Goal: Task Accomplishment & Management: Manage account settings

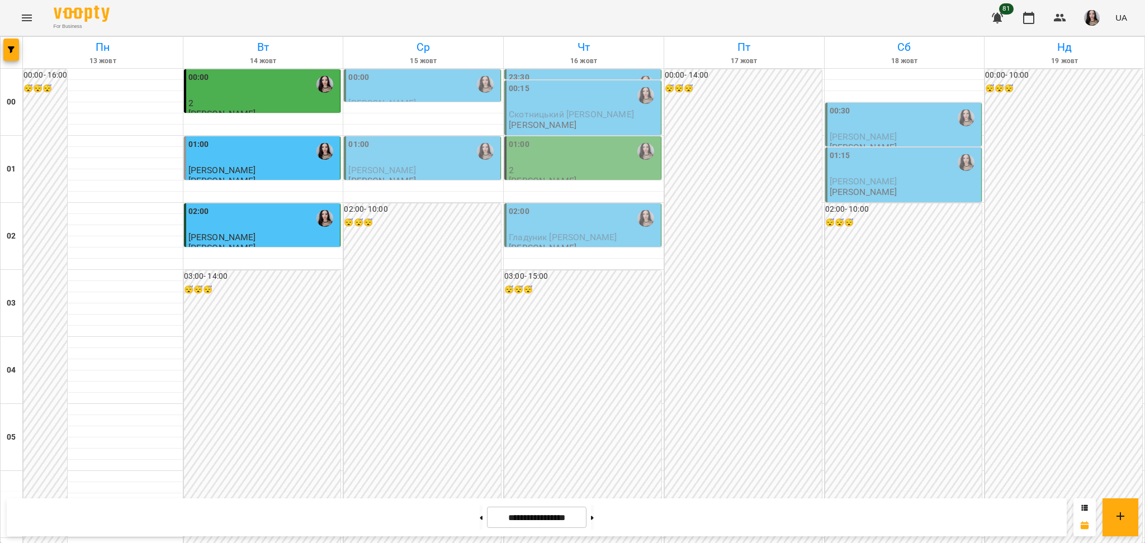
scroll to position [1185, 0]
click at [27, 22] on icon "Menu" at bounding box center [26, 17] width 13 height 13
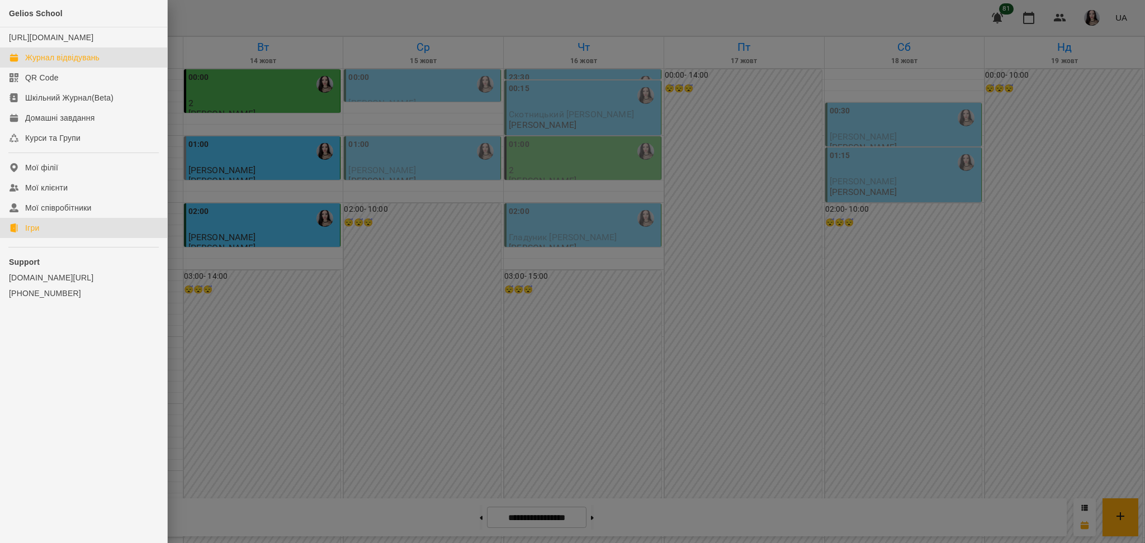
click at [32, 234] on div "Ігри" at bounding box center [32, 227] width 14 height 11
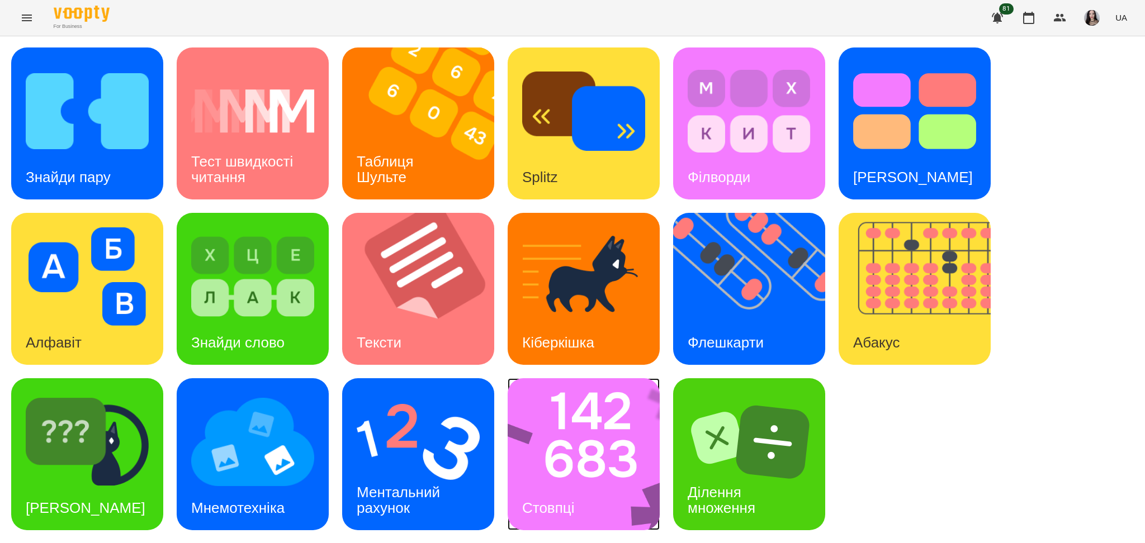
click at [611, 477] on img at bounding box center [590, 454] width 167 height 152
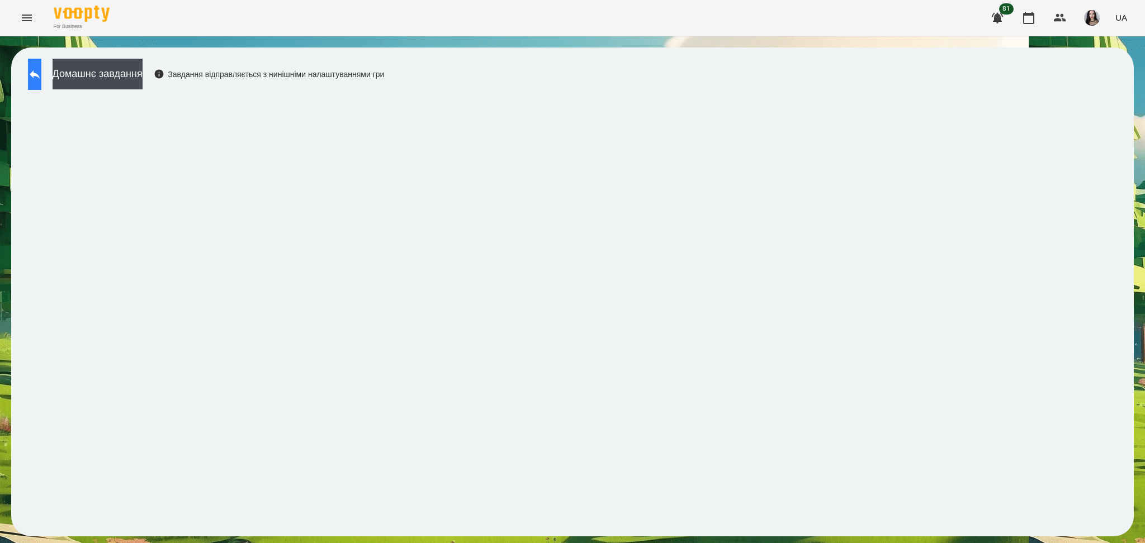
click at [41, 82] on button at bounding box center [34, 74] width 13 height 31
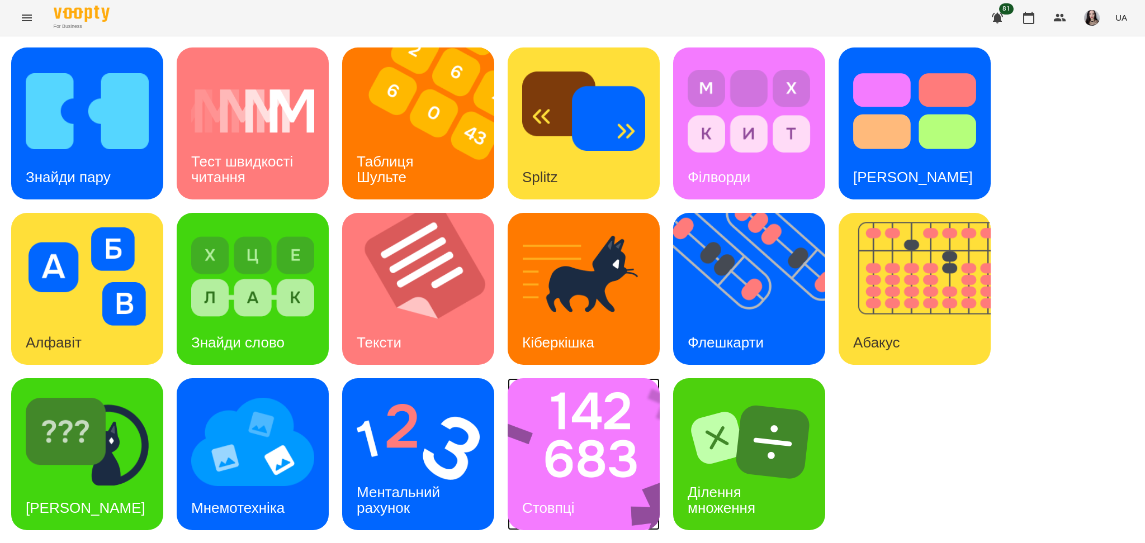
click at [575, 450] on img at bounding box center [590, 454] width 167 height 152
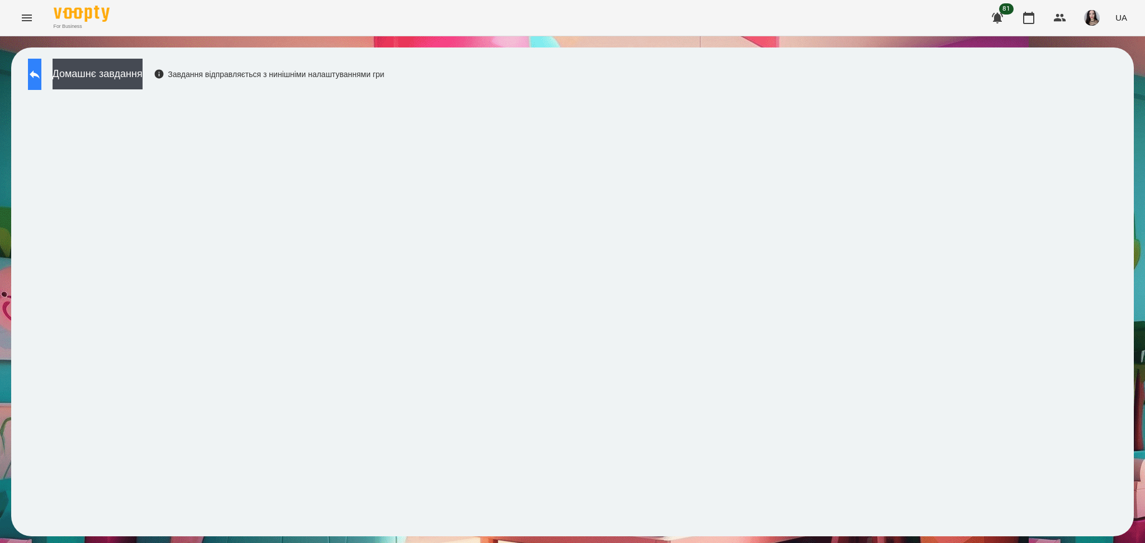
click at [38, 64] on button at bounding box center [34, 74] width 13 height 31
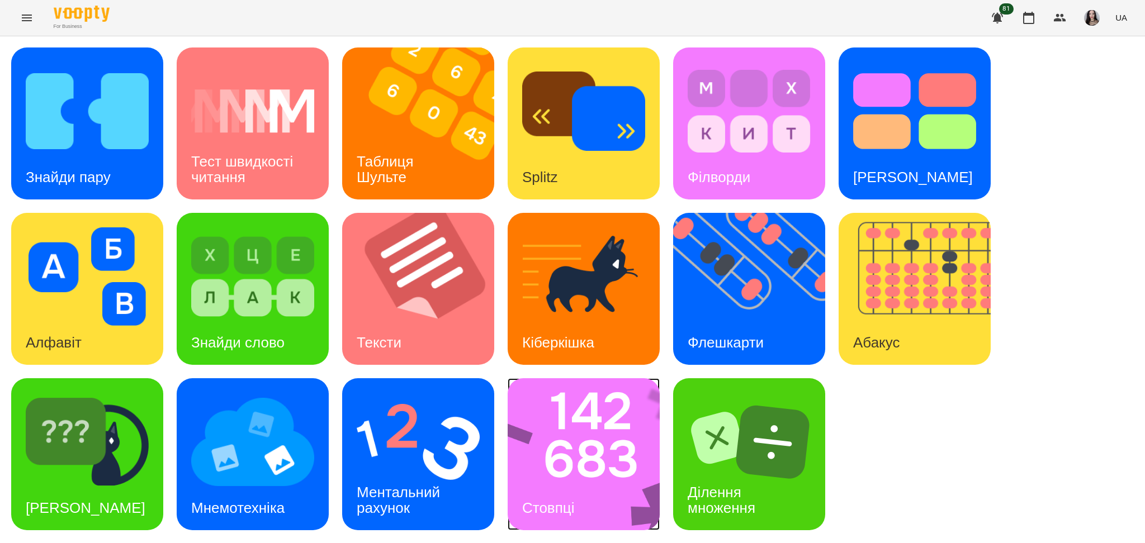
click at [578, 481] on img at bounding box center [590, 454] width 167 height 152
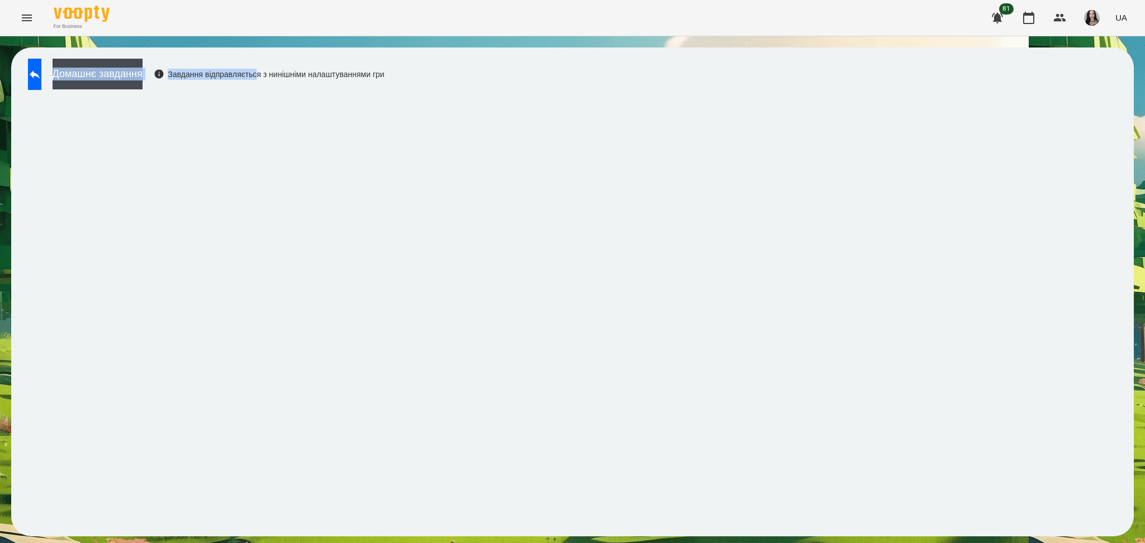
drag, startPoint x: 552, startPoint y: 64, endPoint x: 400, endPoint y: 108, distance: 158.3
click at [329, 84] on div "Домашнє завдання Завдання відправляється з нинішніми налаштуваннями гри" at bounding box center [572, 292] width 1122 height 489
click at [41, 77] on icon at bounding box center [34, 74] width 13 height 13
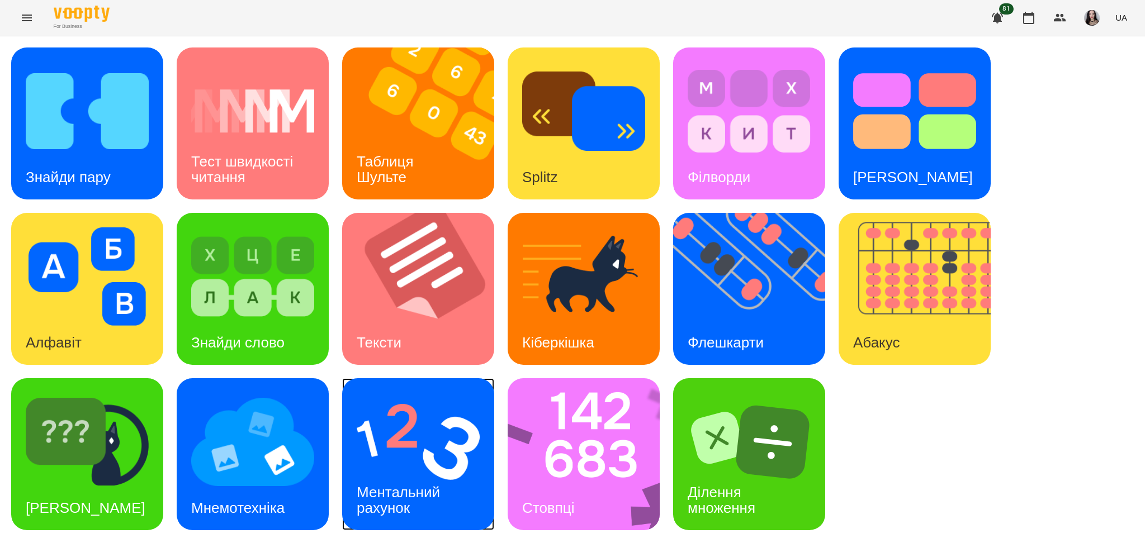
click at [397, 490] on h3 "Ментальний рахунок" at bounding box center [400, 500] width 87 height 32
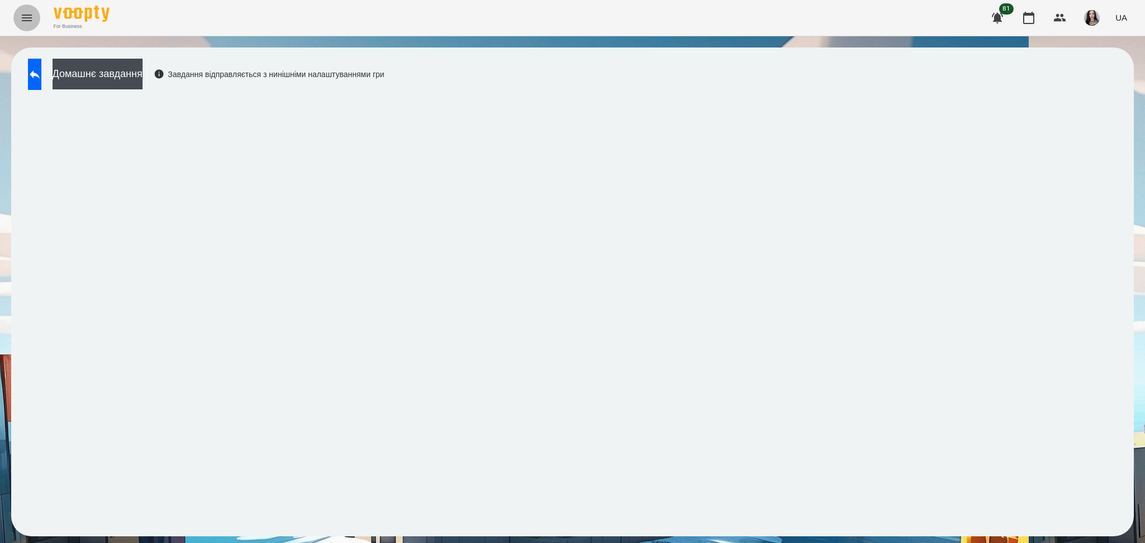
click at [24, 17] on icon "Menu" at bounding box center [26, 17] width 13 height 13
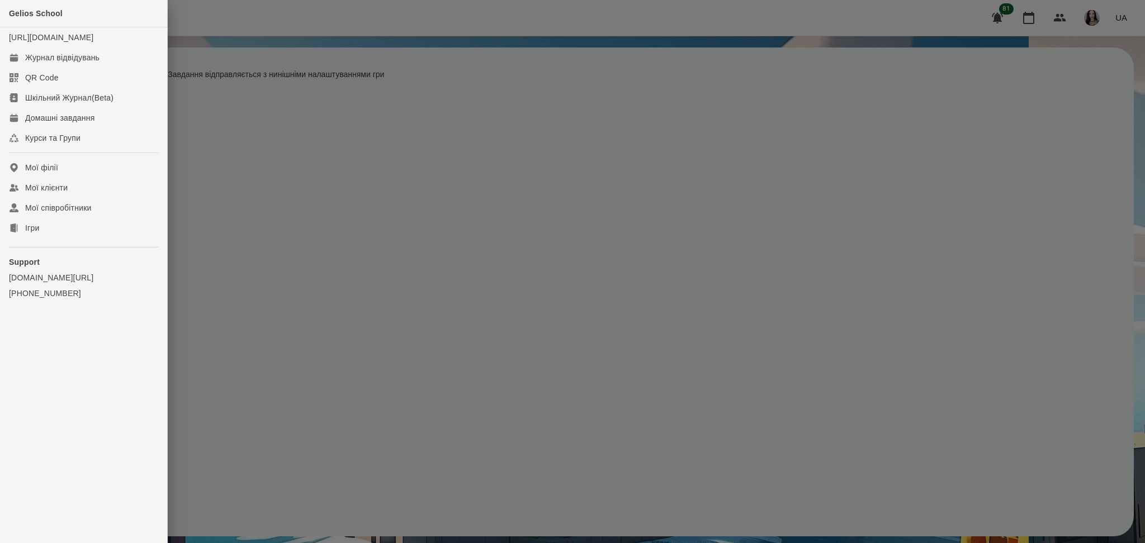
click at [216, 434] on div at bounding box center [572, 271] width 1145 height 543
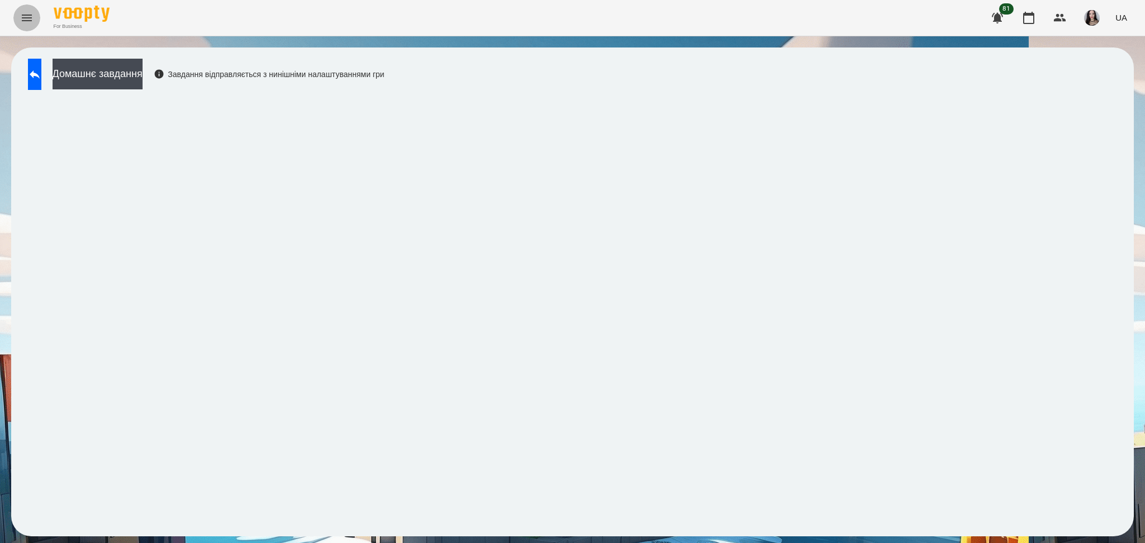
click at [32, 13] on icon "Menu" at bounding box center [26, 17] width 13 height 13
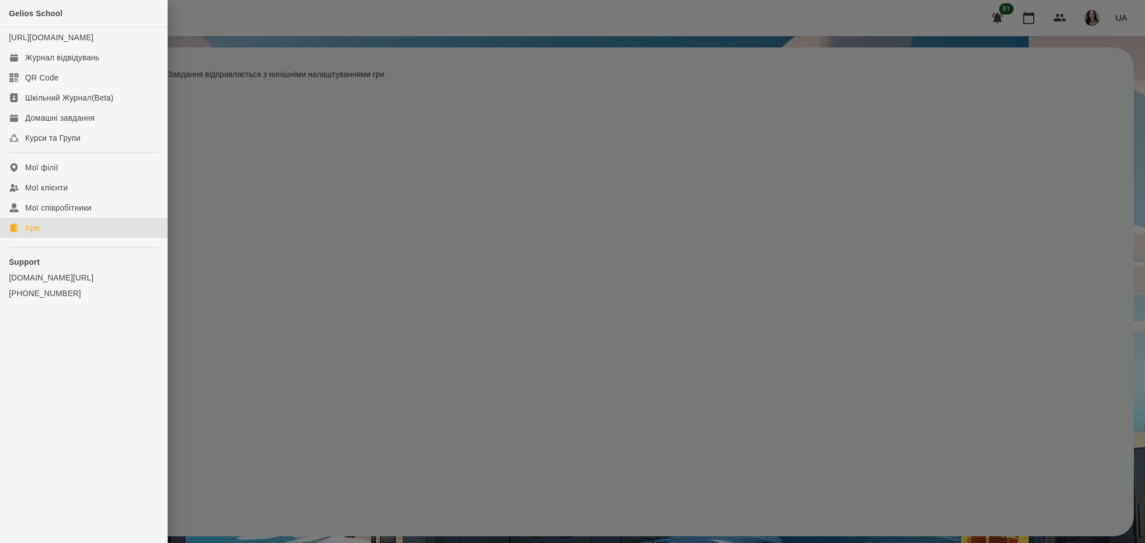
click at [39, 238] on link "Ігри" at bounding box center [83, 228] width 167 height 20
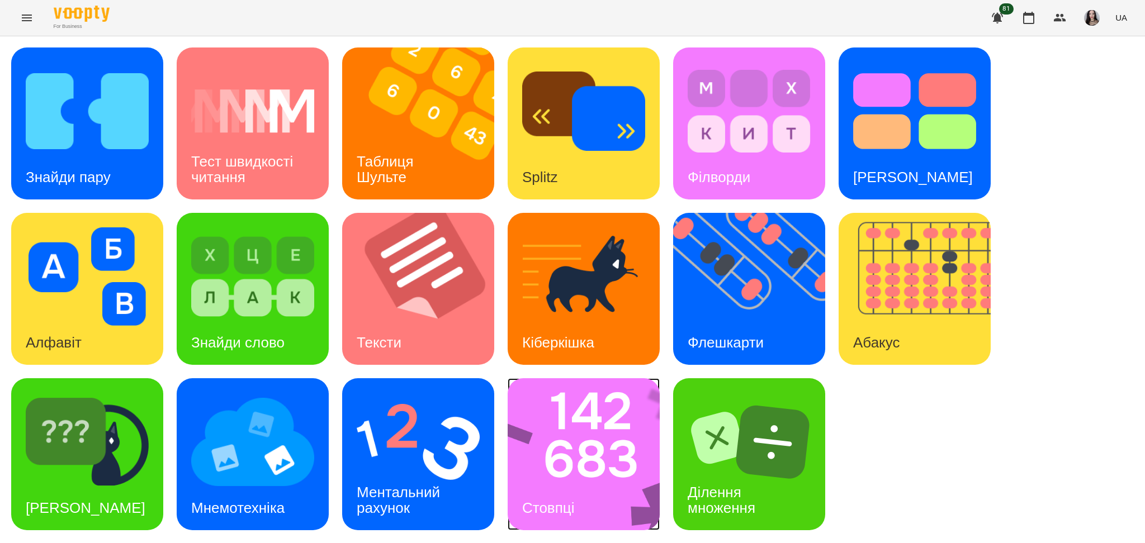
click at [559, 449] on img at bounding box center [590, 454] width 167 height 152
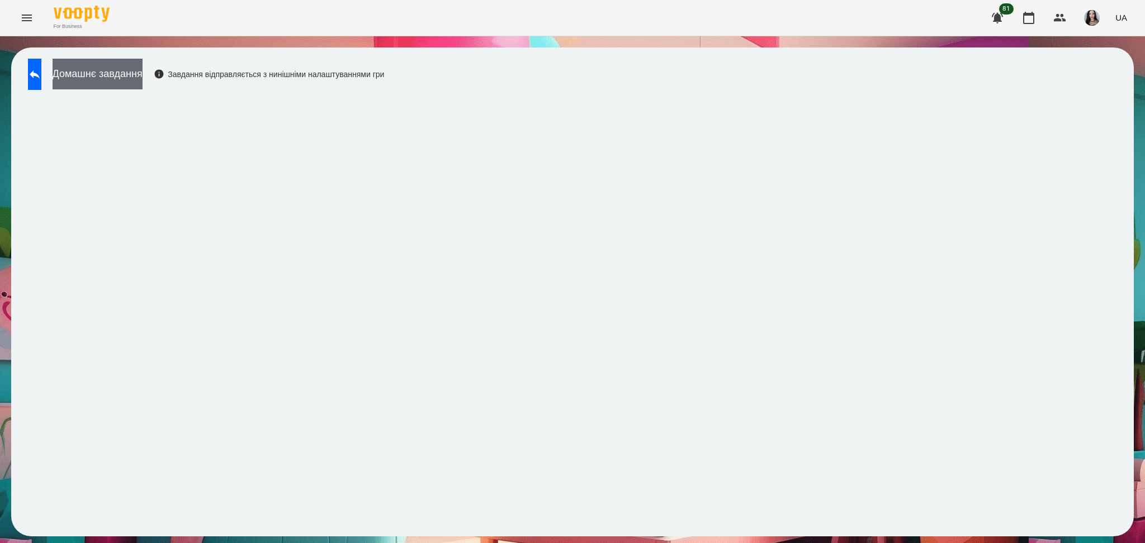
click at [142, 79] on button "Домашнє завдання" at bounding box center [98, 74] width 90 height 31
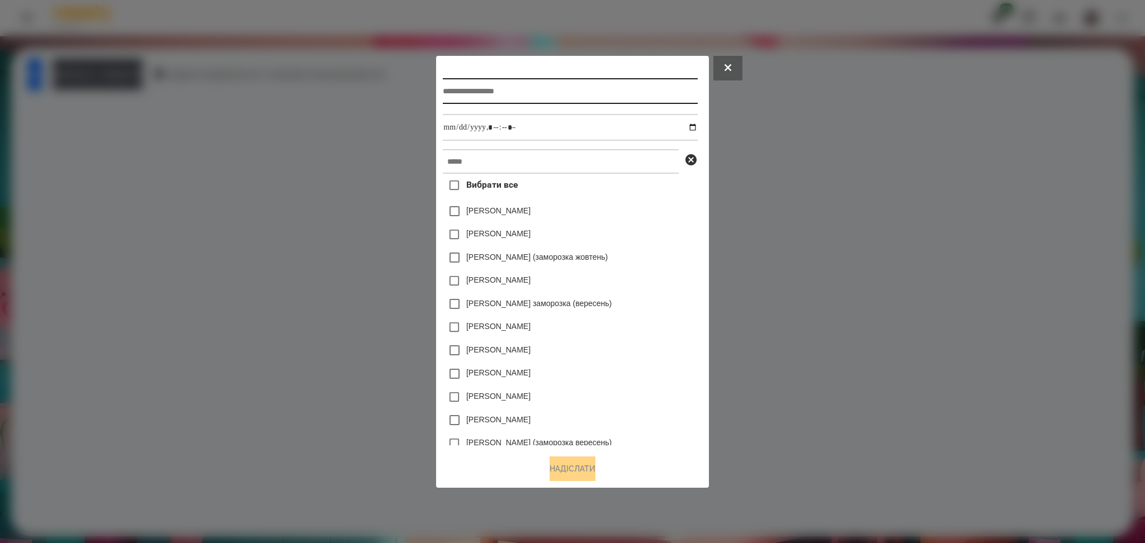
click at [467, 88] on input "text" at bounding box center [570, 91] width 254 height 26
type input "*******"
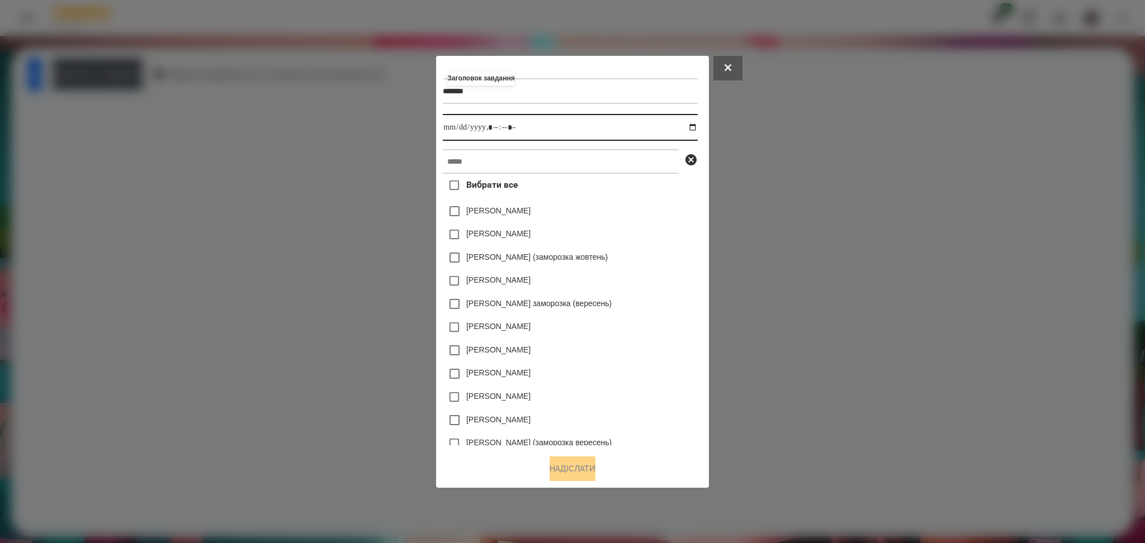
click at [696, 124] on input "datetime-local" at bounding box center [570, 127] width 254 height 27
click at [495, 124] on input "datetime-local" at bounding box center [570, 127] width 254 height 27
type input "**********"
click at [480, 156] on input "text" at bounding box center [561, 161] width 236 height 25
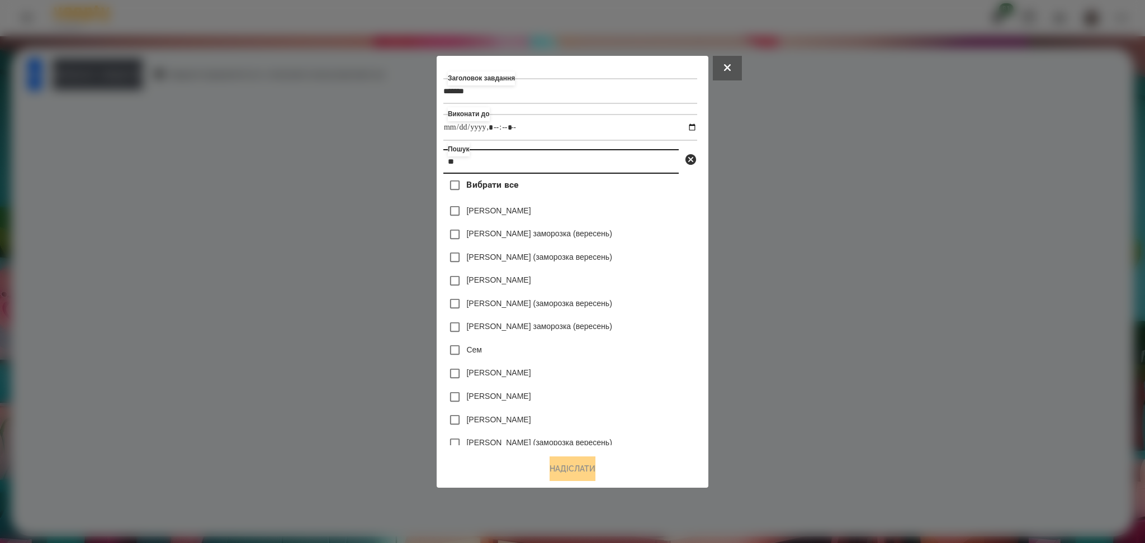
type input "*"
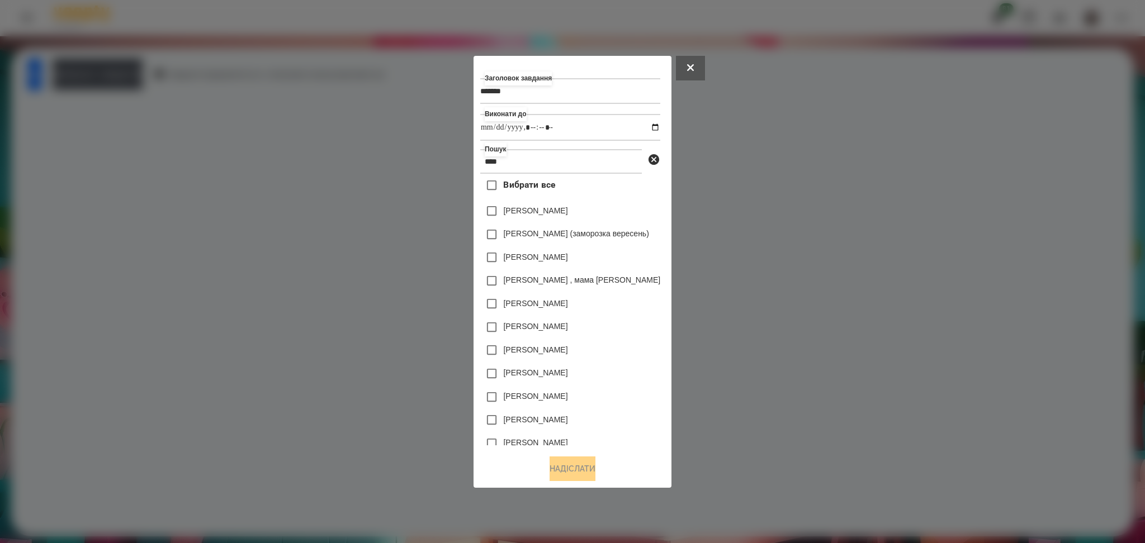
drag, startPoint x: 661, startPoint y: 215, endPoint x: 662, endPoint y: 247, distance: 31.9
click at [660, 247] on div "Вибрати все Тимофій Кирилов Лапчук Тимофій (заморозка вересень) Прощук Тимофій …" at bounding box center [570, 310] width 180 height 272
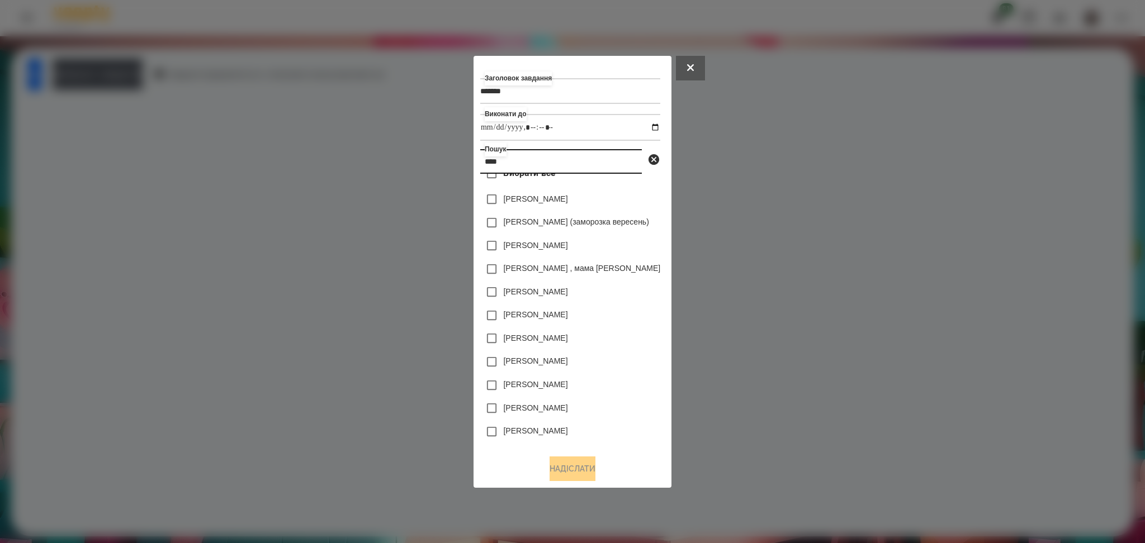
drag, startPoint x: 528, startPoint y: 164, endPoint x: 431, endPoint y: 164, distance: 96.7
click at [431, 164] on div "Заголовок завдання ******* Виконати до Пошук **** Вибрати все Тимофій Кирилов Л…" at bounding box center [572, 271] width 1145 height 543
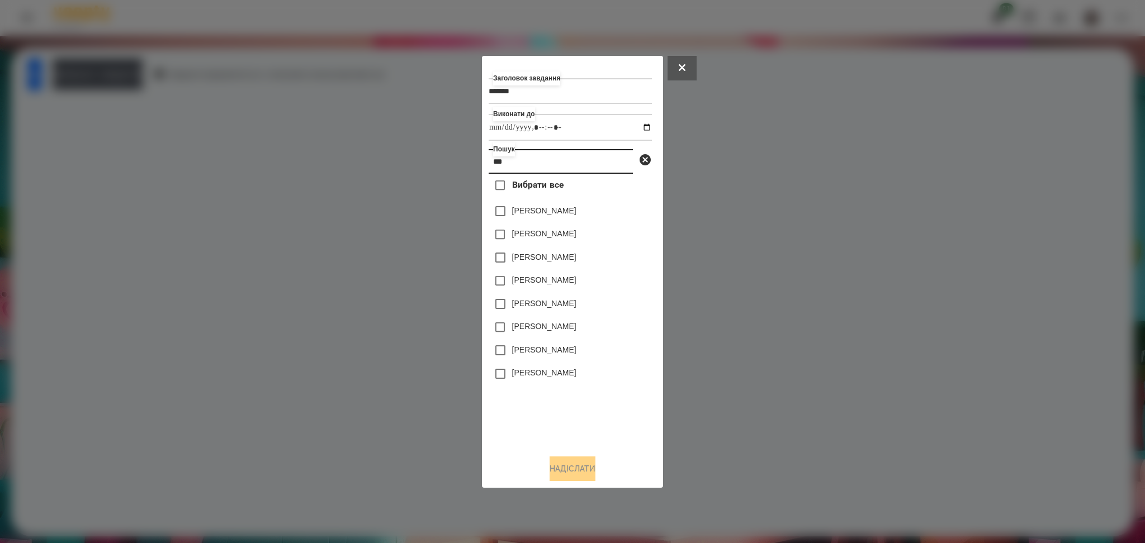
scroll to position [0, 0]
type input "******"
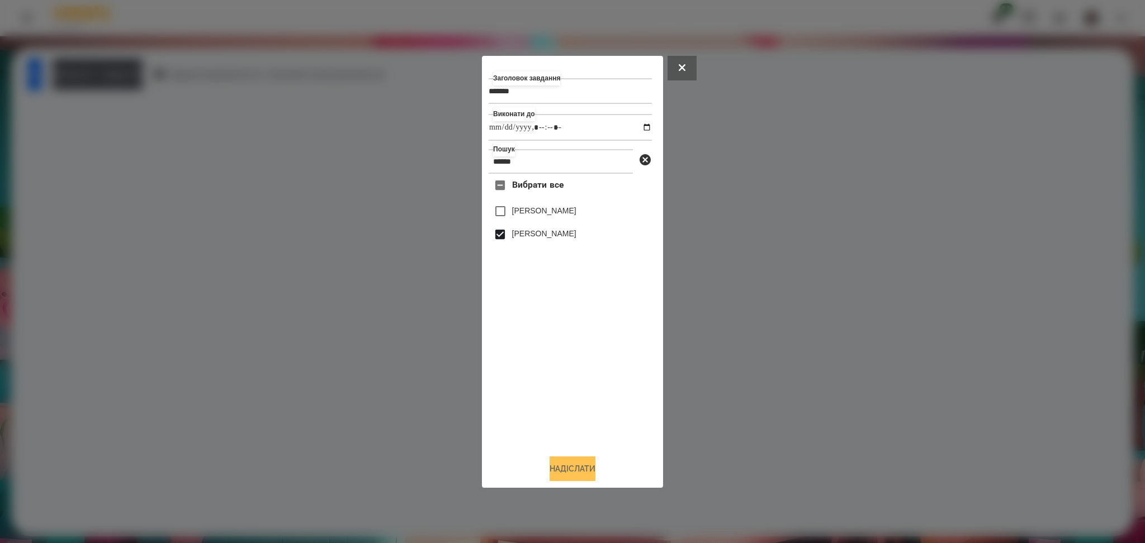
click at [572, 472] on button "Надіслати" at bounding box center [572, 469] width 46 height 25
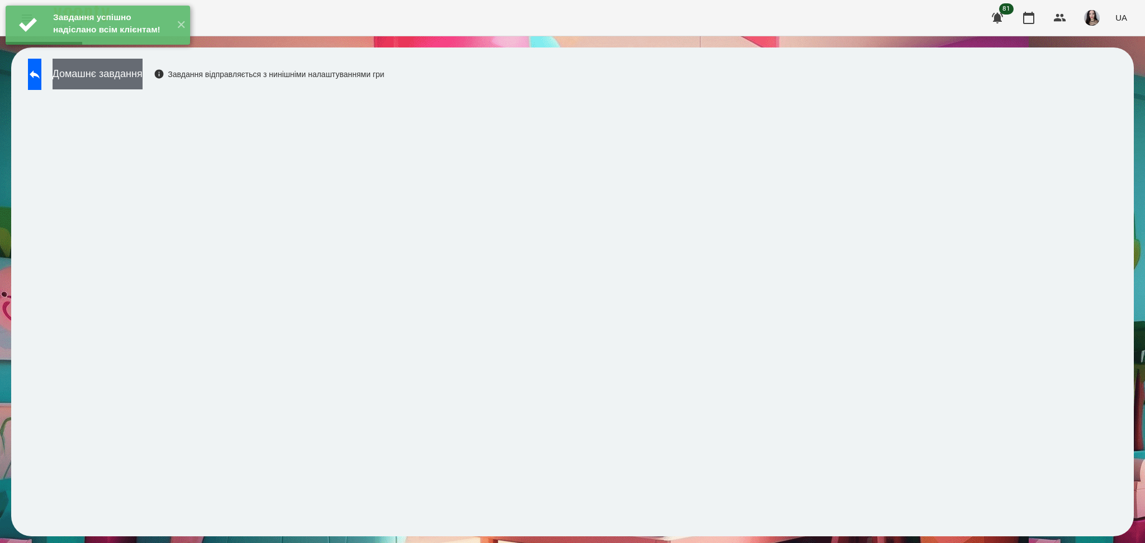
click at [143, 74] on button "Домашнє завдання" at bounding box center [98, 74] width 90 height 31
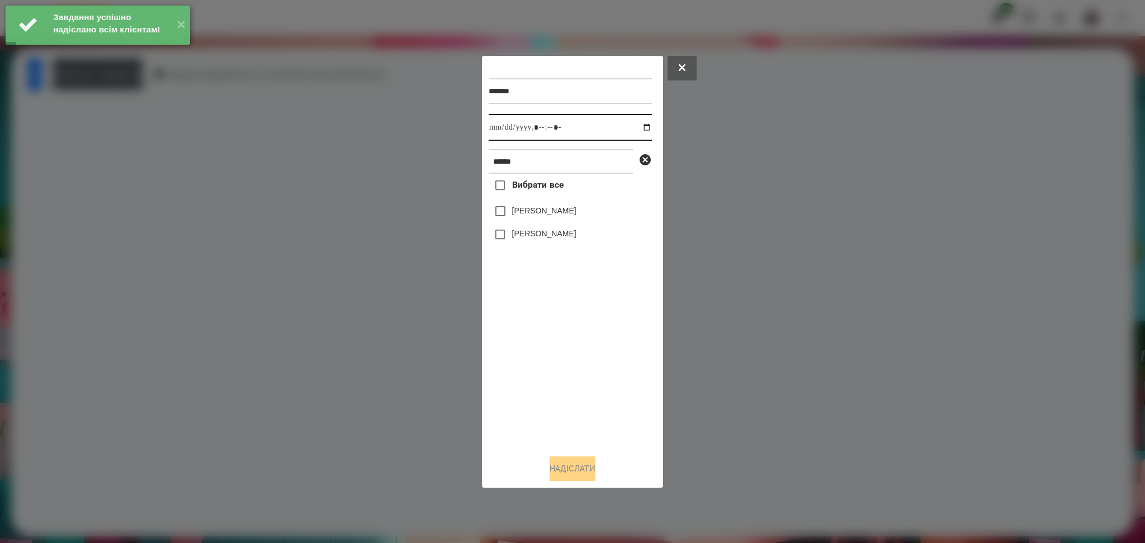
click at [504, 125] on input "datetime-local" at bounding box center [569, 127] width 163 height 27
type input "**********"
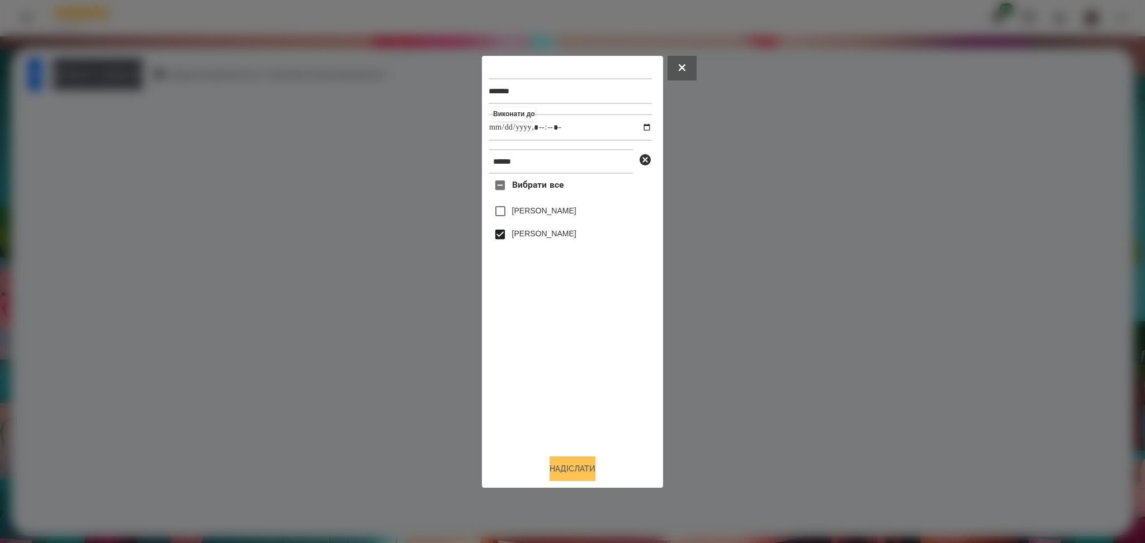
click at [570, 458] on button "Надіслати" at bounding box center [572, 469] width 46 height 25
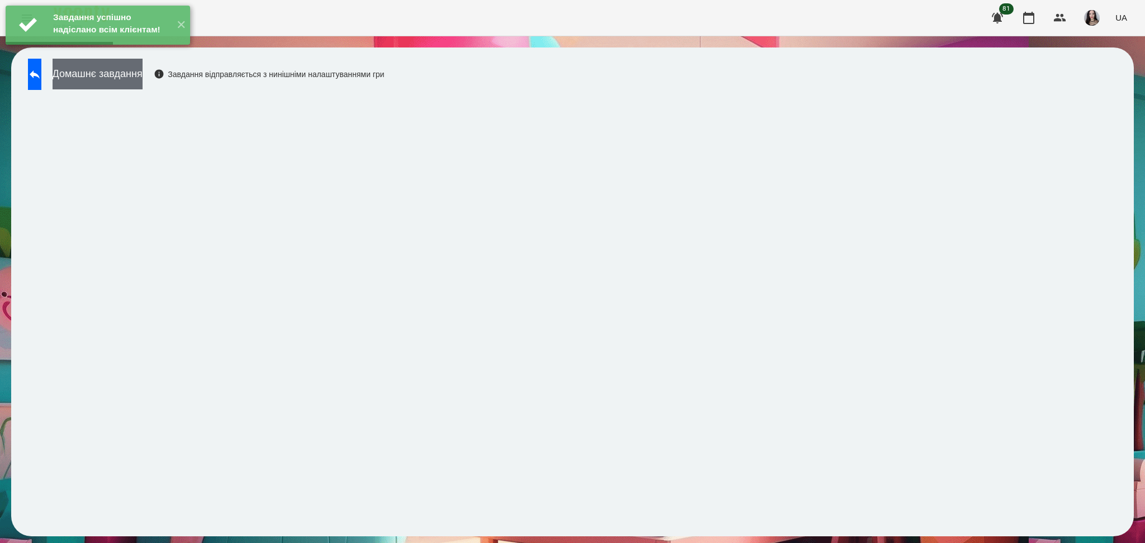
click at [143, 78] on button "Домашнє завдання" at bounding box center [98, 74] width 90 height 31
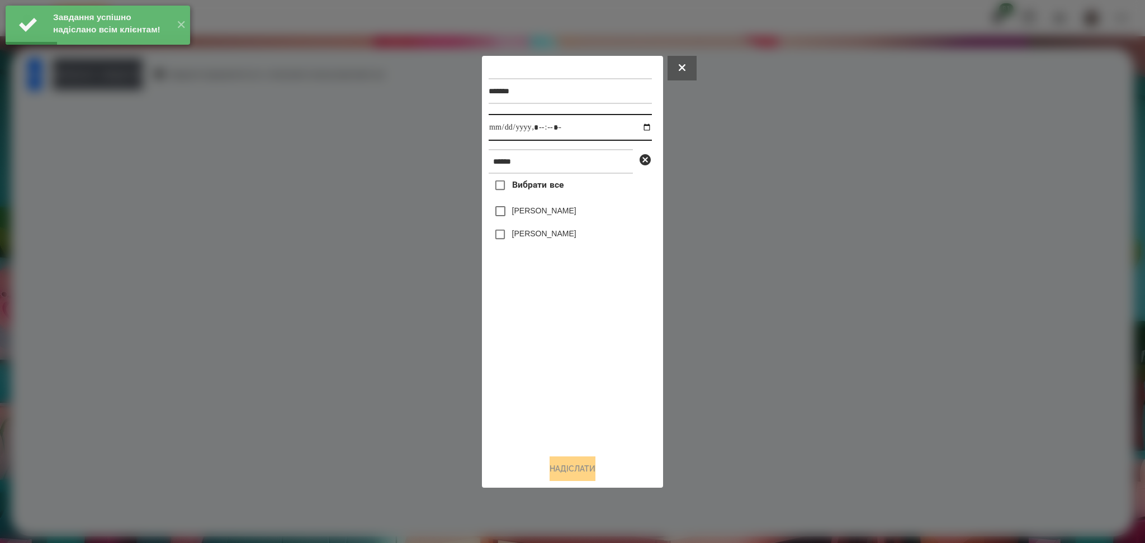
click at [504, 121] on input "datetime-local" at bounding box center [569, 127] width 163 height 27
type input "**********"
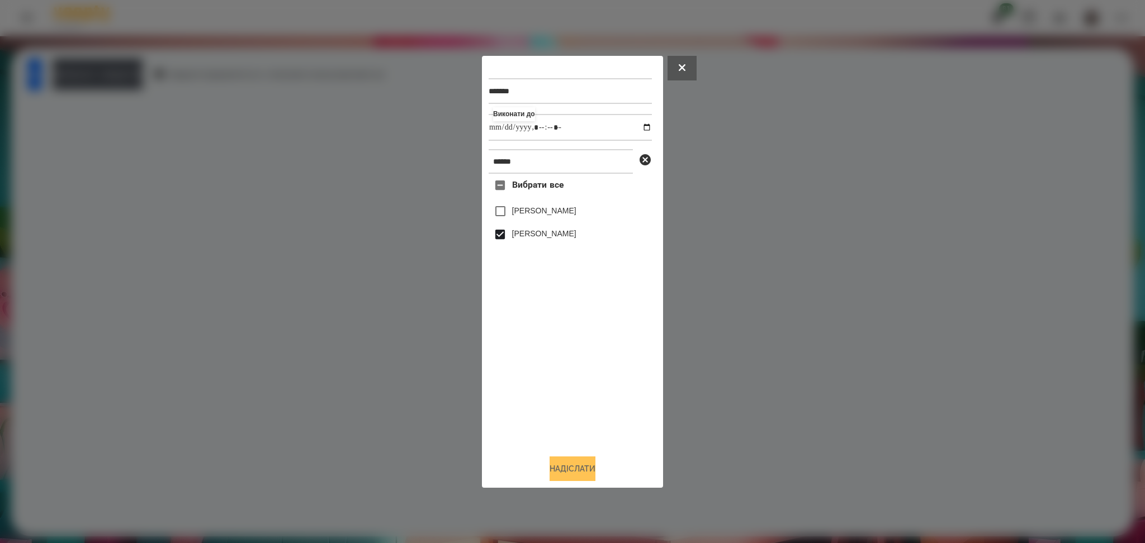
click at [566, 469] on button "Надіслати" at bounding box center [572, 469] width 46 height 25
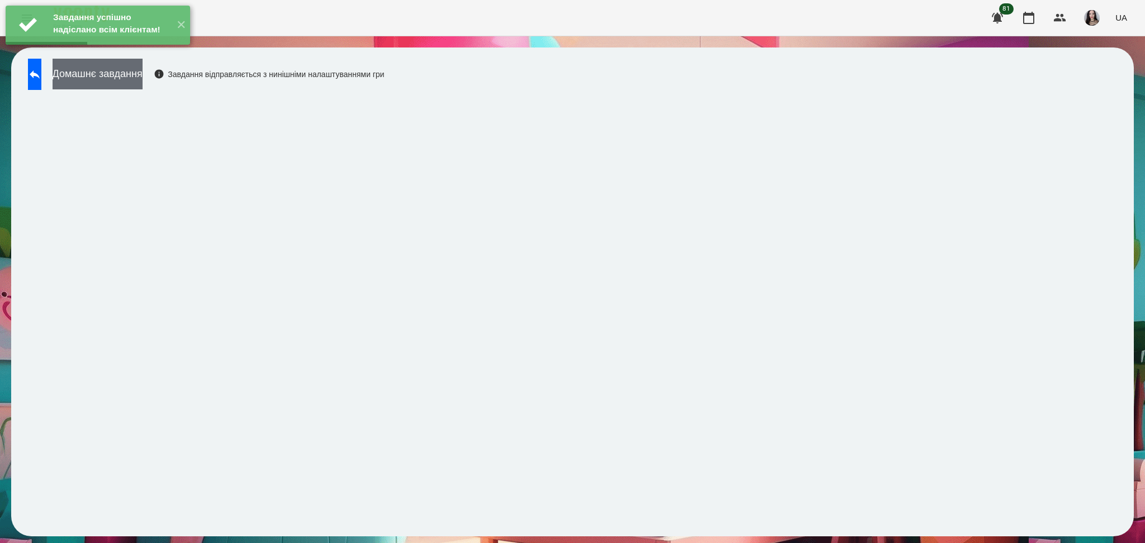
click at [143, 82] on button "Домашнє завдання" at bounding box center [98, 74] width 90 height 31
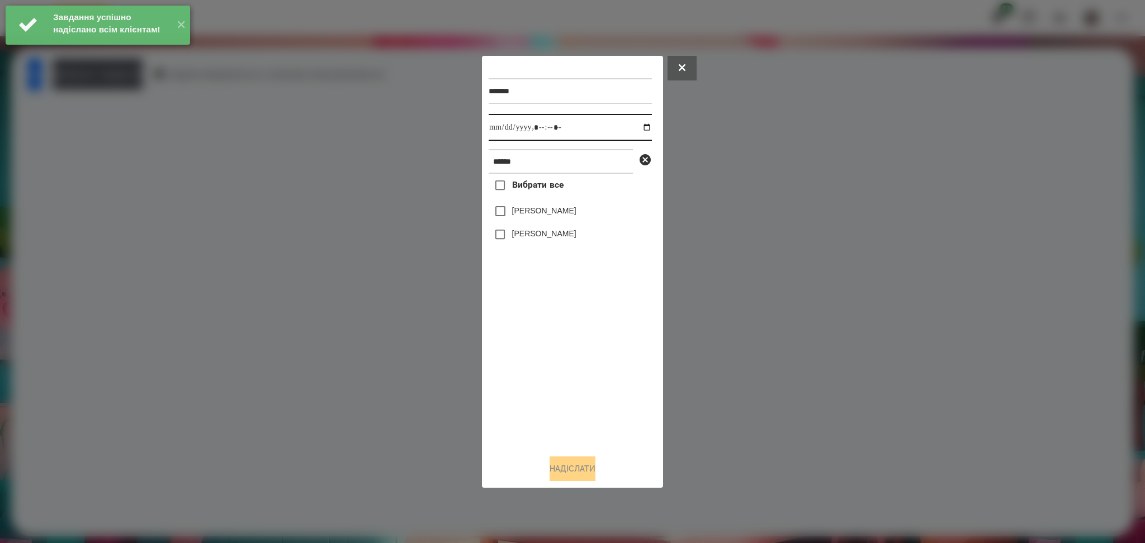
click at [499, 125] on input "datetime-local" at bounding box center [569, 127] width 163 height 27
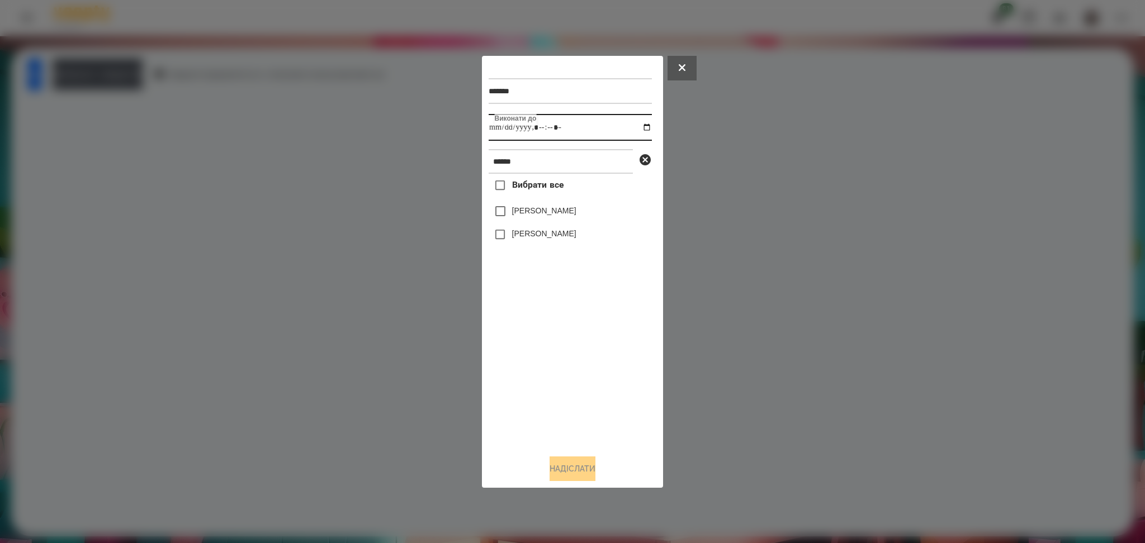
type input "**********"
click at [585, 477] on button "Надіслати" at bounding box center [572, 469] width 46 height 25
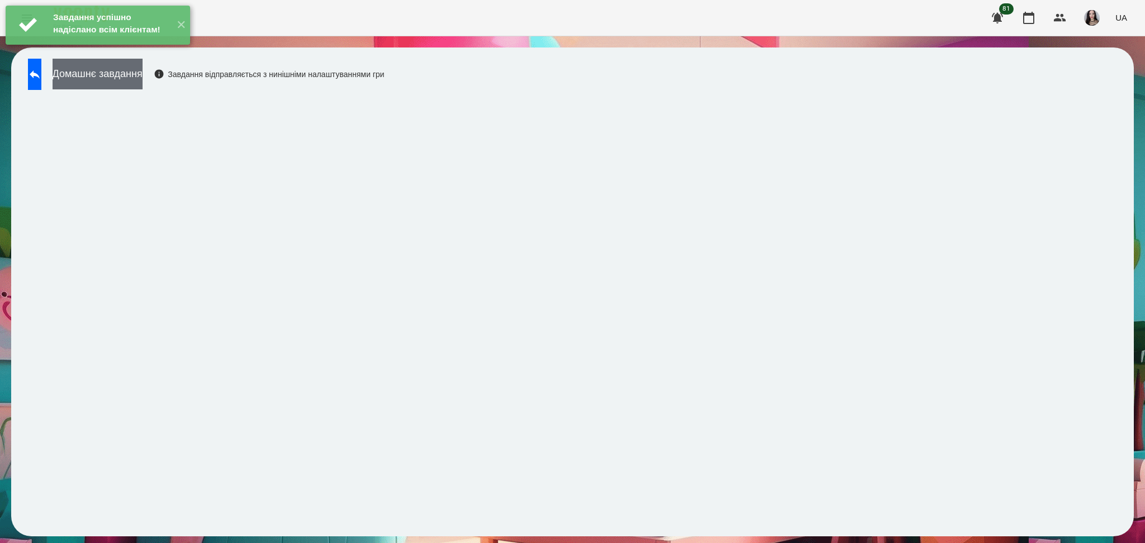
click at [143, 83] on button "Домашнє завдання" at bounding box center [98, 74] width 90 height 31
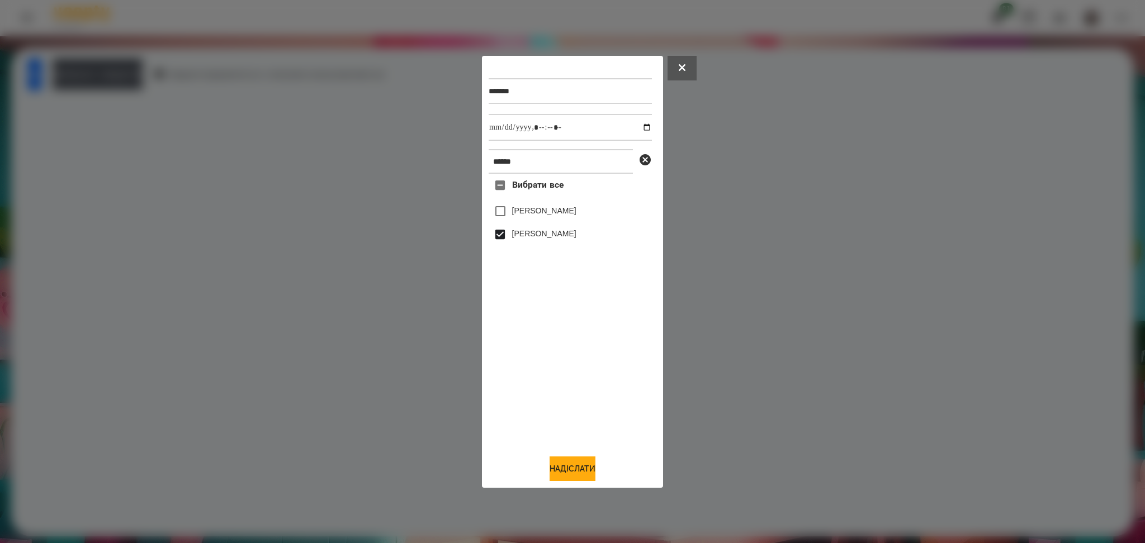
click at [584, 457] on div "******* ****** Вибрати все Савостяник Сергій Савостяник Тимофій Надіслати" at bounding box center [572, 272] width 168 height 419
click at [586, 471] on button "Надіслати" at bounding box center [572, 469] width 46 height 25
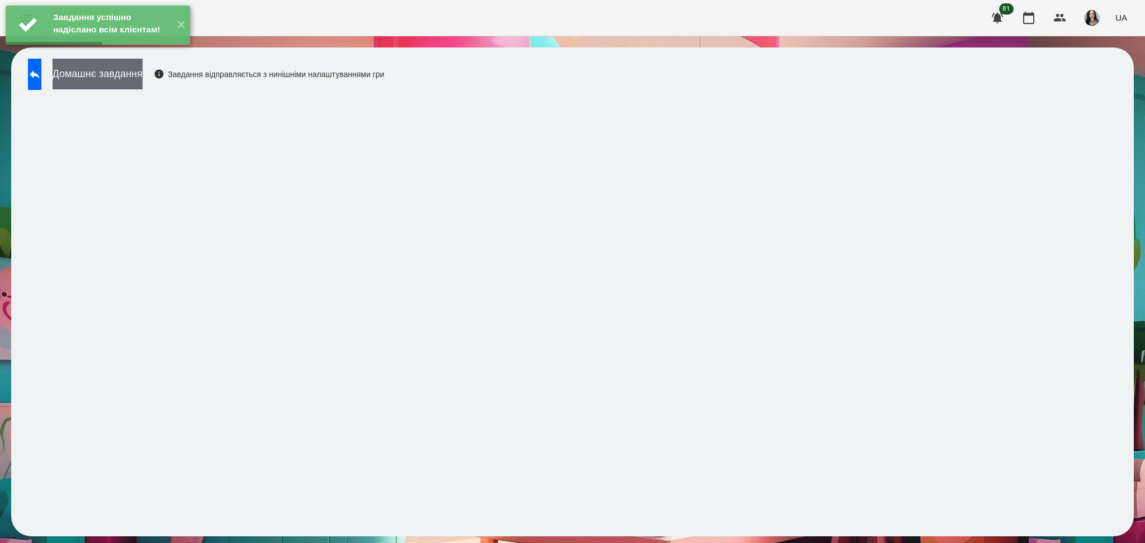
click at [143, 84] on button "Домашнє завдання" at bounding box center [98, 74] width 90 height 31
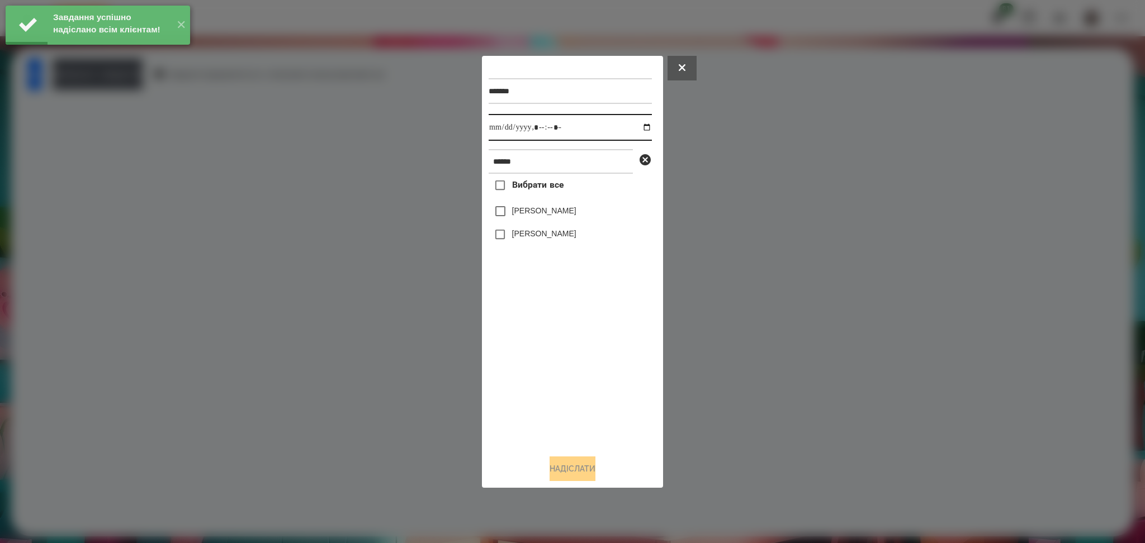
click at [502, 131] on input "datetime-local" at bounding box center [569, 127] width 163 height 27
type input "**********"
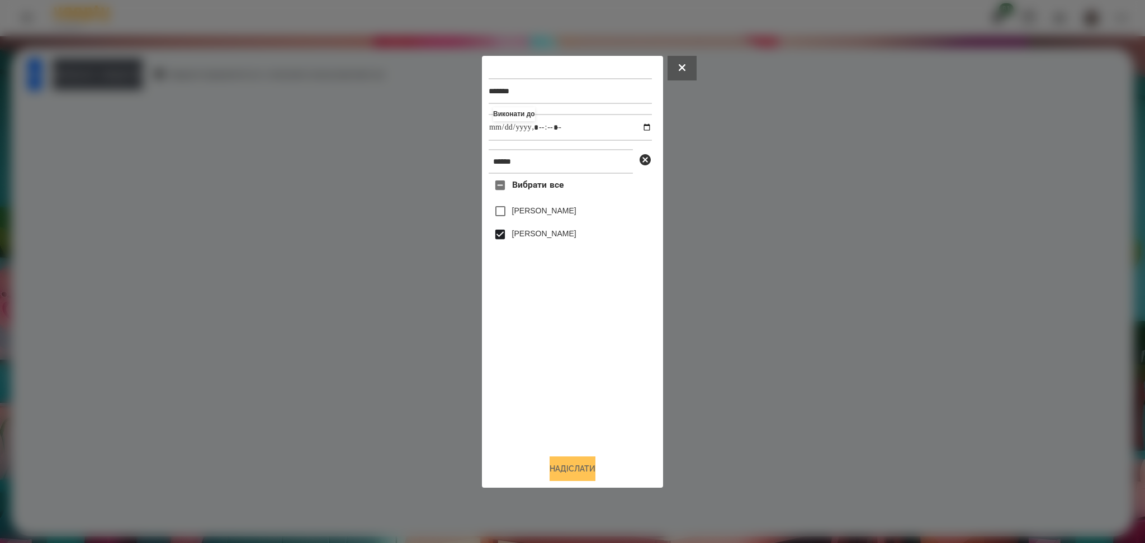
click at [578, 476] on button "Надіслати" at bounding box center [572, 469] width 46 height 25
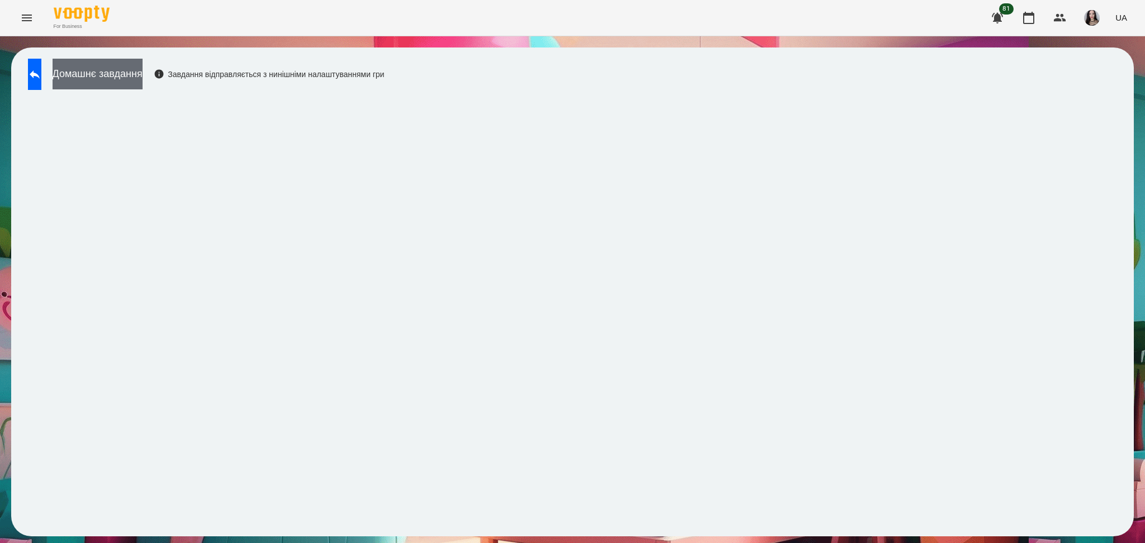
click at [143, 83] on button "Домашнє завдання" at bounding box center [98, 74] width 90 height 31
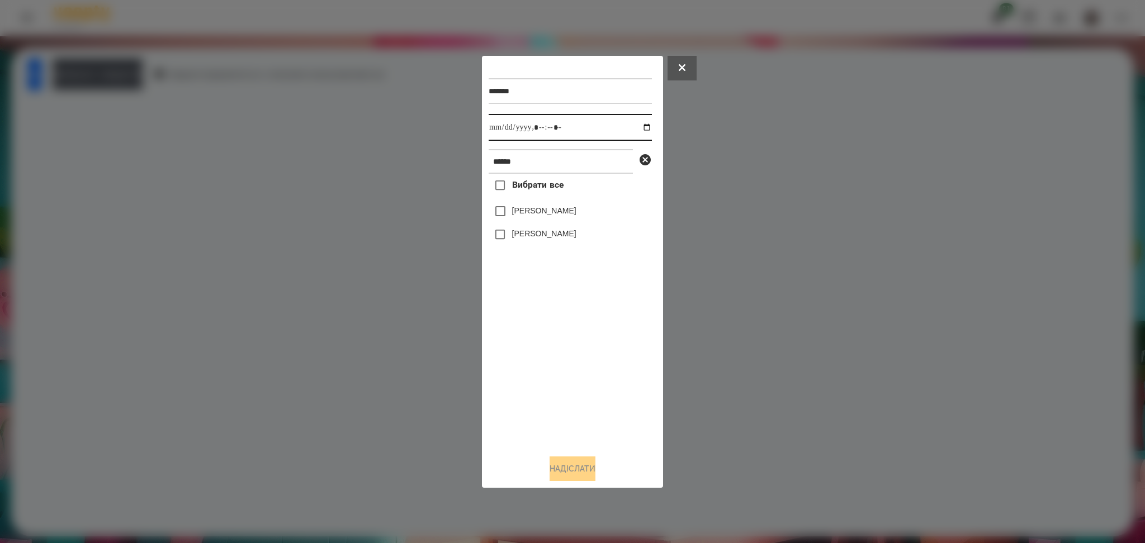
click at [496, 133] on input "datetime-local" at bounding box center [569, 127] width 163 height 27
type input "**********"
click at [586, 464] on button "Надіслати" at bounding box center [572, 469] width 46 height 25
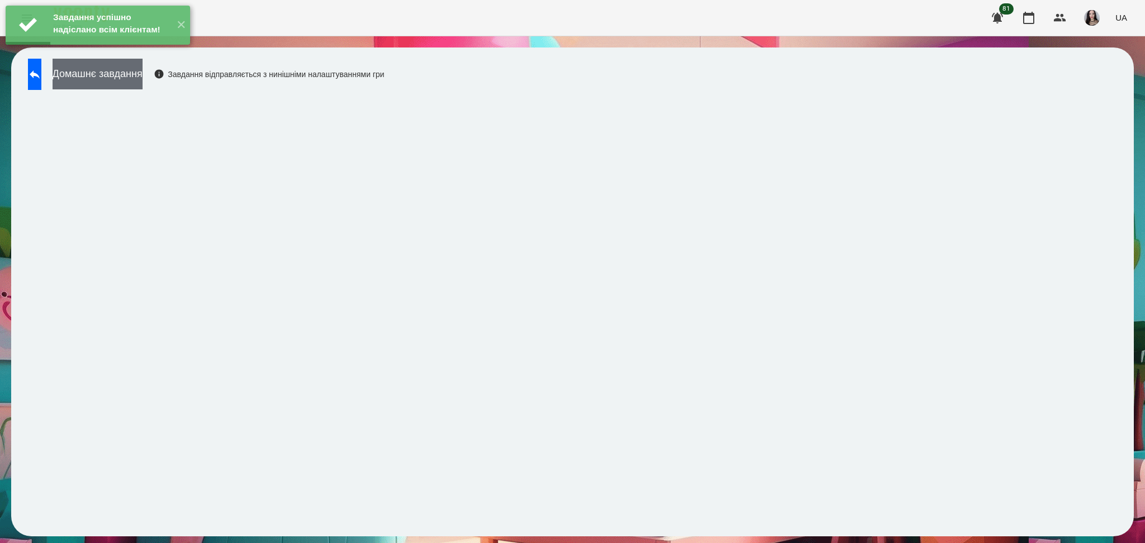
click at [143, 68] on button "Домашнє завдання" at bounding box center [98, 74] width 90 height 31
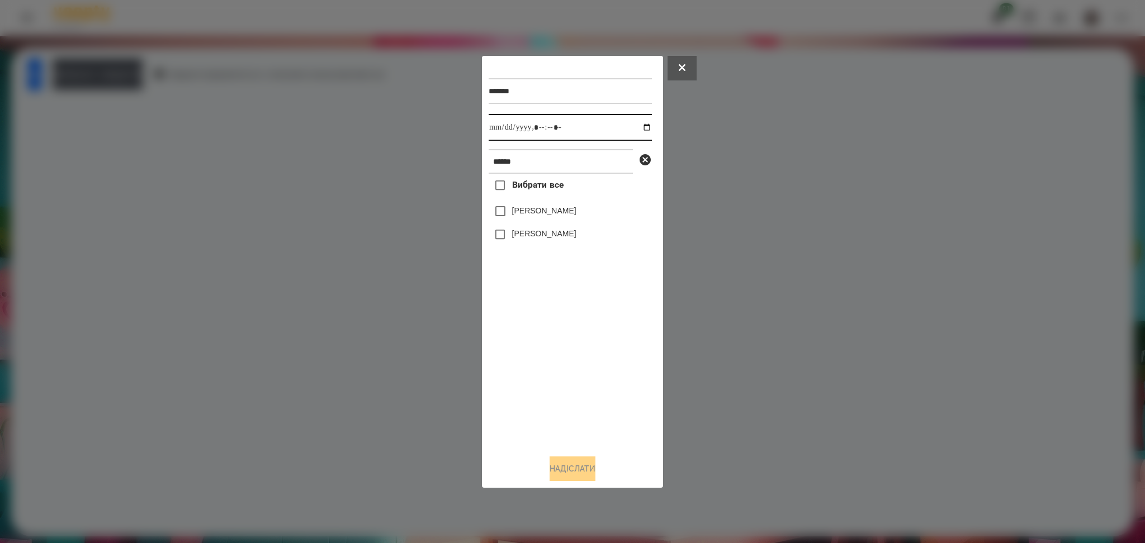
click at [634, 129] on input "datetime-local" at bounding box center [569, 127] width 163 height 27
click at [713, 94] on div at bounding box center [572, 271] width 1145 height 543
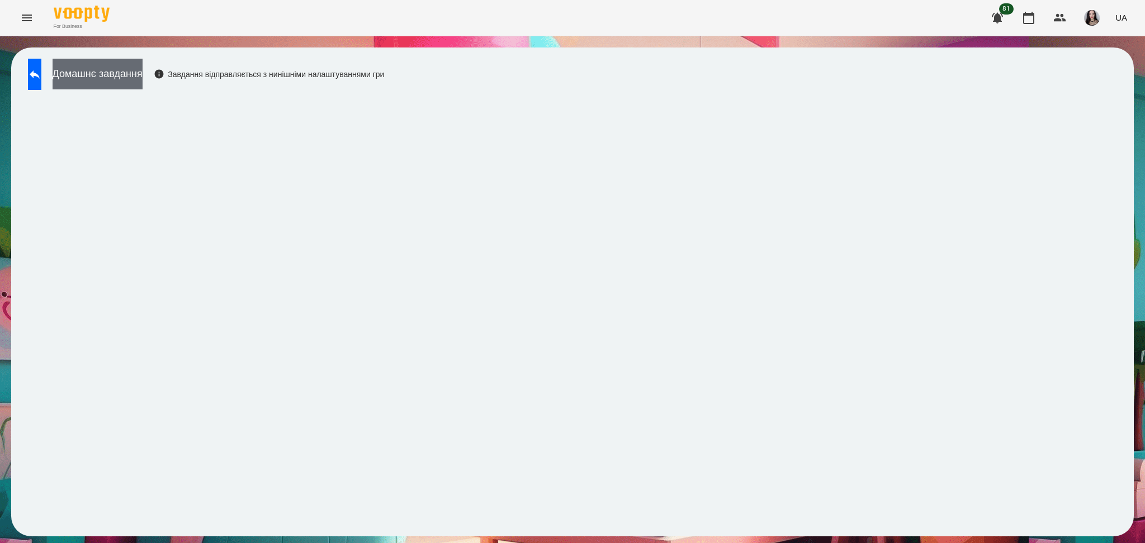
click at [143, 83] on button "Домашнє завдання" at bounding box center [98, 74] width 90 height 31
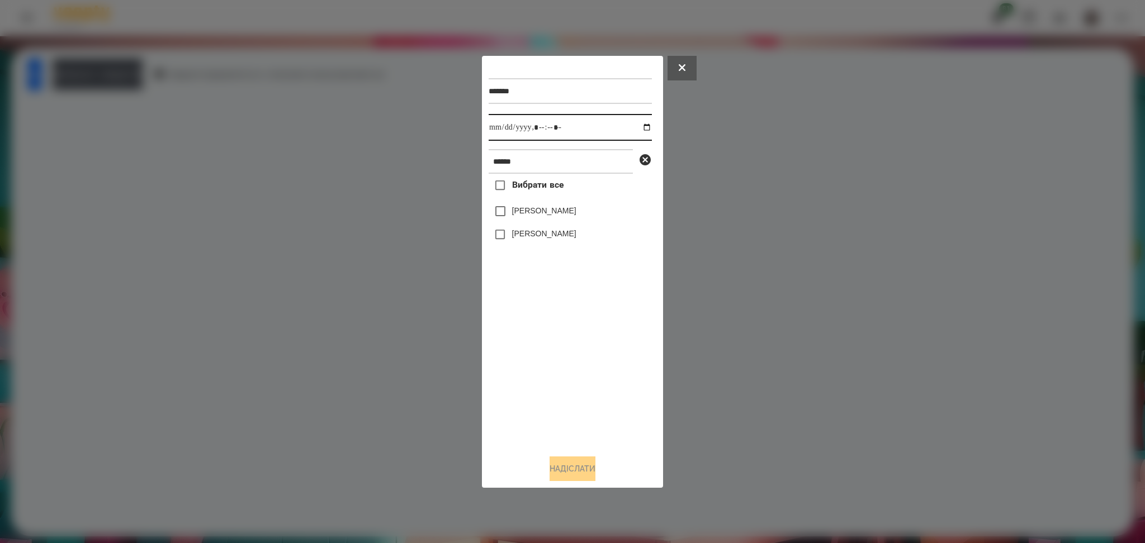
click at [511, 130] on input "datetime-local" at bounding box center [569, 127] width 163 height 27
click at [499, 129] on input "datetime-local" at bounding box center [569, 127] width 163 height 27
type input "**********"
click at [595, 464] on button "Надіслати" at bounding box center [572, 469] width 46 height 25
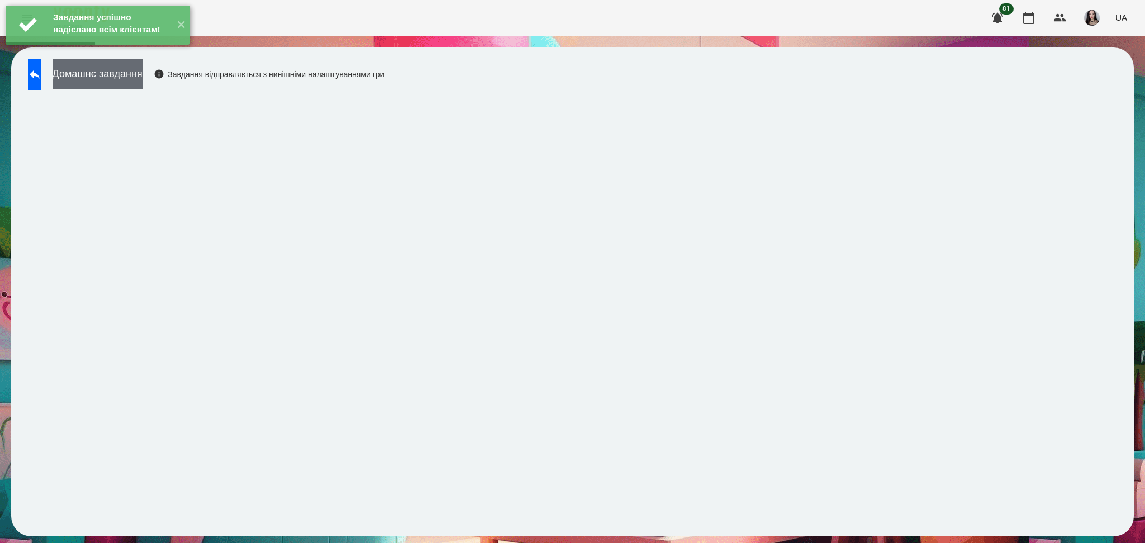
click at [143, 83] on button "Домашнє завдання" at bounding box center [98, 74] width 90 height 31
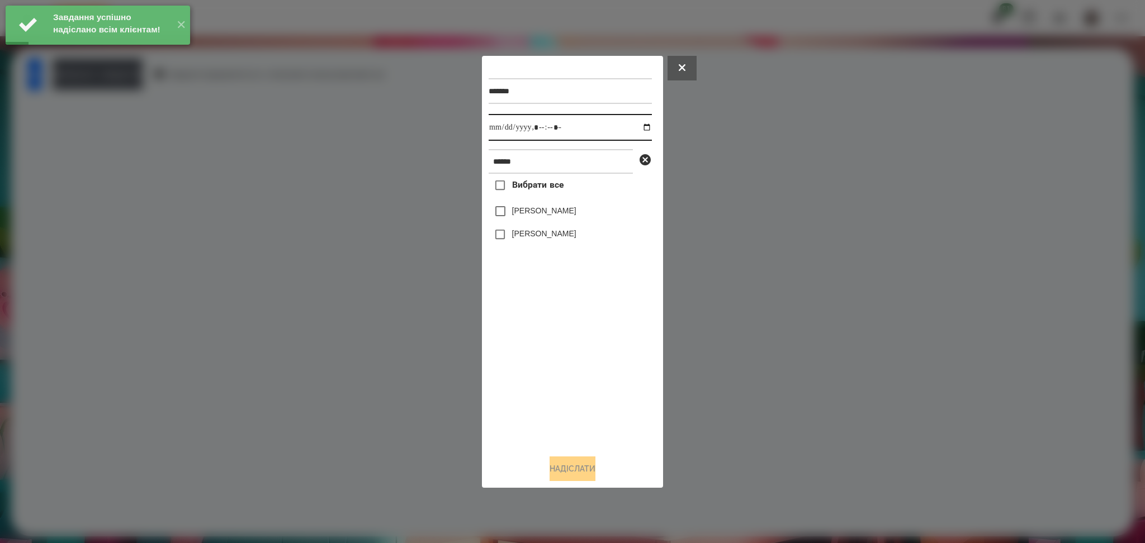
click at [499, 133] on input "datetime-local" at bounding box center [569, 127] width 163 height 27
type input "**********"
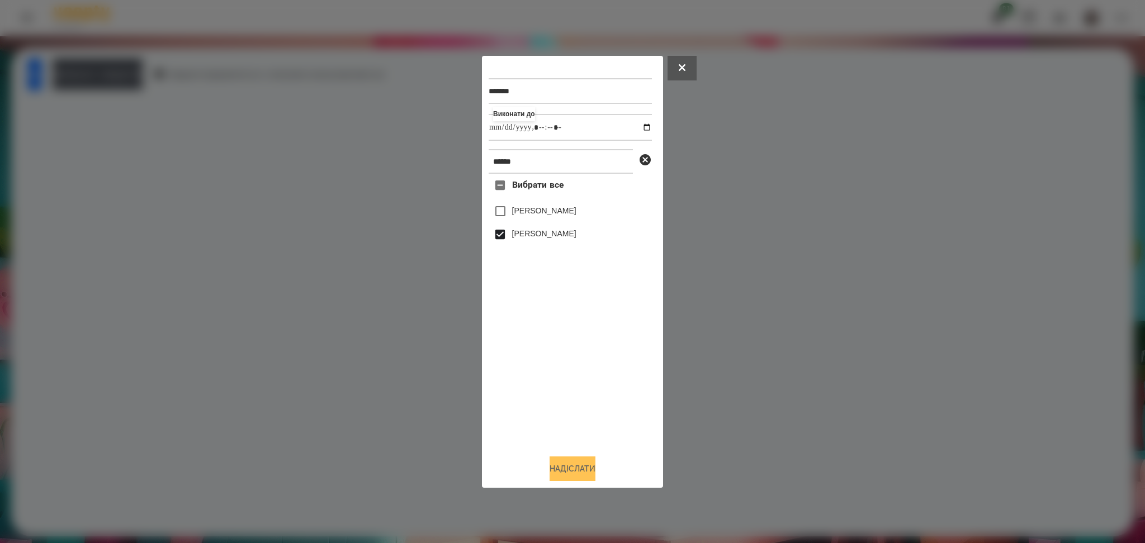
click at [582, 468] on button "Надіслати" at bounding box center [572, 469] width 46 height 25
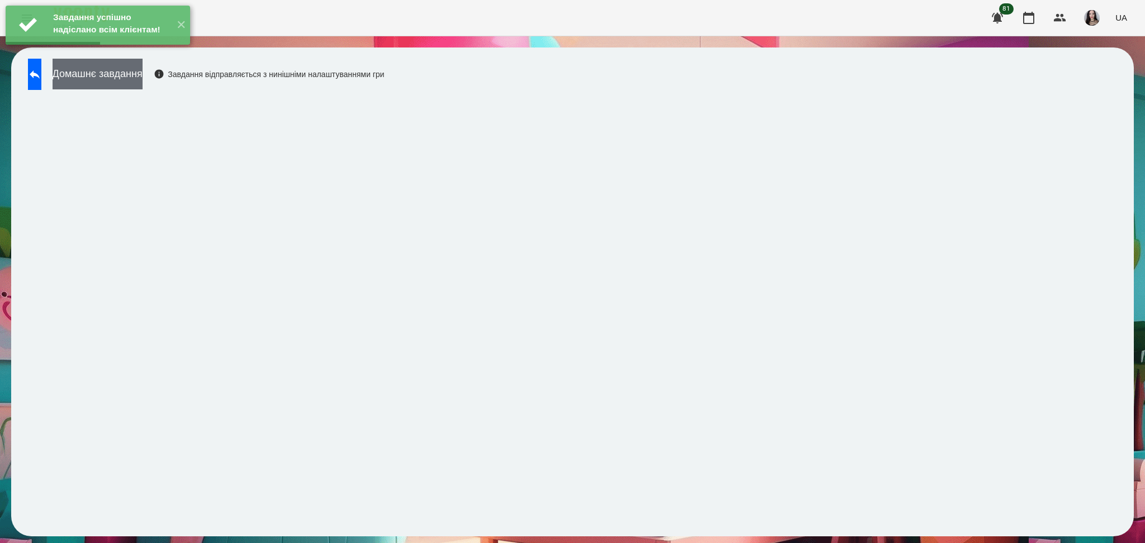
click at [143, 77] on button "Домашнє завдання" at bounding box center [98, 74] width 90 height 31
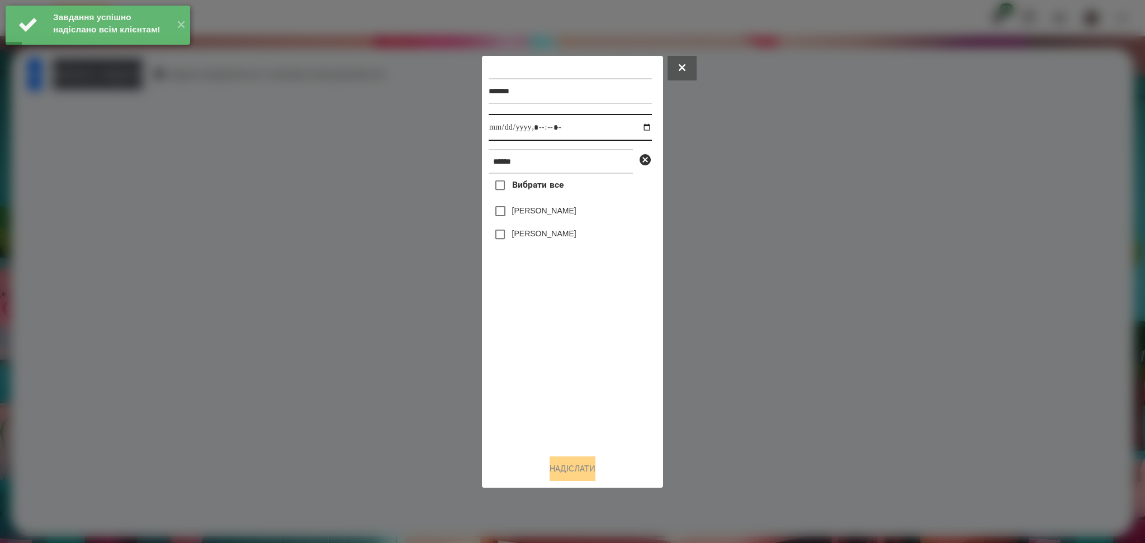
click at [500, 127] on input "datetime-local" at bounding box center [569, 127] width 163 height 27
type input "**********"
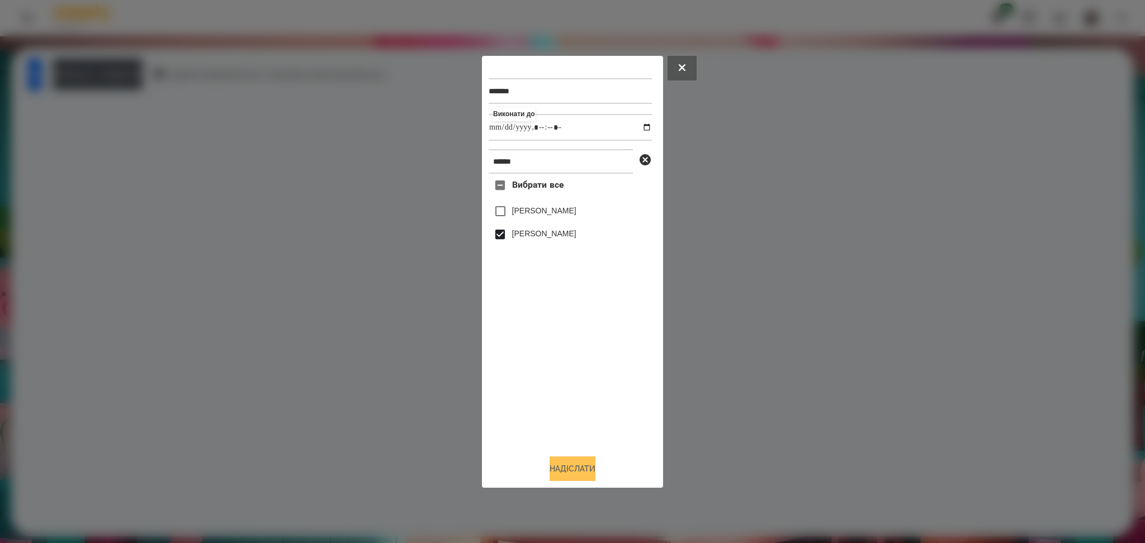
click at [571, 468] on button "Надіслати" at bounding box center [572, 469] width 46 height 25
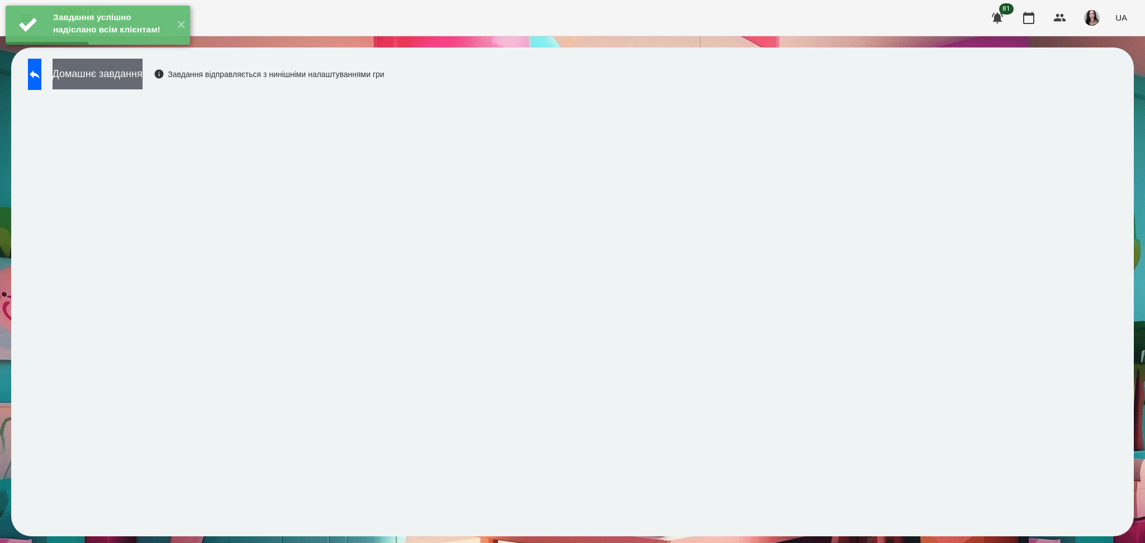
click at [138, 86] on button "Домашнє завдання" at bounding box center [98, 74] width 90 height 31
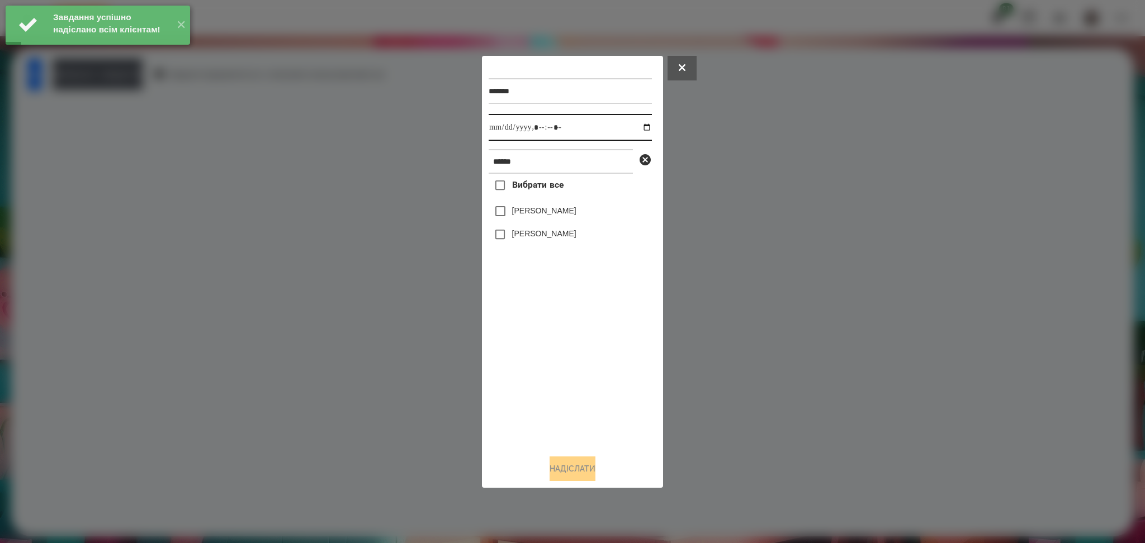
click at [501, 133] on input "datetime-local" at bounding box center [569, 127] width 163 height 27
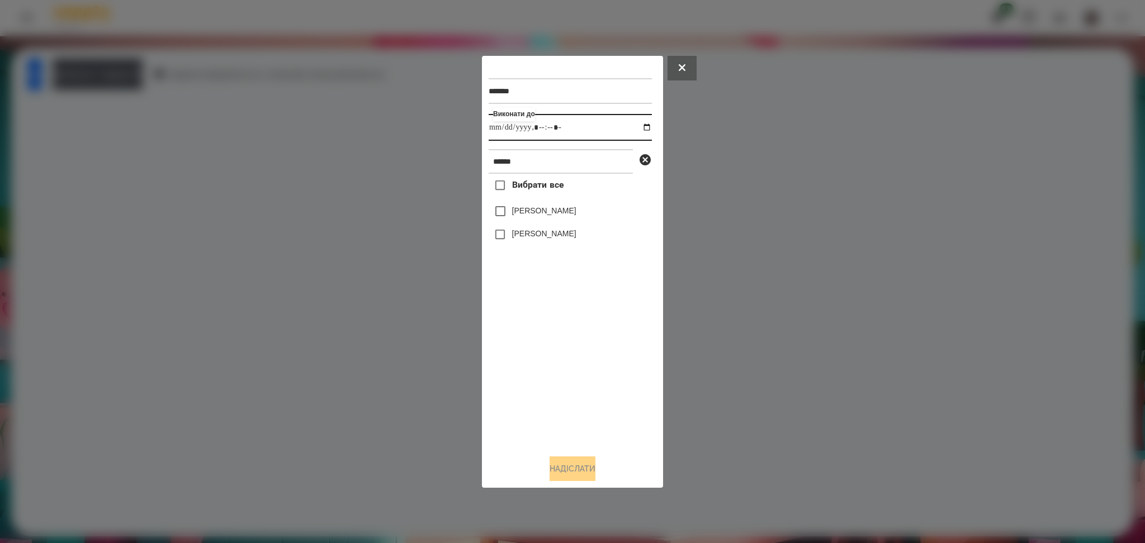
type input "**********"
click at [586, 473] on button "Надіслати" at bounding box center [572, 469] width 46 height 25
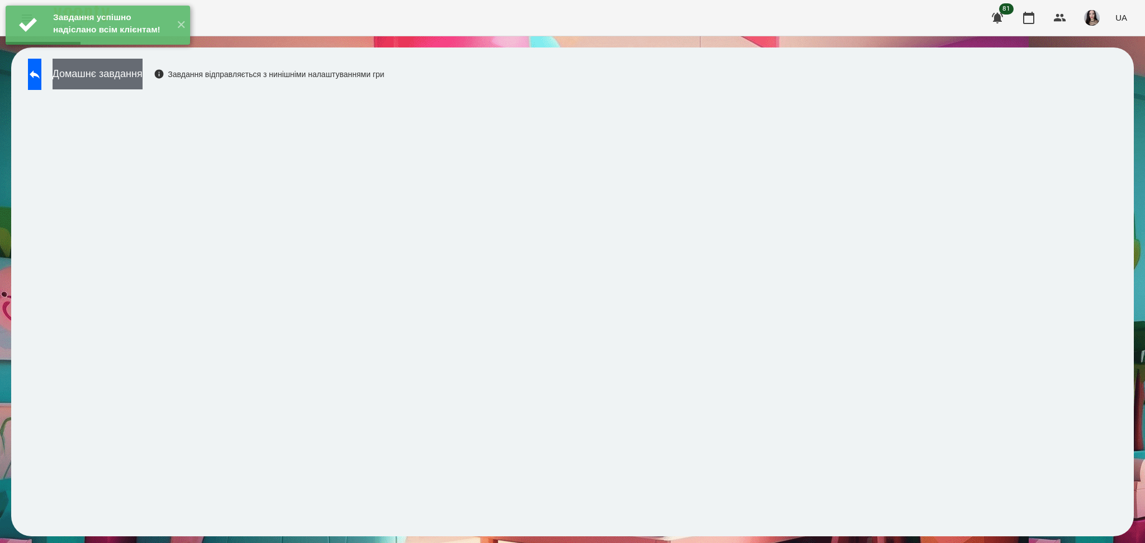
click at [143, 83] on button "Домашнє завдання" at bounding box center [98, 74] width 90 height 31
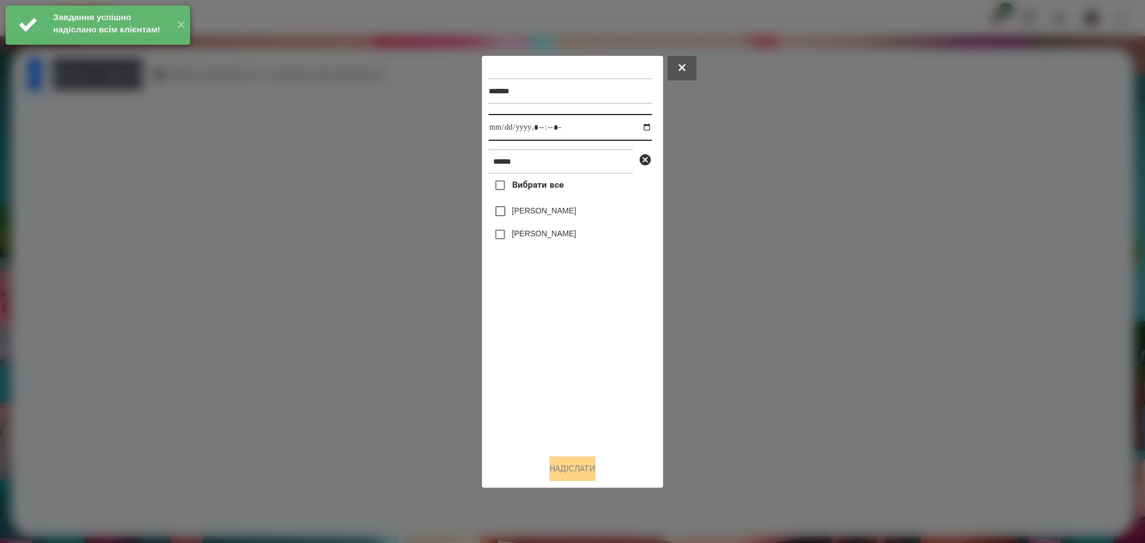
click at [502, 130] on input "datetime-local" at bounding box center [569, 127] width 163 height 27
type input "**********"
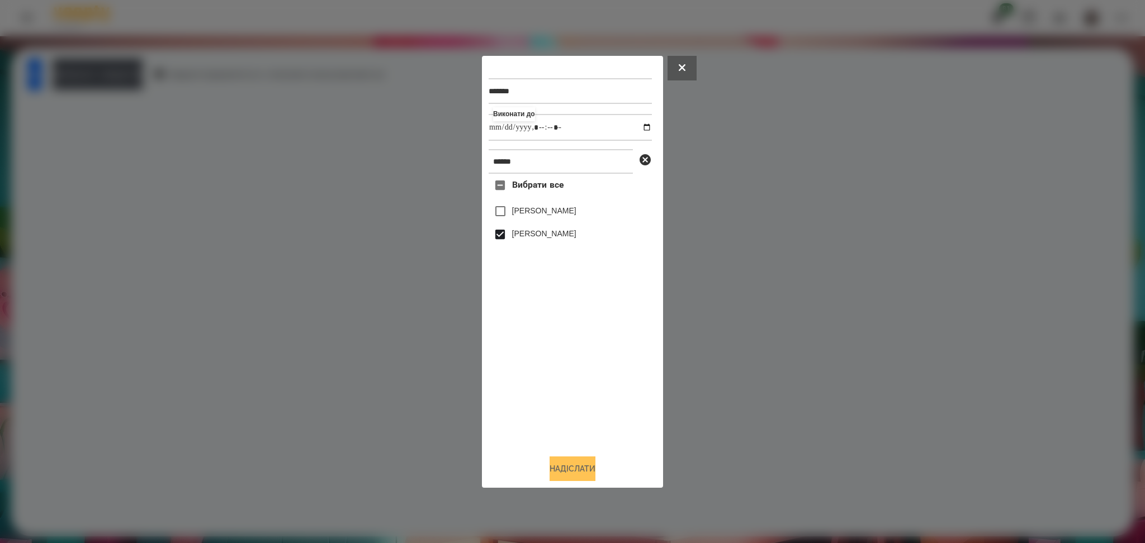
click at [583, 464] on button "Надіслати" at bounding box center [572, 469] width 46 height 25
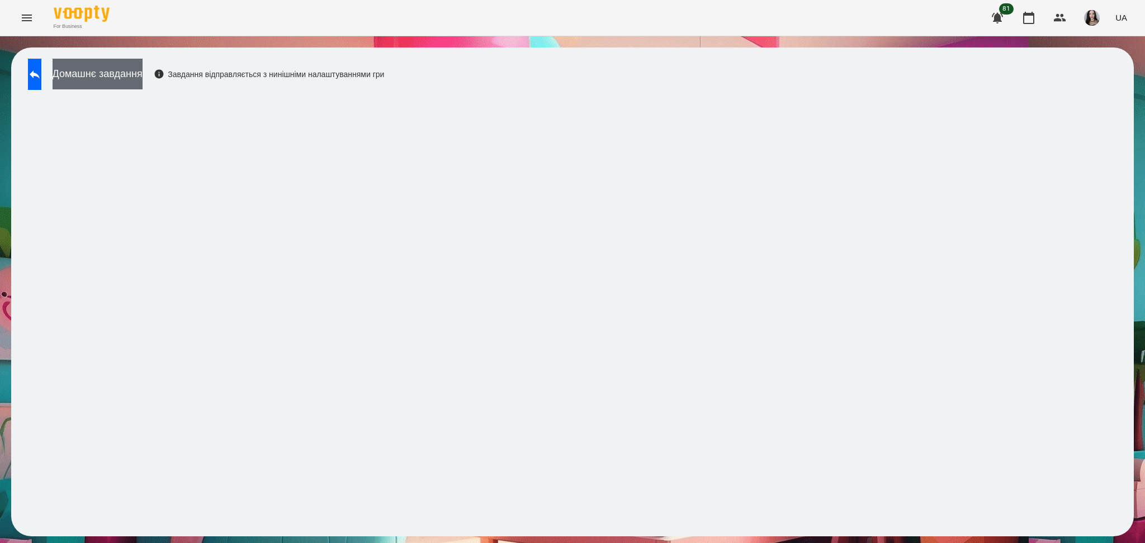
click at [143, 80] on button "Домашнє завдання" at bounding box center [98, 74] width 90 height 31
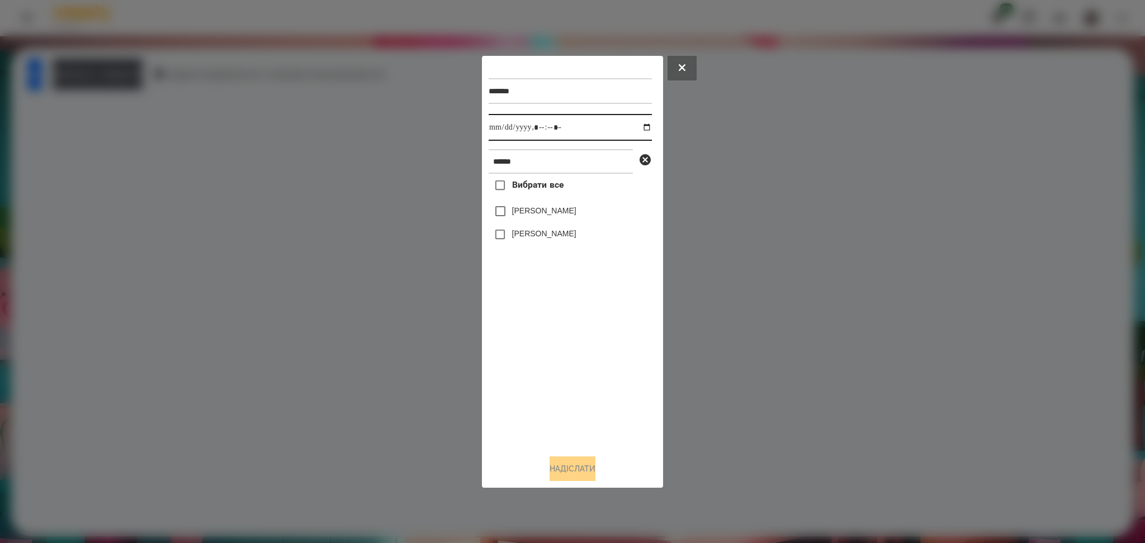
click at [498, 127] on input "datetime-local" at bounding box center [569, 127] width 163 height 27
type input "**********"
click at [576, 468] on button "Надіслати" at bounding box center [572, 469] width 46 height 25
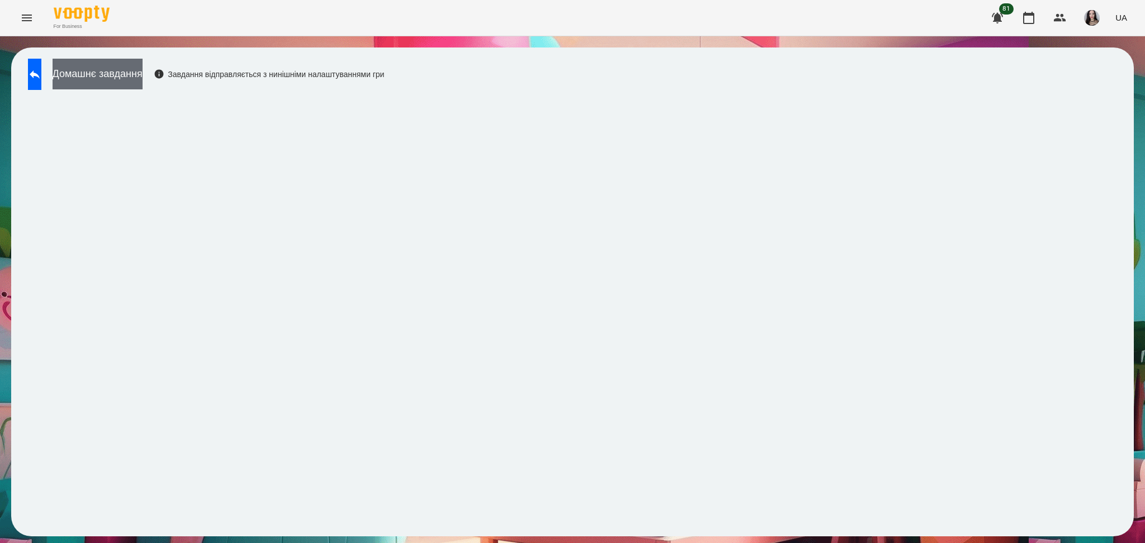
click at [143, 68] on button "Домашнє завдання" at bounding box center [98, 74] width 90 height 31
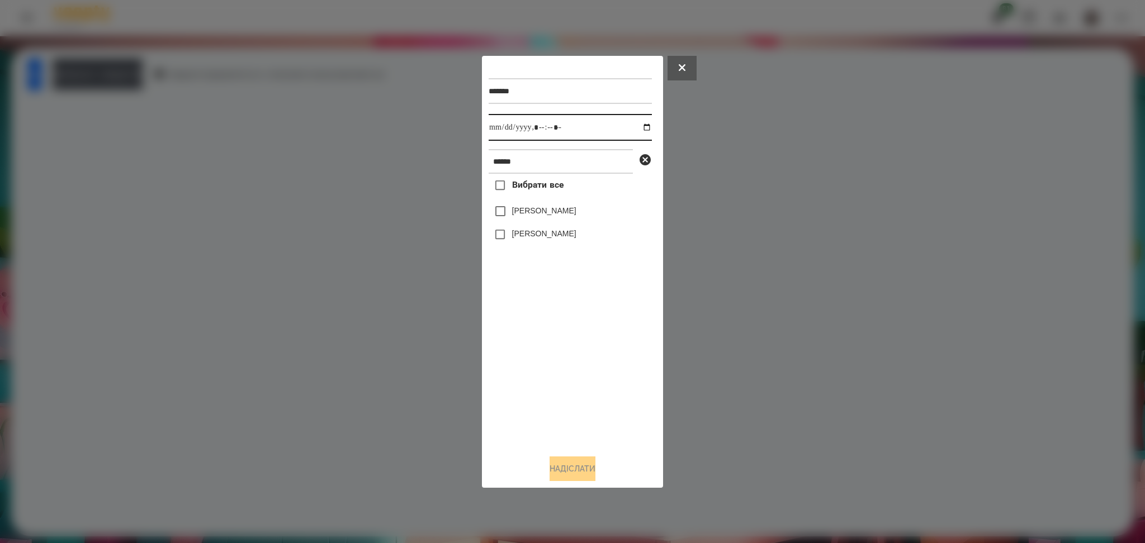
click at [646, 129] on input "datetime-local" at bounding box center [569, 127] width 163 height 27
click at [645, 129] on input "datetime-local" at bounding box center [569, 127] width 163 height 27
click at [641, 127] on input "datetime-local" at bounding box center [569, 127] width 163 height 27
click at [763, 86] on div at bounding box center [572, 271] width 1145 height 543
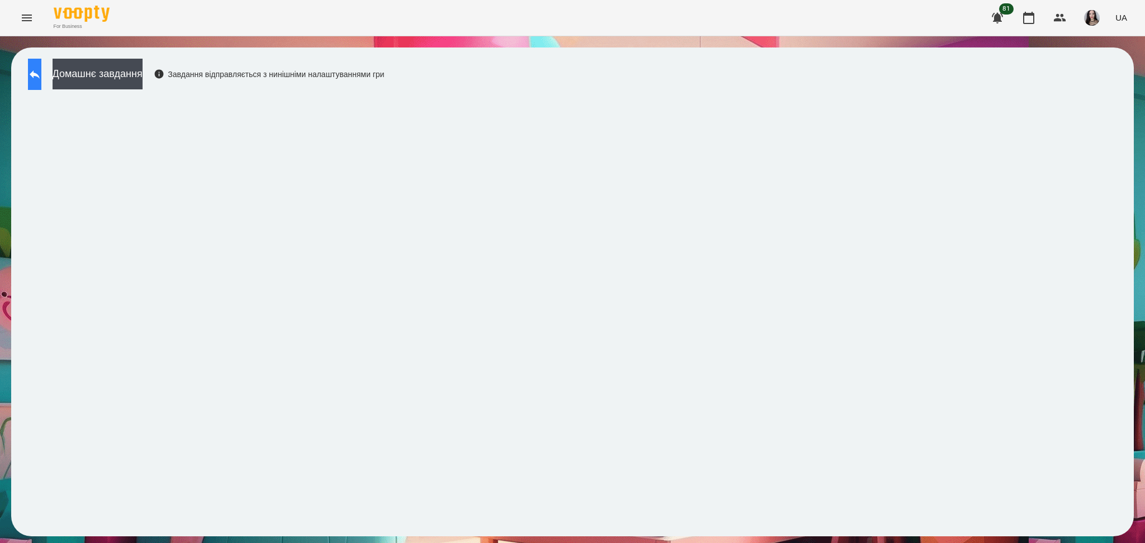
click at [41, 77] on icon at bounding box center [34, 74] width 13 height 13
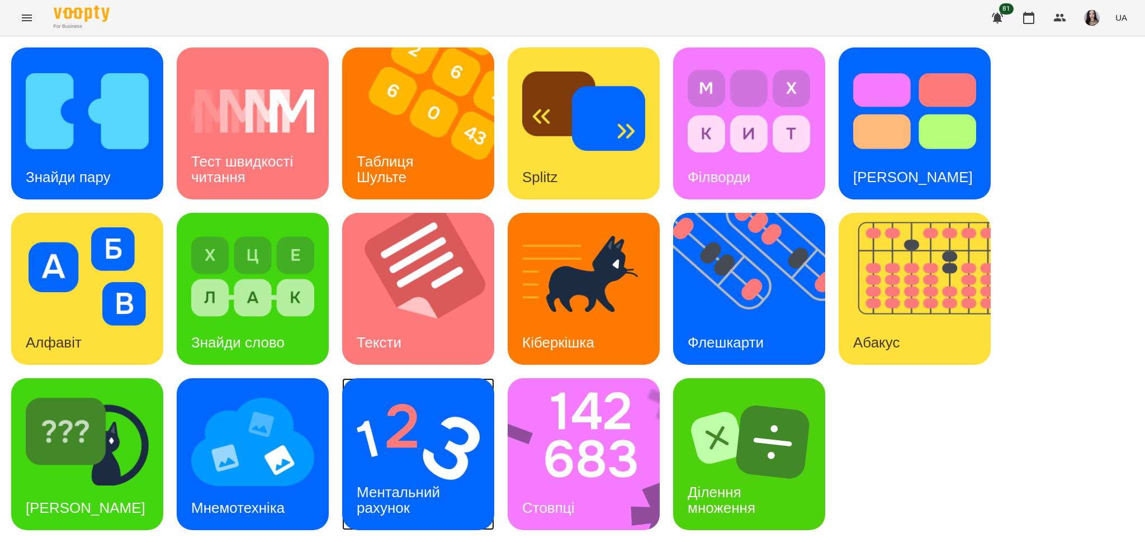
click at [449, 484] on div "Ментальний рахунок" at bounding box center [400, 501] width 116 height 60
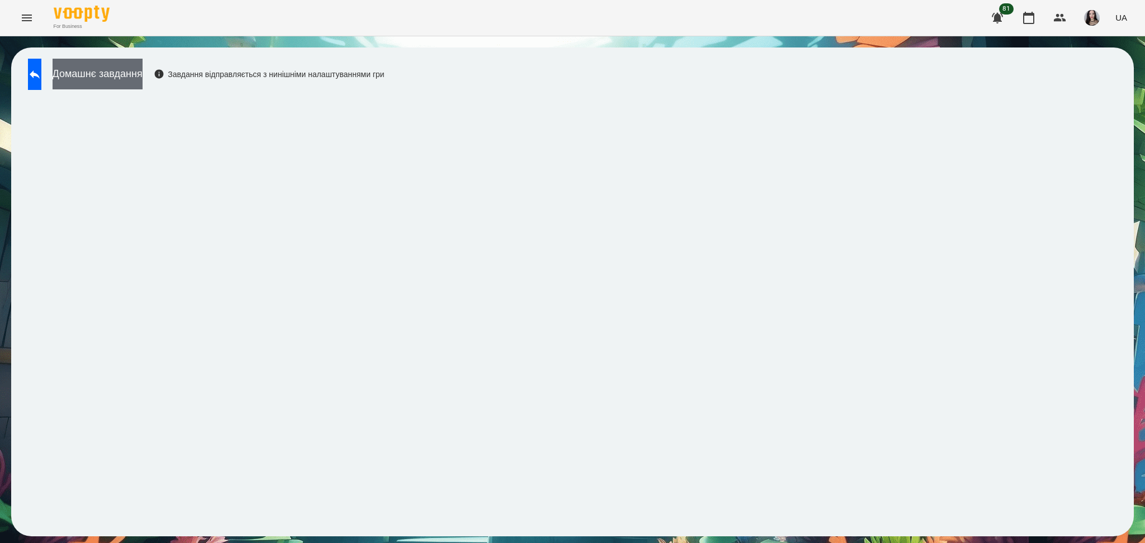
click at [116, 82] on button "Домашнє завдання" at bounding box center [98, 74] width 90 height 31
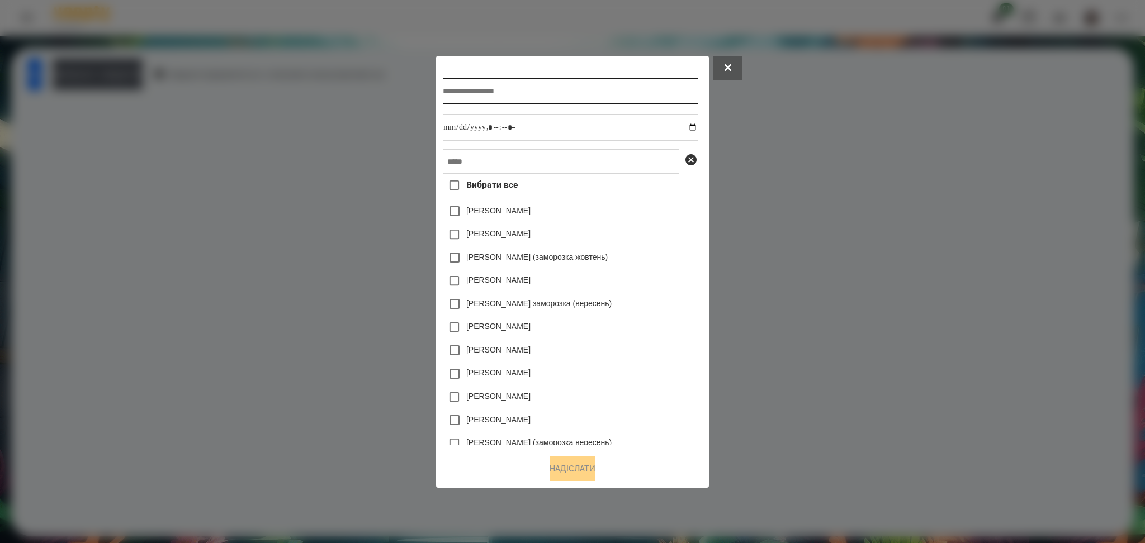
click at [479, 92] on input "text" at bounding box center [570, 91] width 254 height 26
type input "**********"
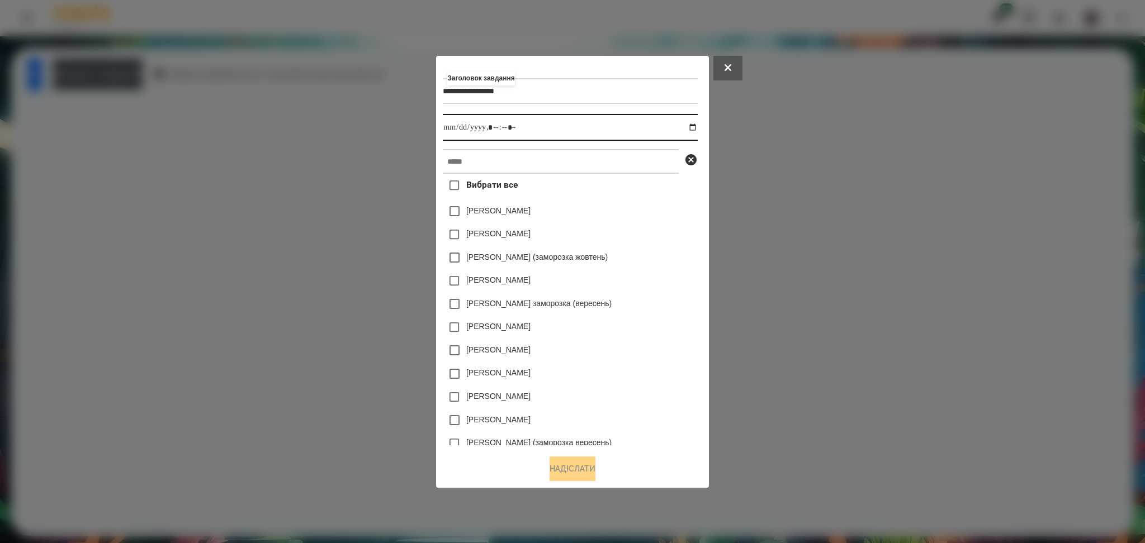
click at [697, 127] on input "datetime-local" at bounding box center [570, 127] width 254 height 27
click at [444, 129] on input "datetime-local" at bounding box center [570, 127] width 254 height 27
click at [495, 129] on input "datetime-local" at bounding box center [570, 127] width 254 height 27
type input "**********"
click at [468, 160] on input "text" at bounding box center [561, 161] width 236 height 25
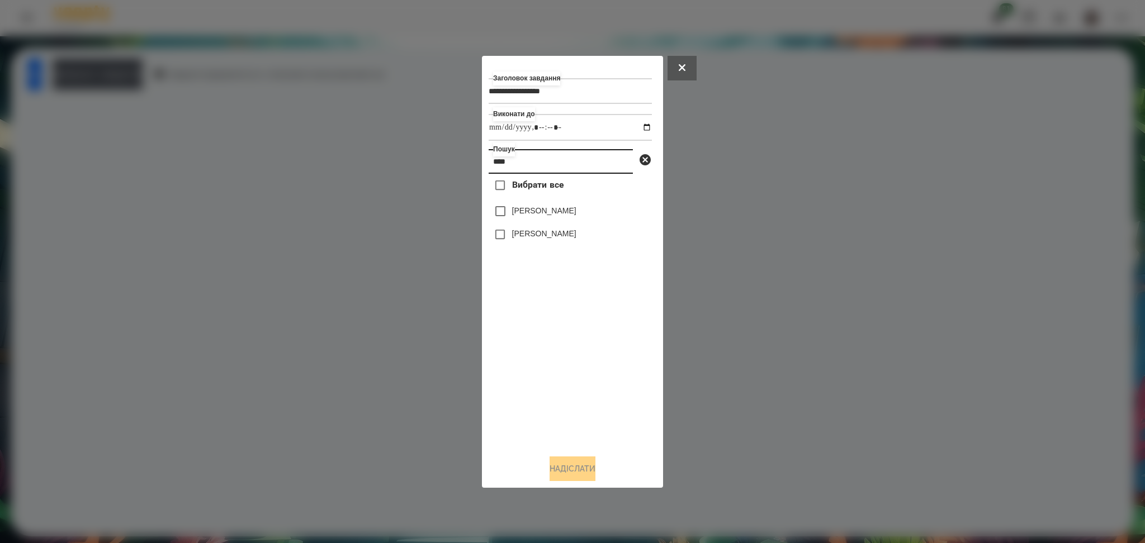
type input "****"
click at [573, 472] on button "Надіслати" at bounding box center [572, 469] width 46 height 25
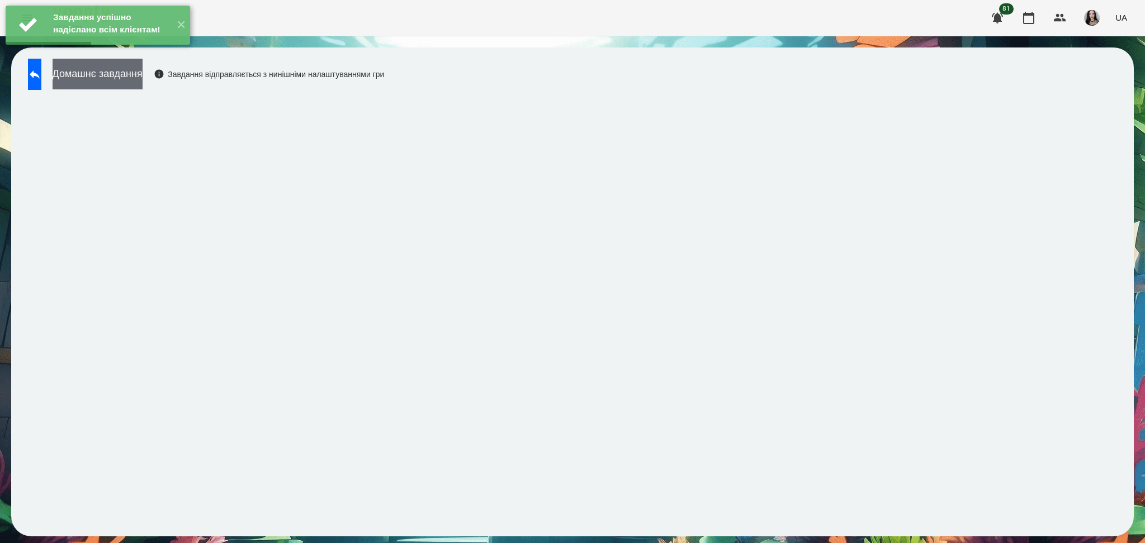
click at [143, 73] on button "Домашнє завдання" at bounding box center [98, 74] width 90 height 31
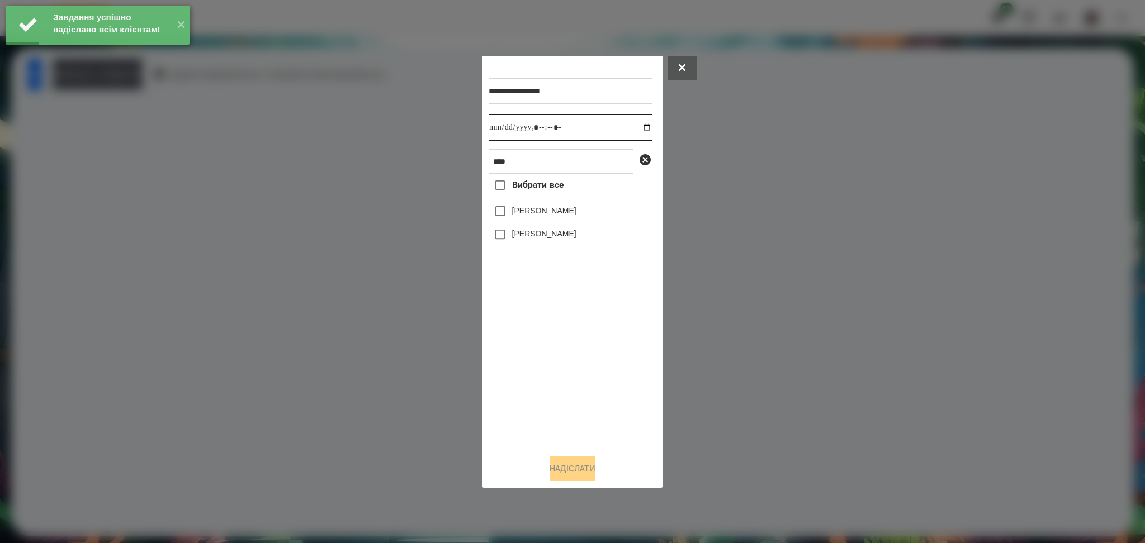
click at [496, 130] on input "datetime-local" at bounding box center [569, 127] width 163 height 27
type input "**********"
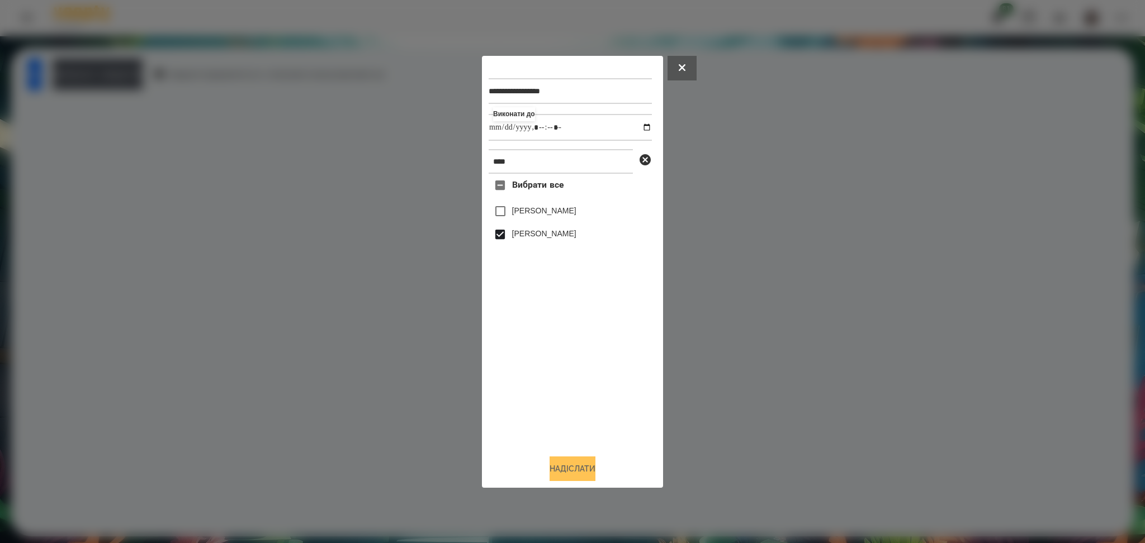
click at [579, 460] on button "Надіслати" at bounding box center [572, 469] width 46 height 25
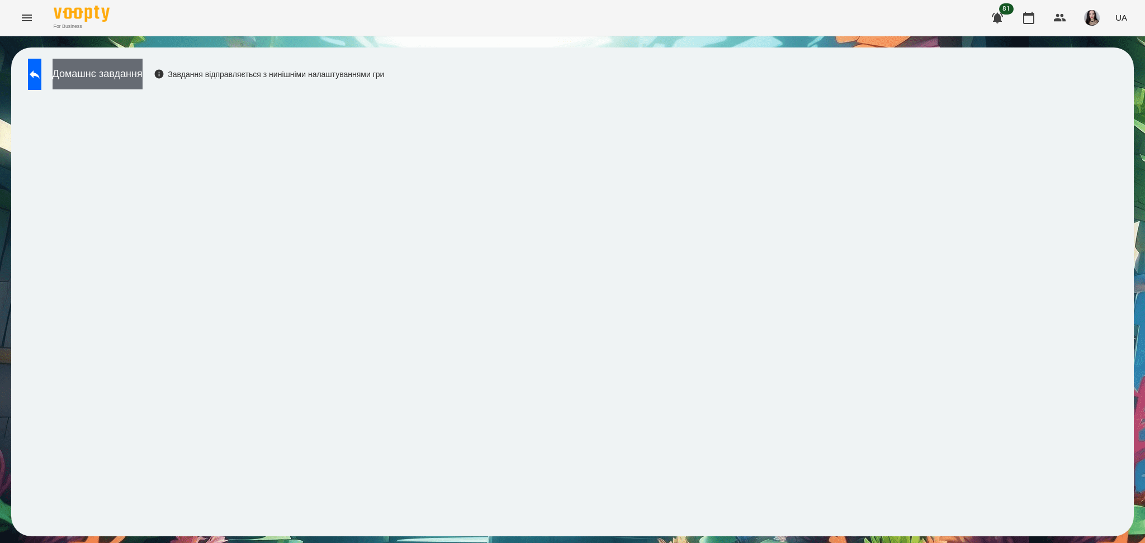
click at [137, 81] on button "Домашнє завдання" at bounding box center [98, 74] width 90 height 31
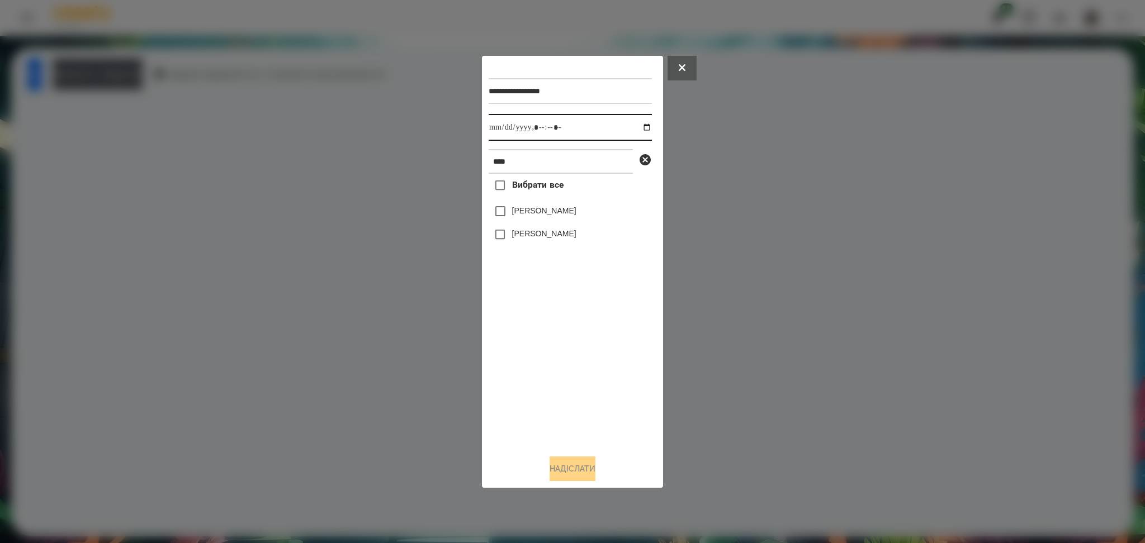
click at [501, 132] on input "datetime-local" at bounding box center [569, 127] width 163 height 27
type input "**********"
click at [583, 469] on button "Надіслати" at bounding box center [572, 469] width 46 height 25
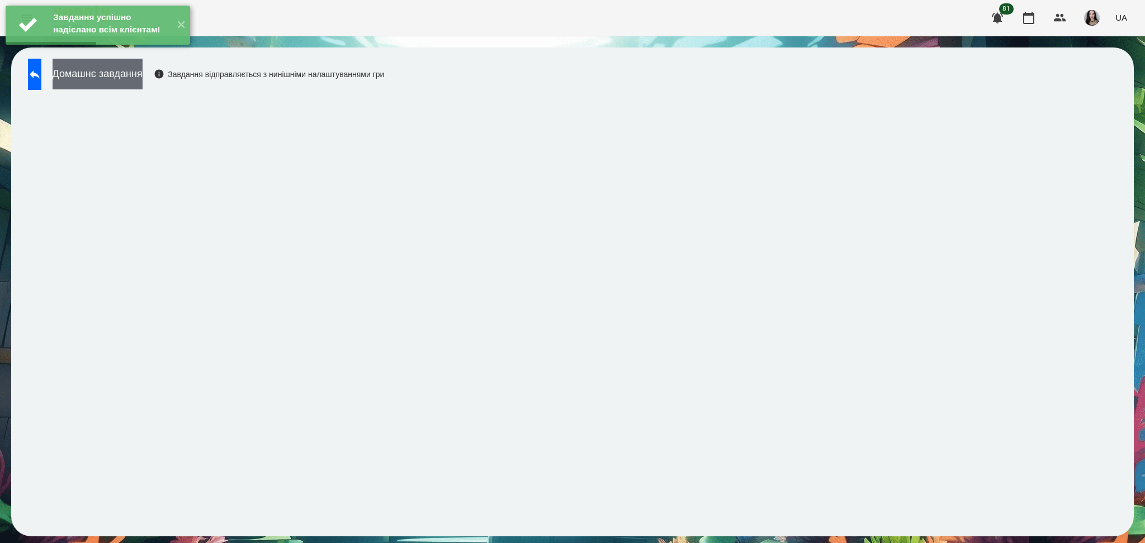
click at [93, 80] on button "Домашнє завдання" at bounding box center [98, 74] width 90 height 31
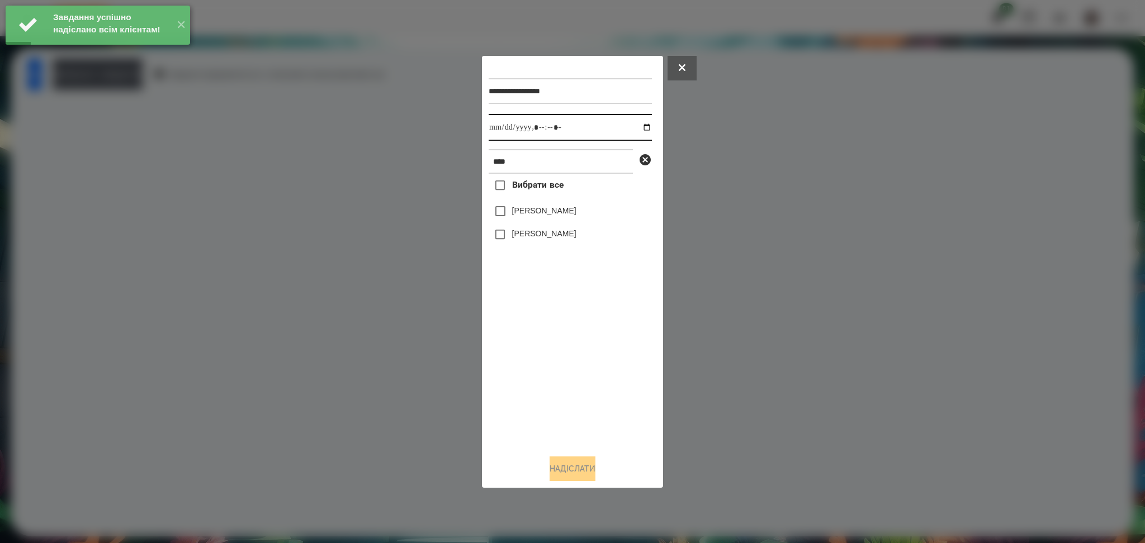
click at [502, 128] on input "datetime-local" at bounding box center [569, 127] width 163 height 27
type input "**********"
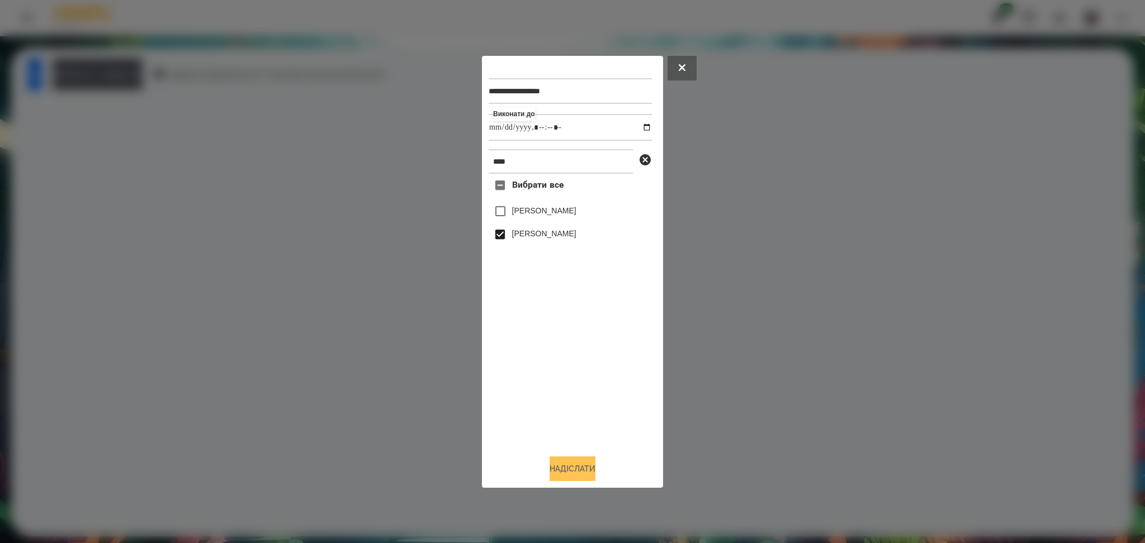
click at [571, 465] on button "Надіслати" at bounding box center [572, 469] width 46 height 25
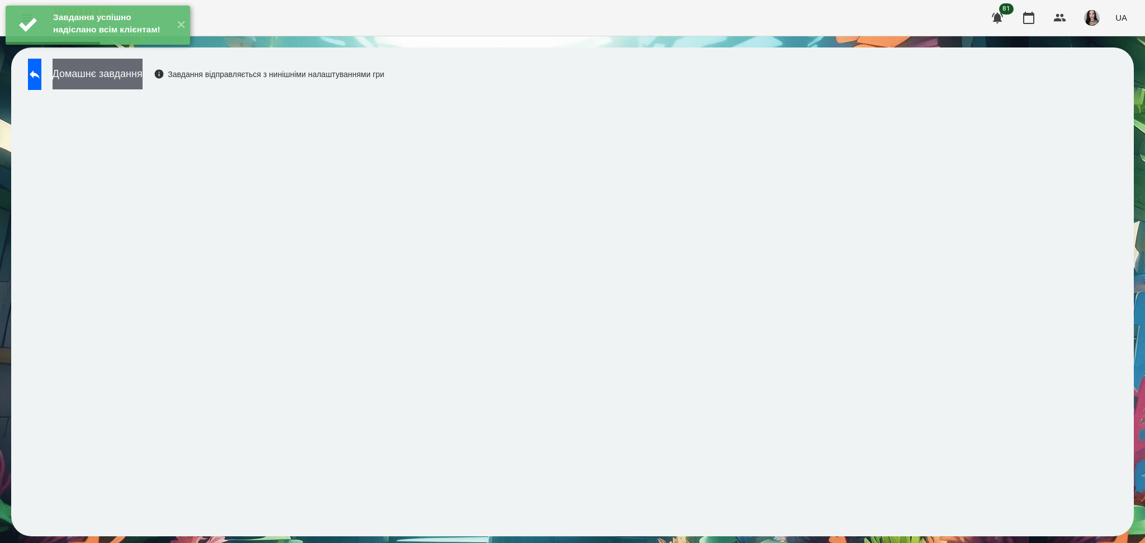
click at [143, 81] on button "Домашнє завдання" at bounding box center [98, 74] width 90 height 31
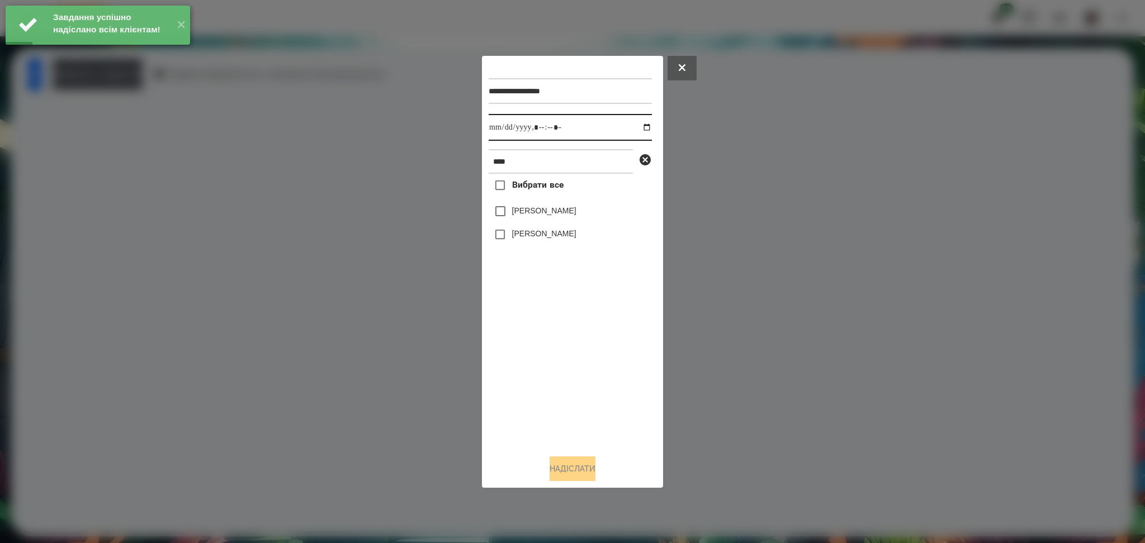
click at [497, 132] on input "datetime-local" at bounding box center [569, 127] width 163 height 27
type input "**********"
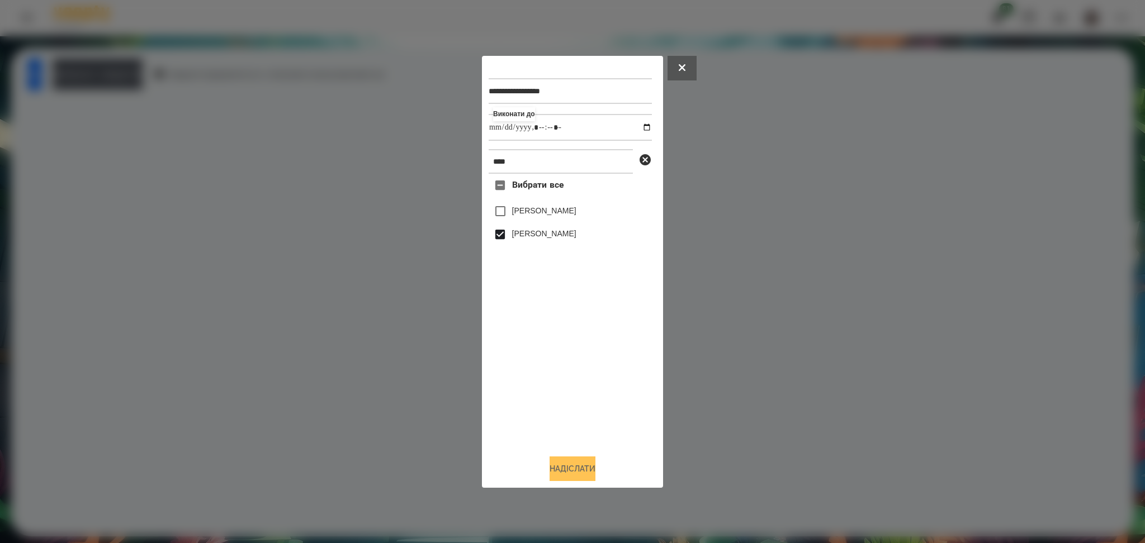
click at [569, 462] on button "Надіслати" at bounding box center [572, 469] width 46 height 25
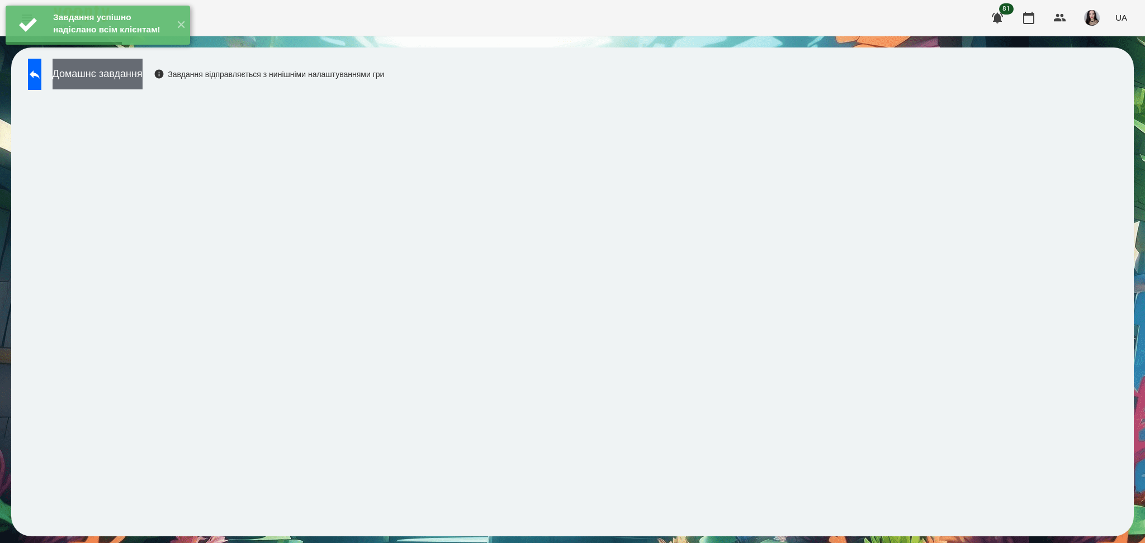
click at [101, 75] on button "Домашнє завдання" at bounding box center [98, 74] width 90 height 31
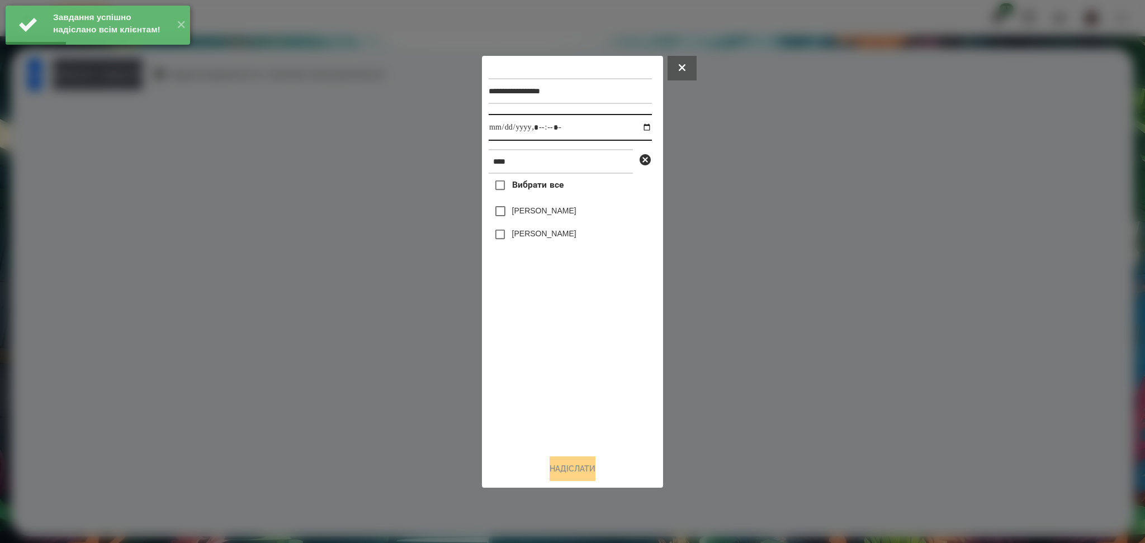
click at [494, 129] on input "datetime-local" at bounding box center [569, 127] width 163 height 27
type input "**********"
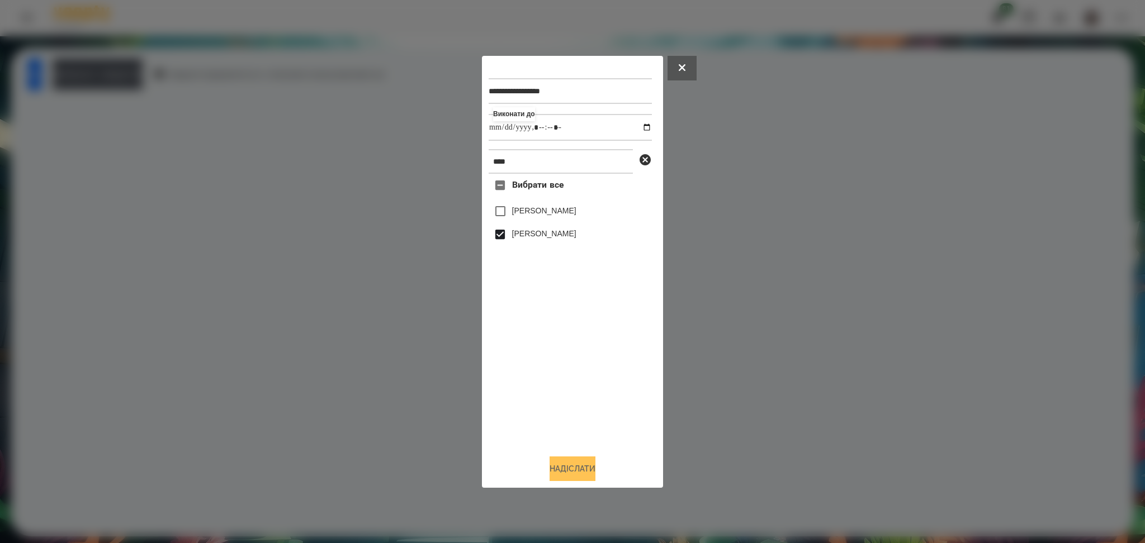
click at [578, 467] on button "Надіслати" at bounding box center [572, 469] width 46 height 25
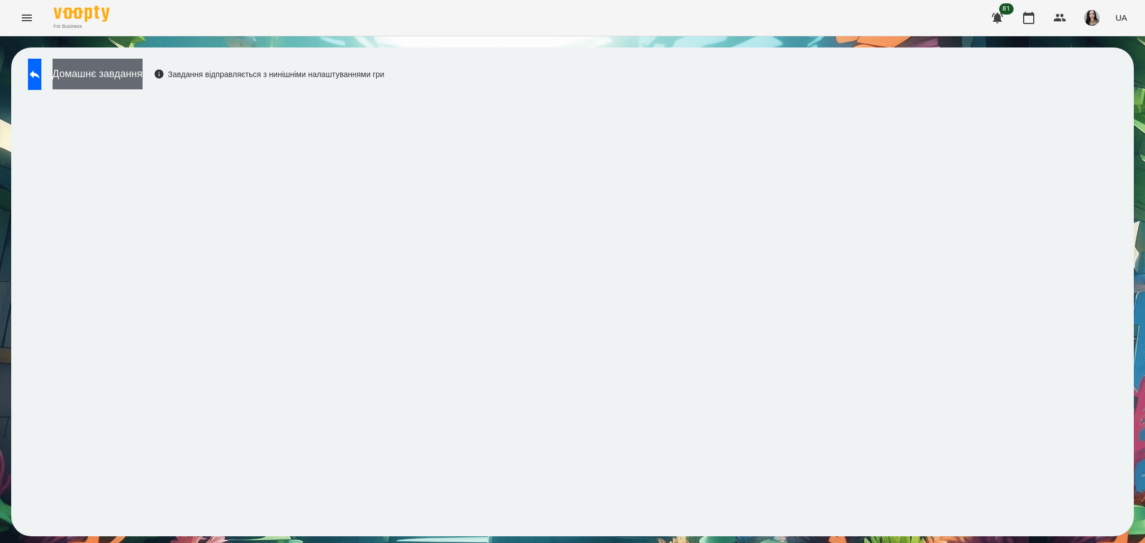
click at [137, 88] on button "Домашнє завдання" at bounding box center [98, 74] width 90 height 31
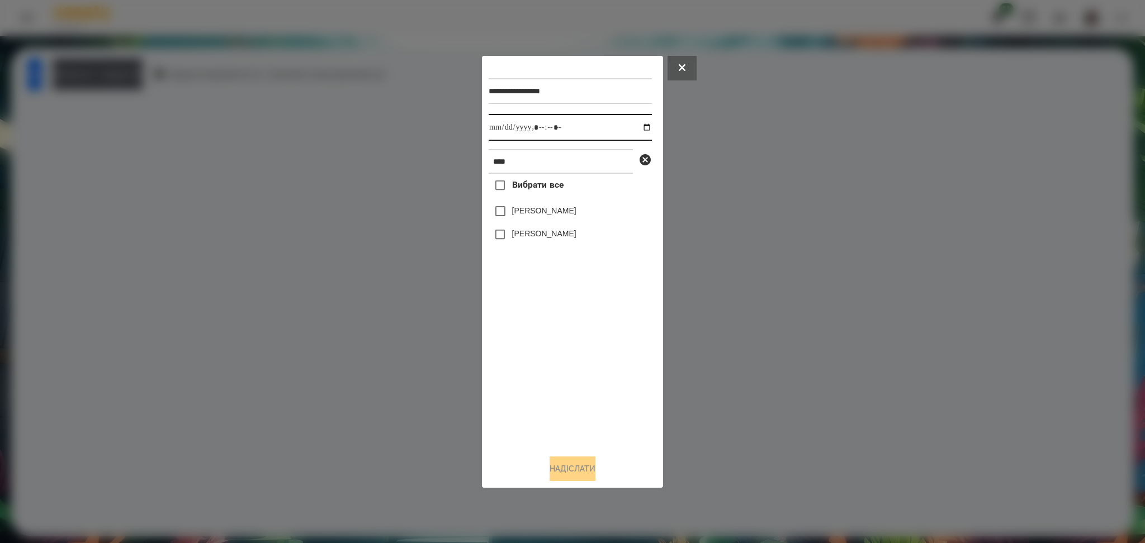
click at [500, 118] on input "datetime-local" at bounding box center [569, 127] width 163 height 27
type input "**********"
click at [581, 475] on button "Надіслати" at bounding box center [572, 469] width 46 height 25
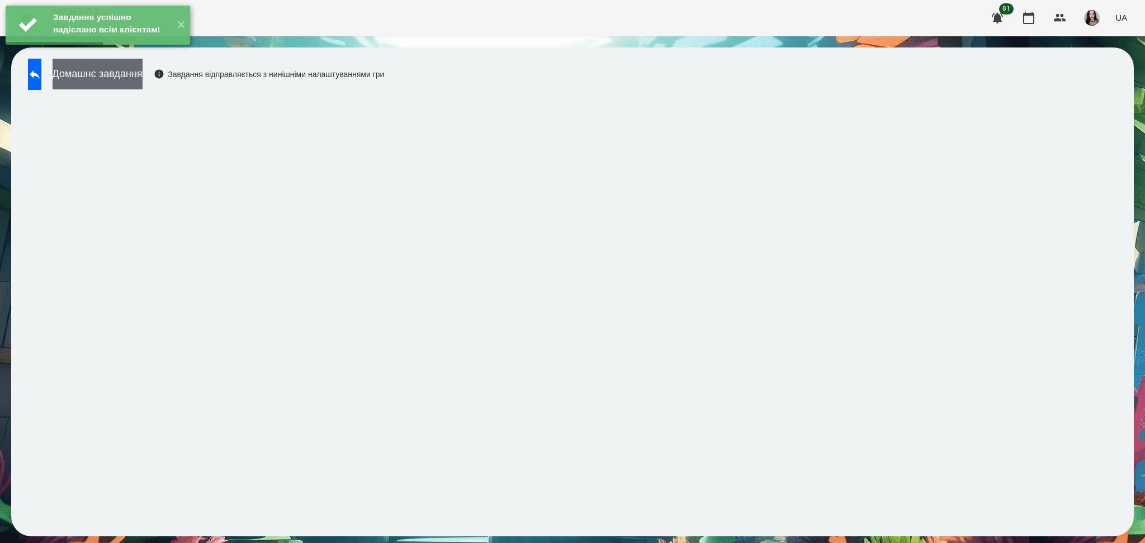
click at [129, 82] on button "Домашнє завдання" at bounding box center [98, 74] width 90 height 31
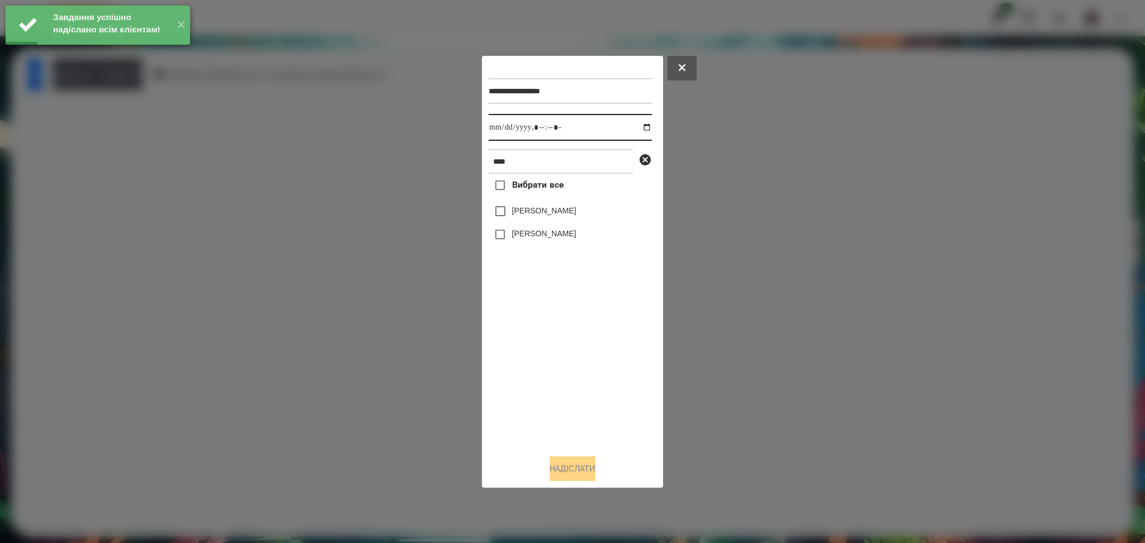
click at [494, 125] on input "datetime-local" at bounding box center [569, 127] width 163 height 27
type input "**********"
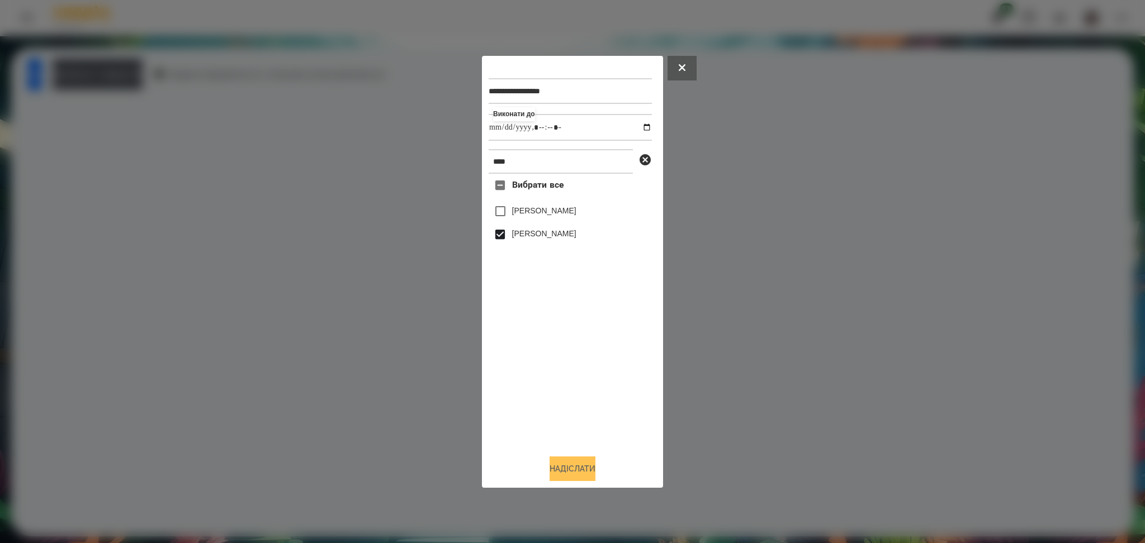
click at [573, 471] on button "Надіслати" at bounding box center [572, 469] width 46 height 25
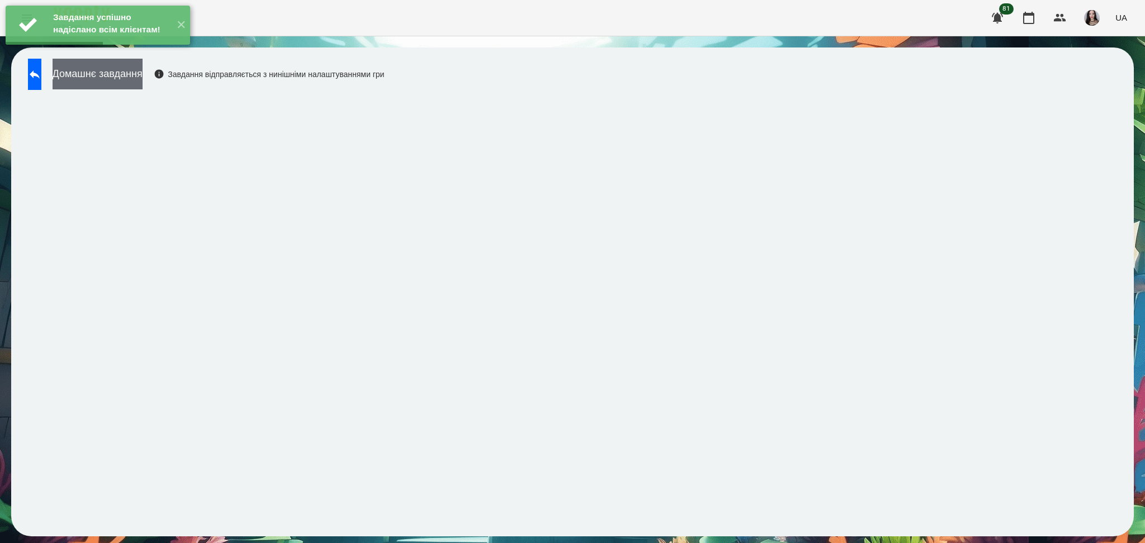
click at [143, 82] on button "Домашнє завдання" at bounding box center [98, 74] width 90 height 31
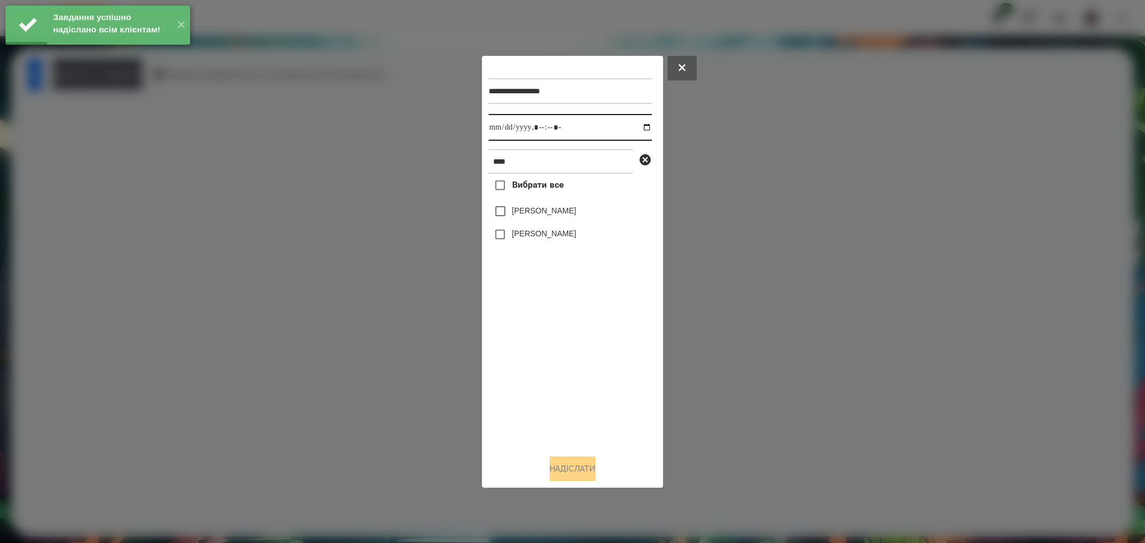
click at [494, 126] on input "datetime-local" at bounding box center [569, 127] width 163 height 27
type input "**********"
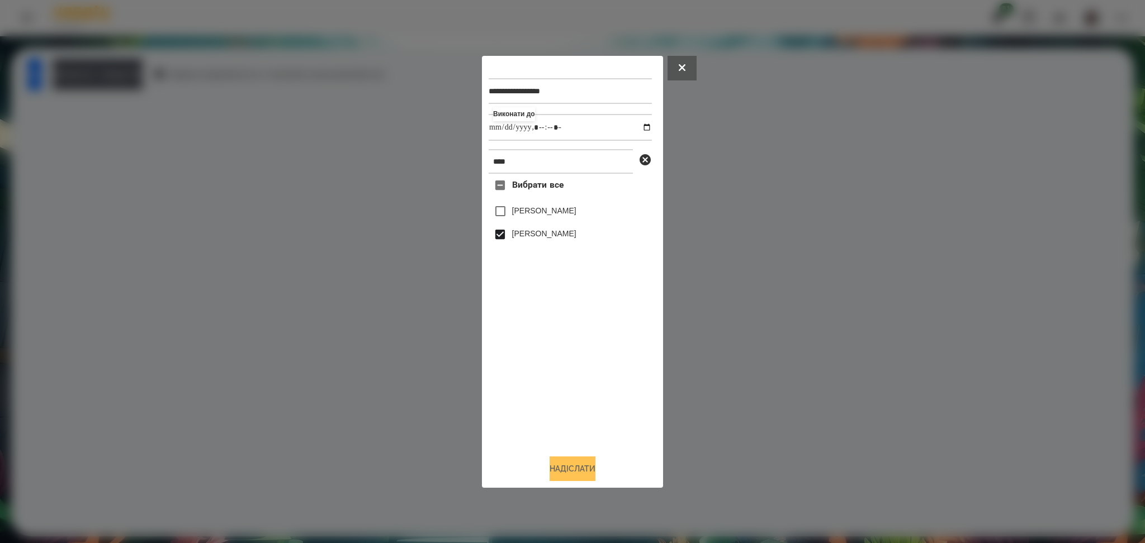
click at [585, 467] on button "Надіслати" at bounding box center [572, 469] width 46 height 25
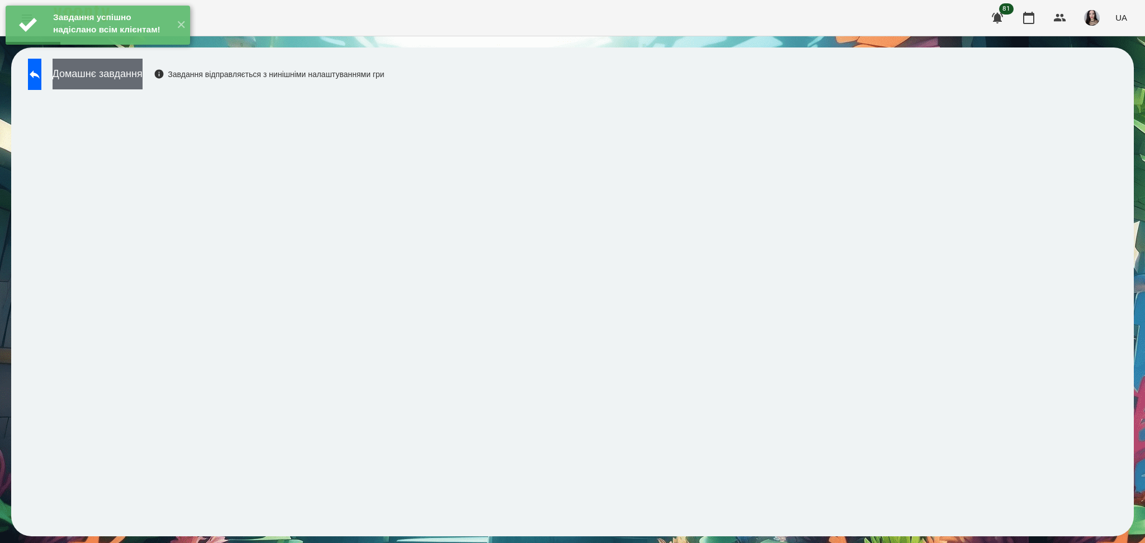
click at [142, 75] on button "Домашнє завдання" at bounding box center [98, 74] width 90 height 31
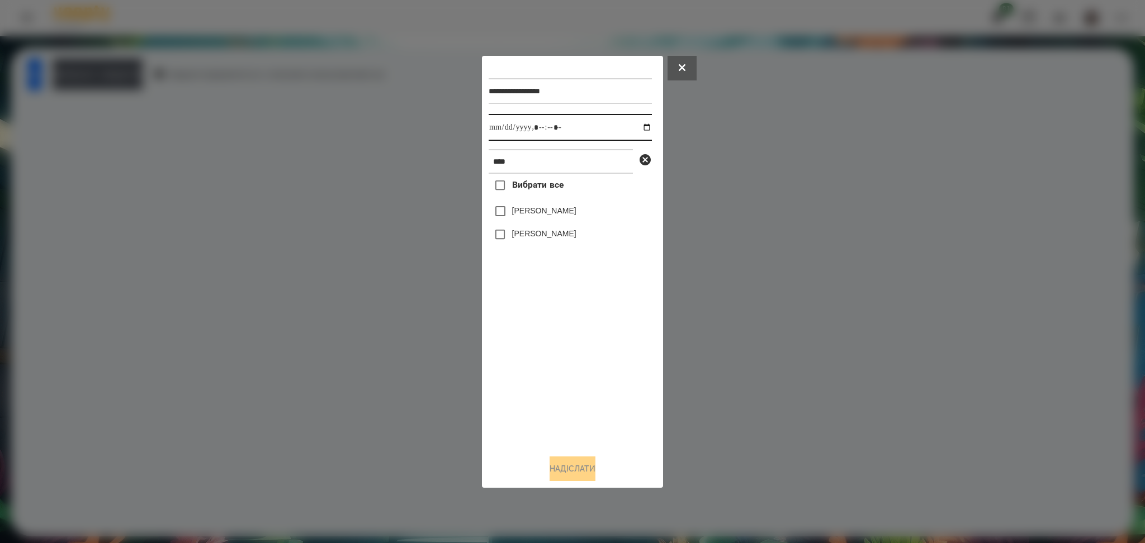
click at [502, 129] on input "datetime-local" at bounding box center [569, 127] width 163 height 27
type input "**********"
click at [573, 472] on button "Надіслати" at bounding box center [572, 469] width 46 height 25
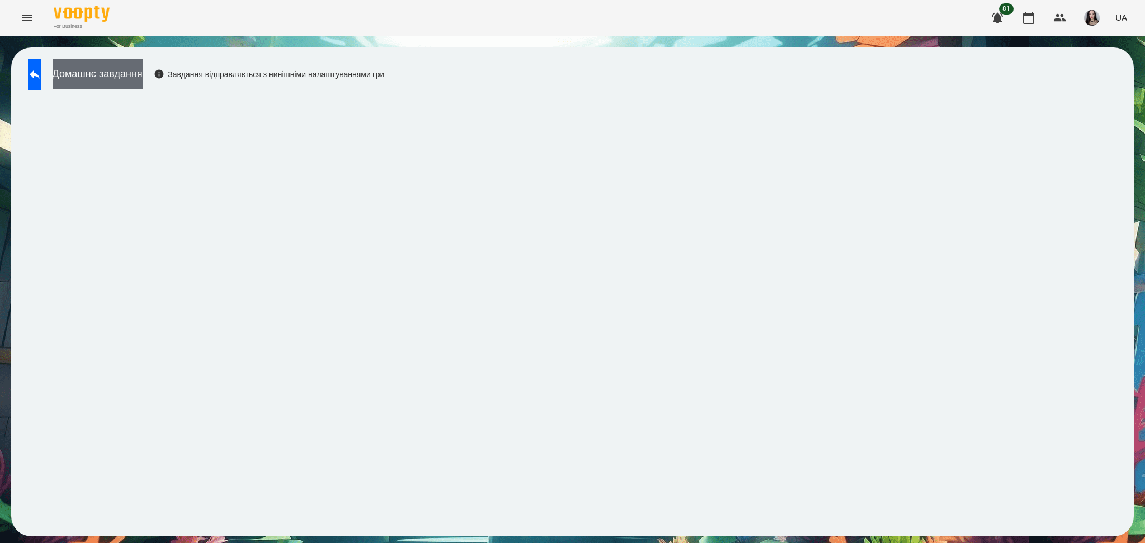
click at [126, 75] on button "Домашнє завдання" at bounding box center [98, 74] width 90 height 31
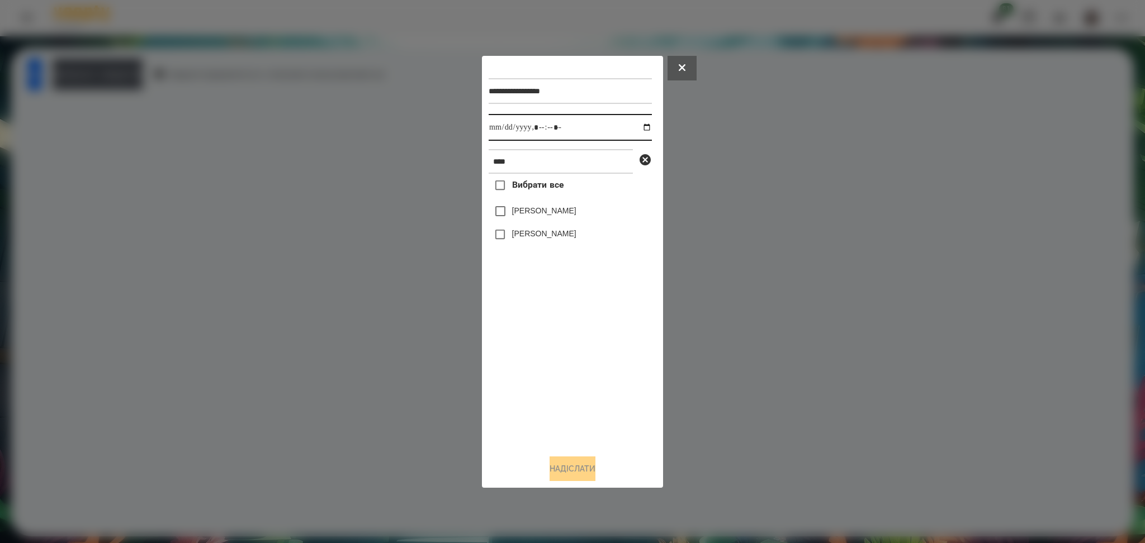
click at [495, 126] on input "datetime-local" at bounding box center [569, 127] width 163 height 27
type input "**********"
click at [582, 465] on button "Надіслати" at bounding box center [572, 469] width 46 height 25
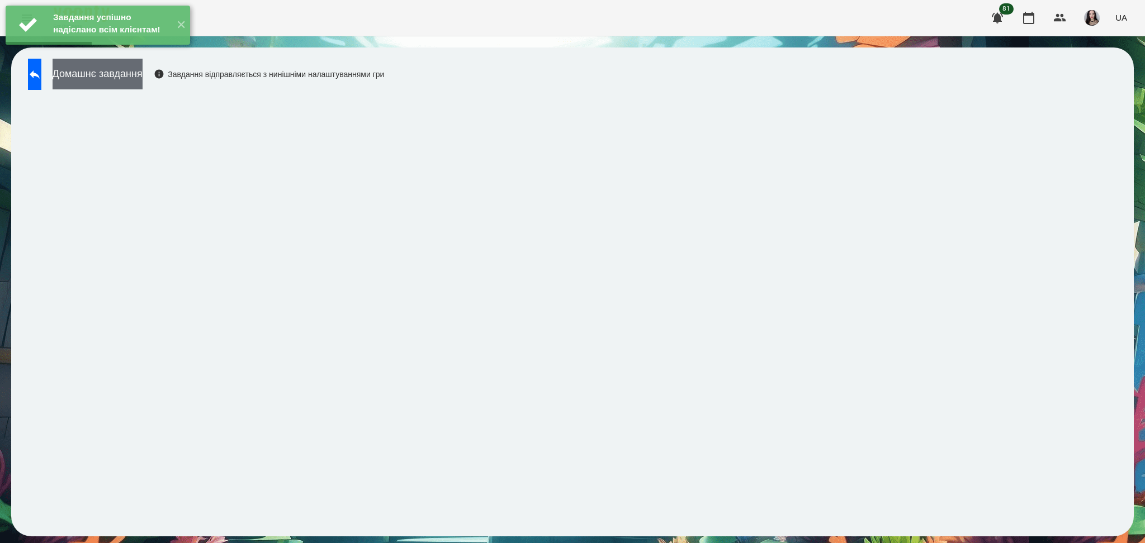
click at [119, 83] on button "Домашнє завдання" at bounding box center [98, 74] width 90 height 31
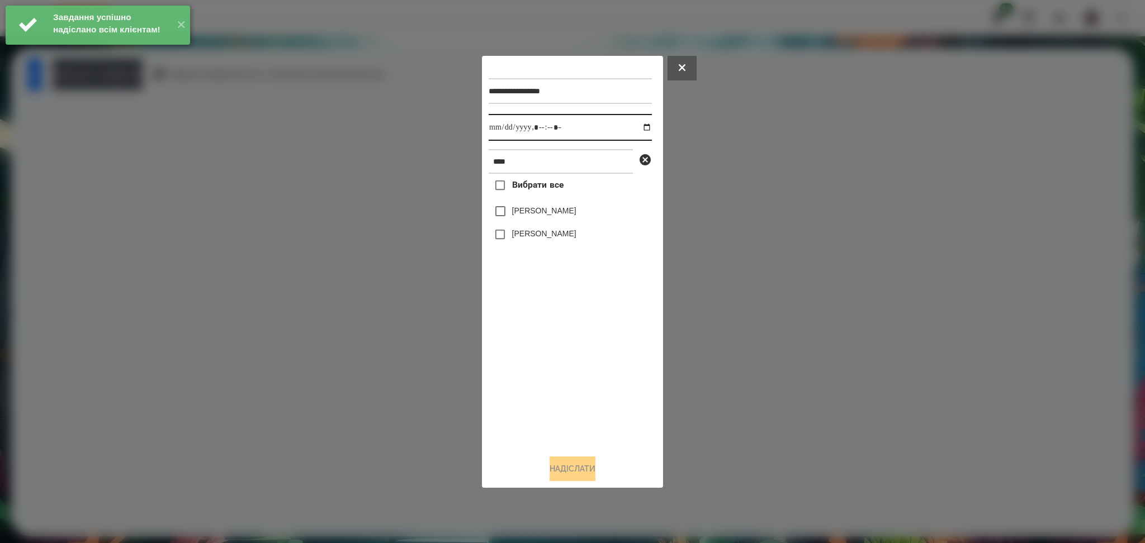
click at [639, 132] on input "datetime-local" at bounding box center [569, 127] width 163 height 27
click at [505, 134] on input "datetime-local" at bounding box center [569, 127] width 163 height 27
type input "**********"
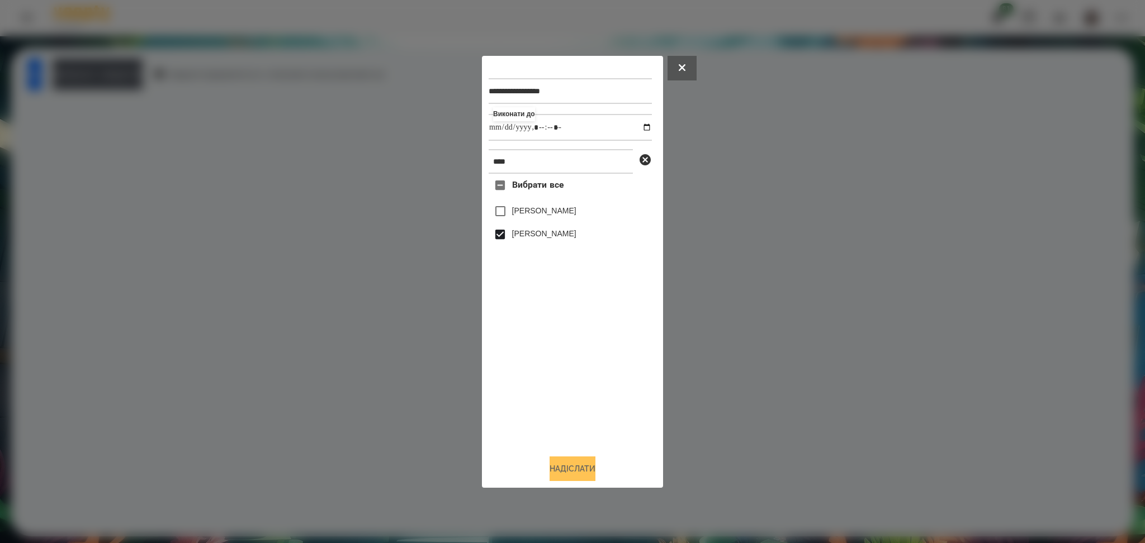
click at [566, 466] on button "Надіслати" at bounding box center [572, 469] width 46 height 25
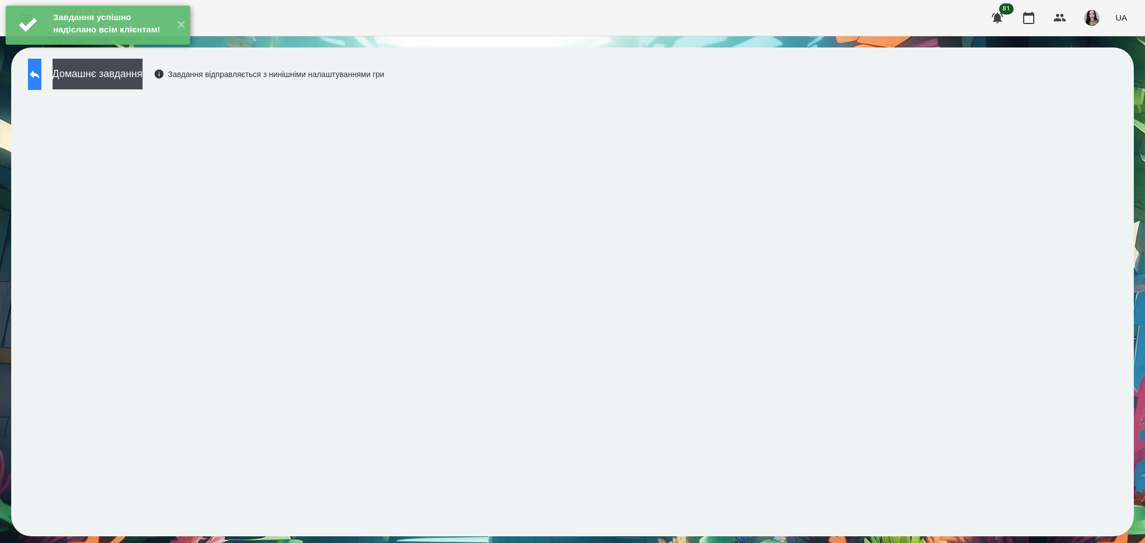
click at [41, 83] on button at bounding box center [34, 74] width 13 height 31
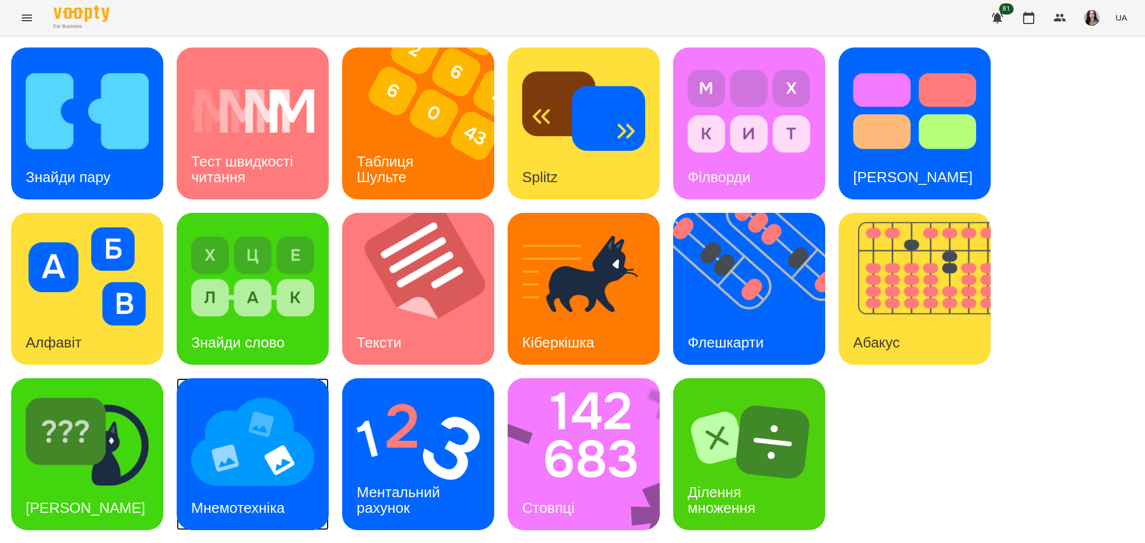
click at [213, 463] on img at bounding box center [252, 442] width 123 height 98
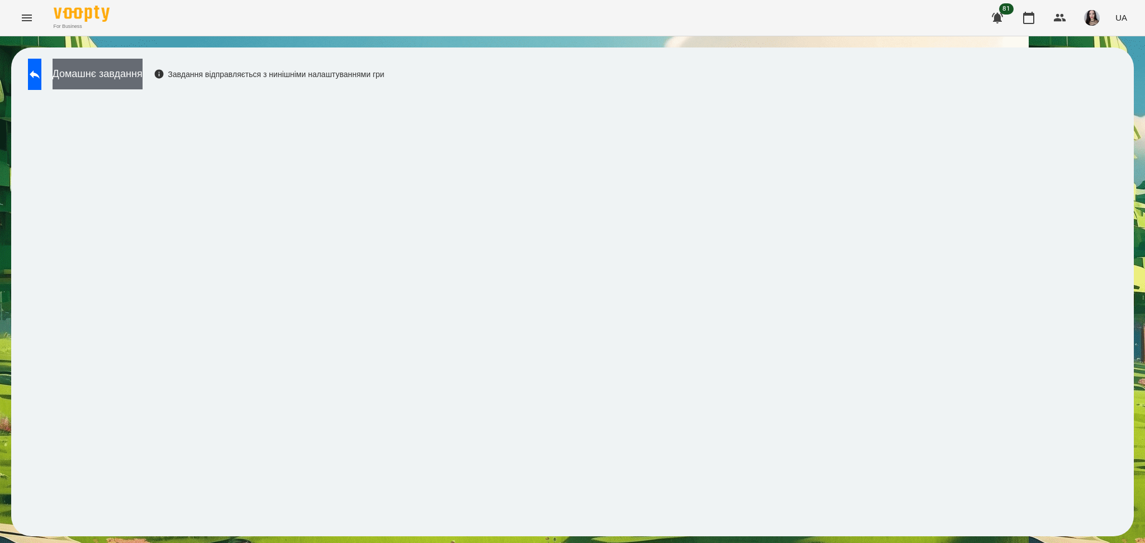
click at [111, 74] on button "Домашнє завдання" at bounding box center [98, 74] width 90 height 31
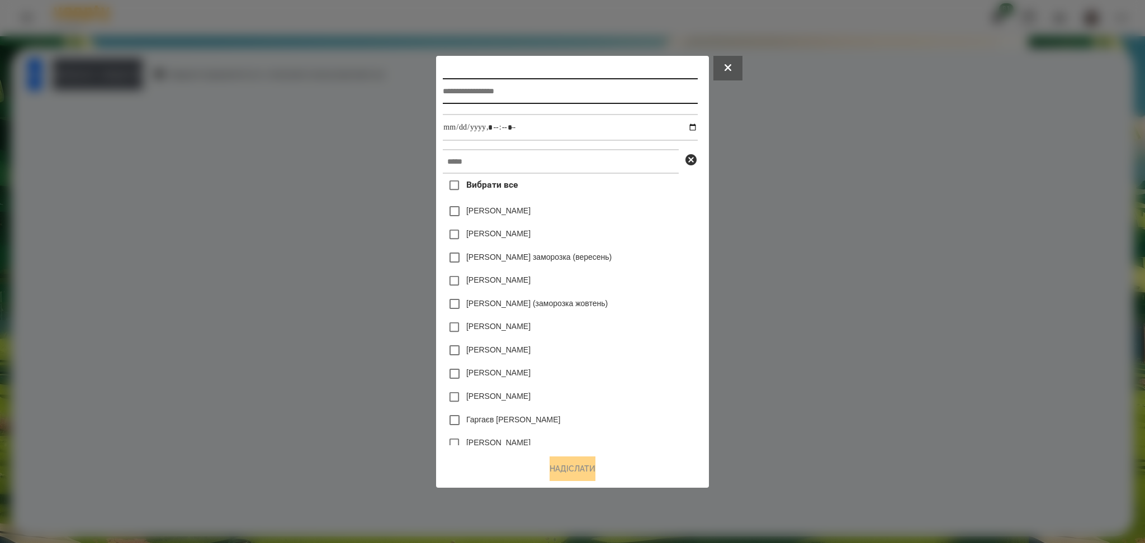
click at [452, 92] on input "text" at bounding box center [570, 91] width 254 height 26
type input "**********"
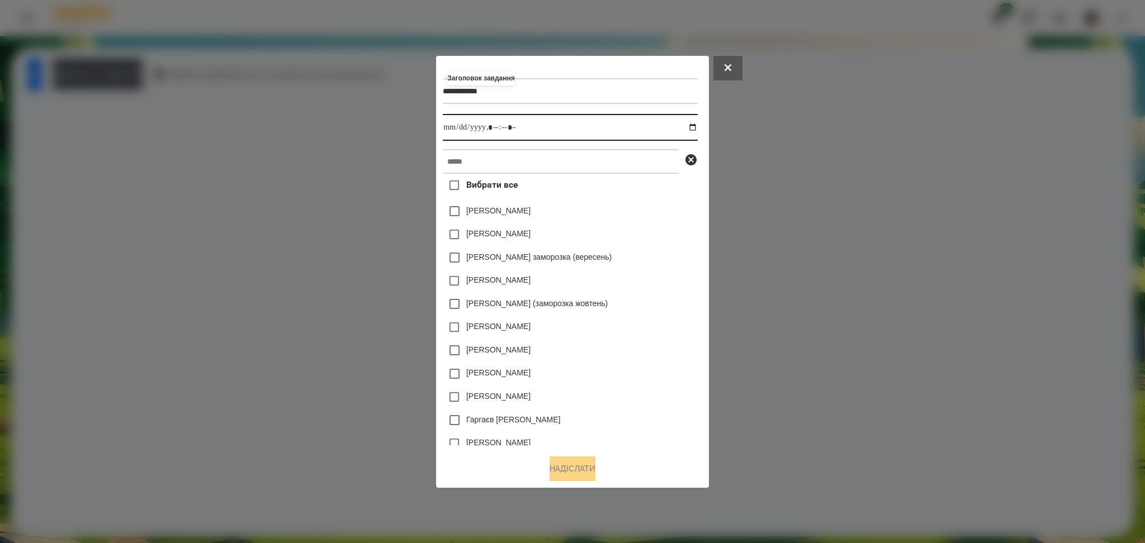
click at [696, 120] on input "datetime-local" at bounding box center [570, 127] width 254 height 27
click at [696, 128] on input "datetime-local" at bounding box center [570, 127] width 254 height 27
click at [495, 127] on input "datetime-local" at bounding box center [570, 127] width 254 height 27
type input "**********"
click at [469, 154] on input "text" at bounding box center [561, 161] width 236 height 25
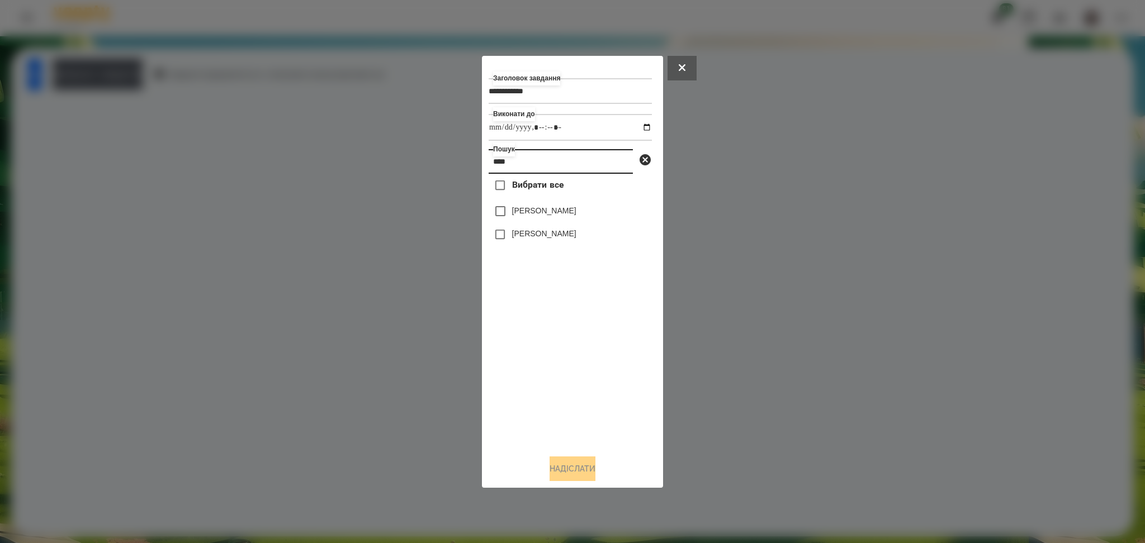
type input "****"
click at [587, 465] on button "Надіслати" at bounding box center [572, 469] width 46 height 25
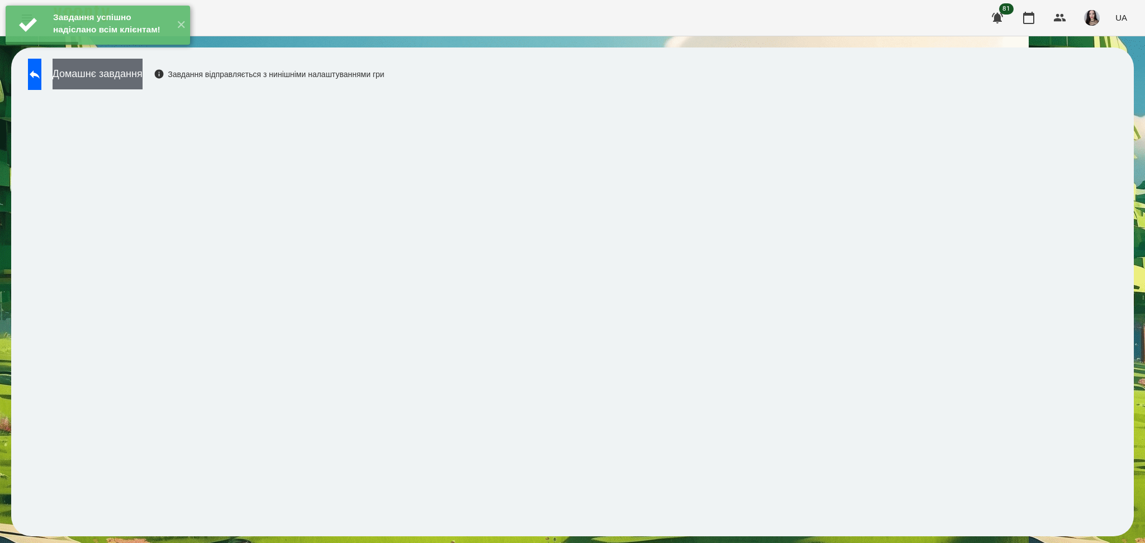
click at [128, 77] on button "Домашнє завдання" at bounding box center [98, 74] width 90 height 31
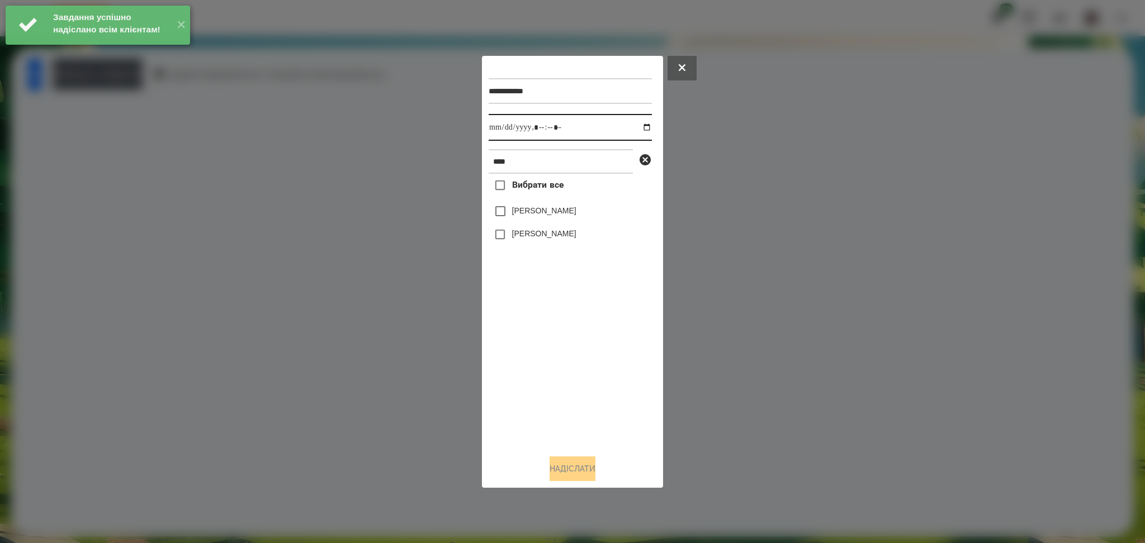
click at [499, 127] on input "datetime-local" at bounding box center [569, 127] width 163 height 27
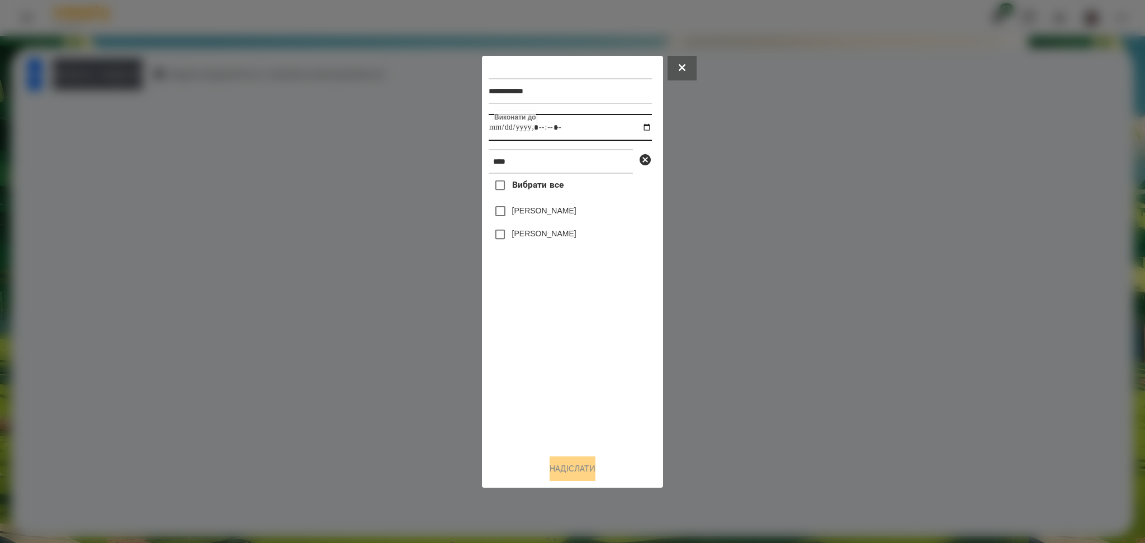
type input "**********"
click at [566, 466] on button "Надіслати" at bounding box center [572, 469] width 46 height 25
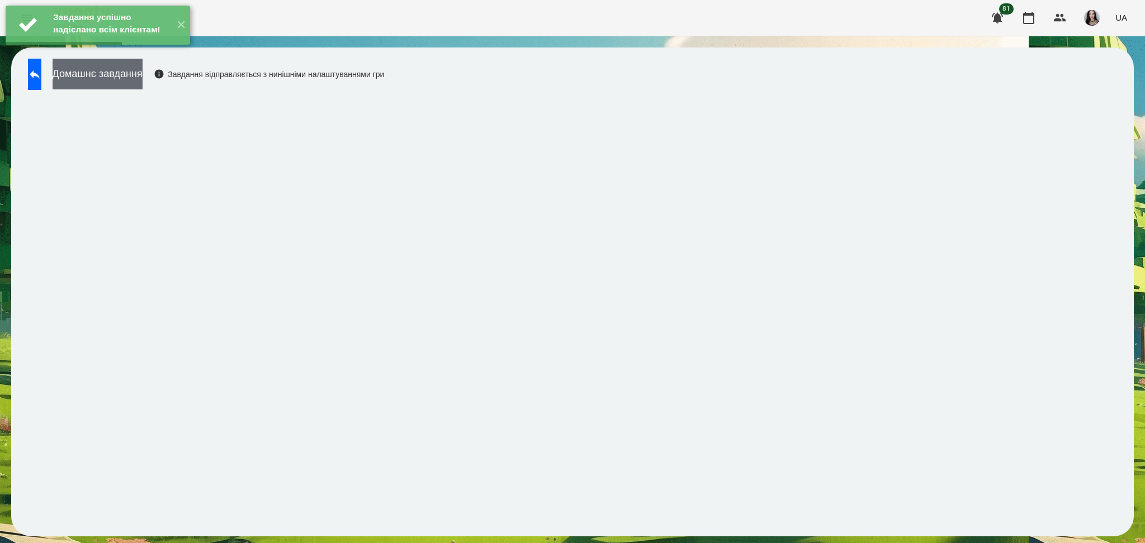
click at [143, 84] on button "Домашнє завдання" at bounding box center [98, 74] width 90 height 31
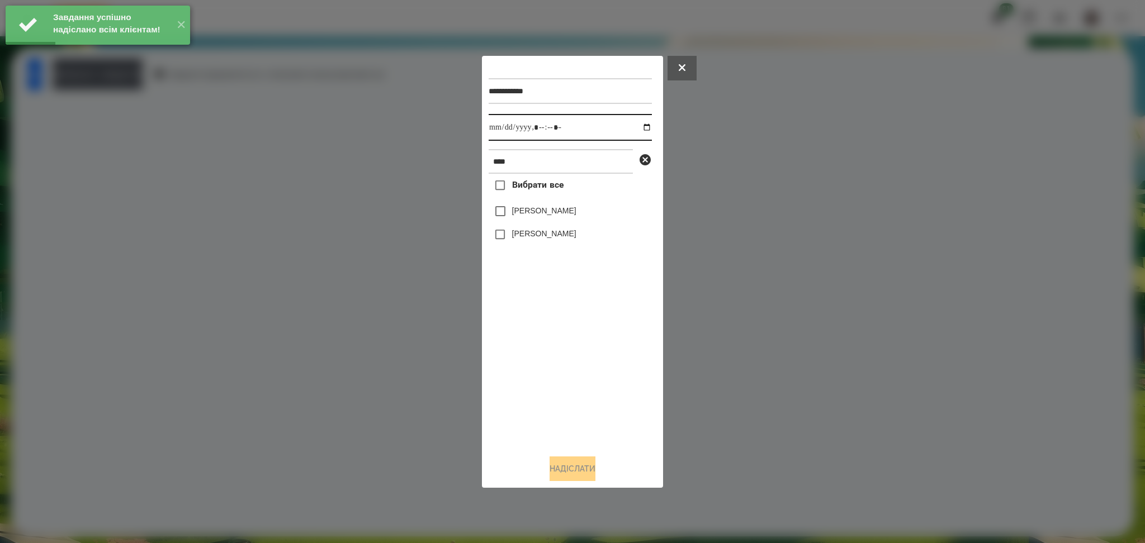
click at [500, 128] on input "datetime-local" at bounding box center [569, 127] width 163 height 27
type input "**********"
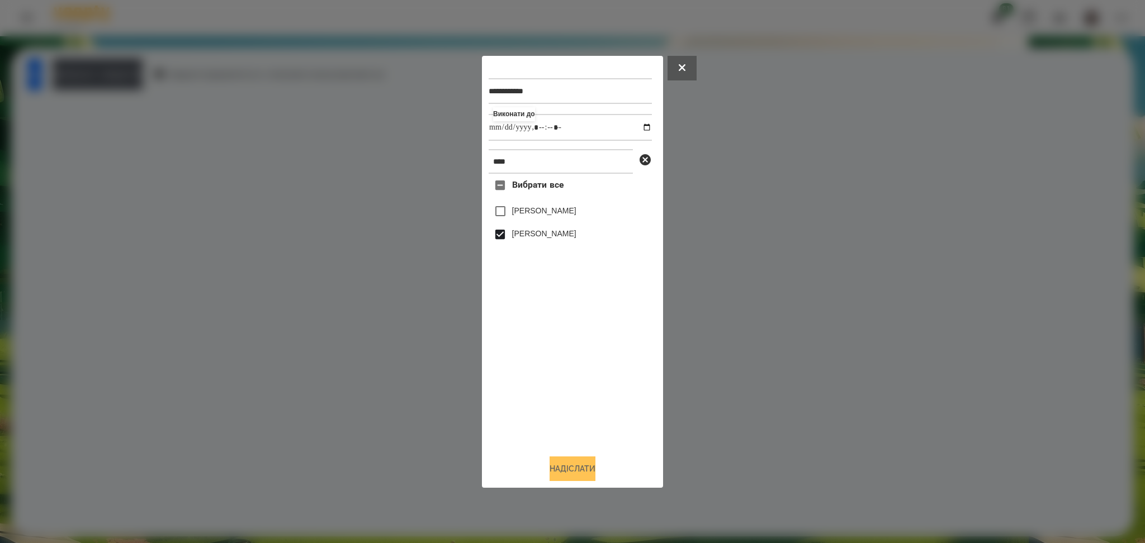
click at [561, 463] on button "Надіслати" at bounding box center [572, 469] width 46 height 25
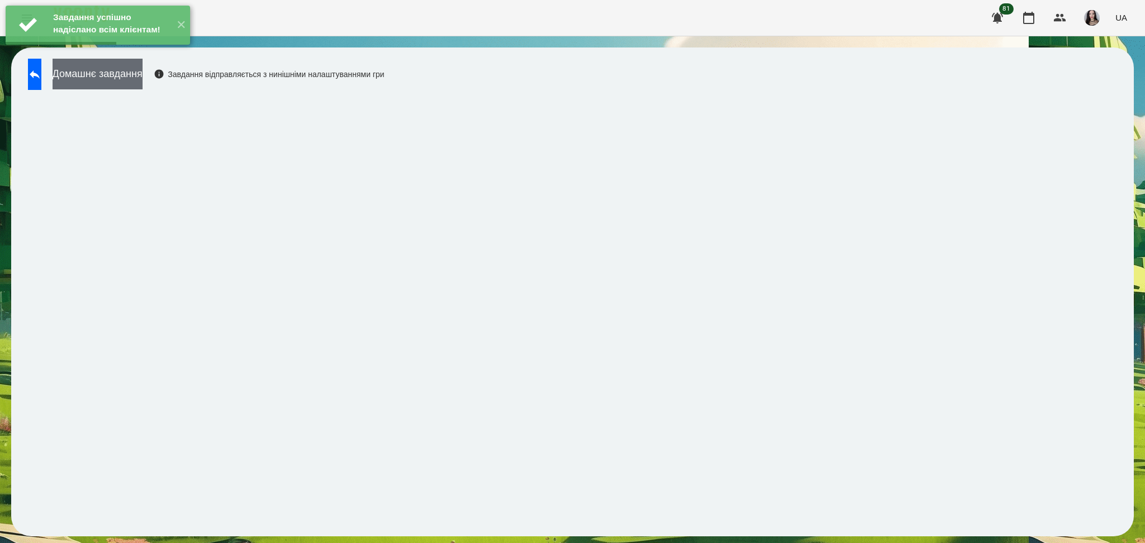
click at [143, 79] on button "Домашнє завдання" at bounding box center [98, 74] width 90 height 31
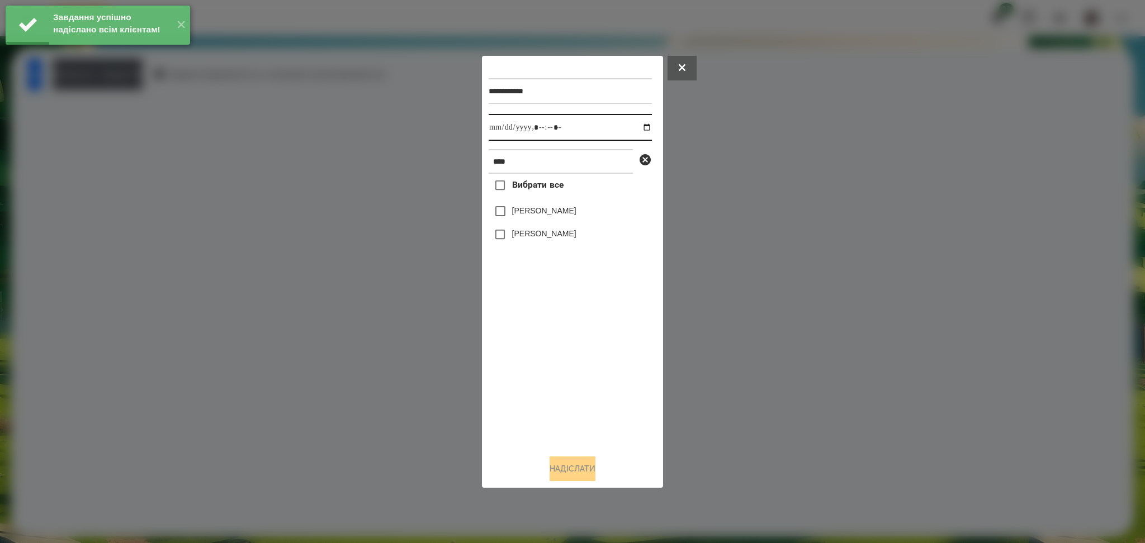
click at [500, 133] on input "datetime-local" at bounding box center [569, 127] width 163 height 27
type input "**********"
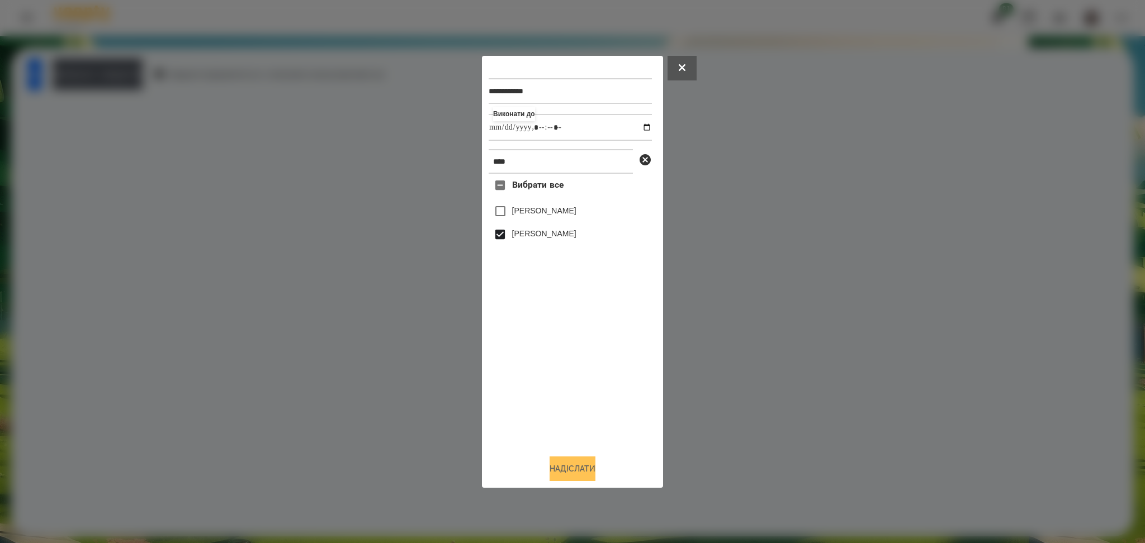
click at [570, 471] on button "Надіслати" at bounding box center [572, 469] width 46 height 25
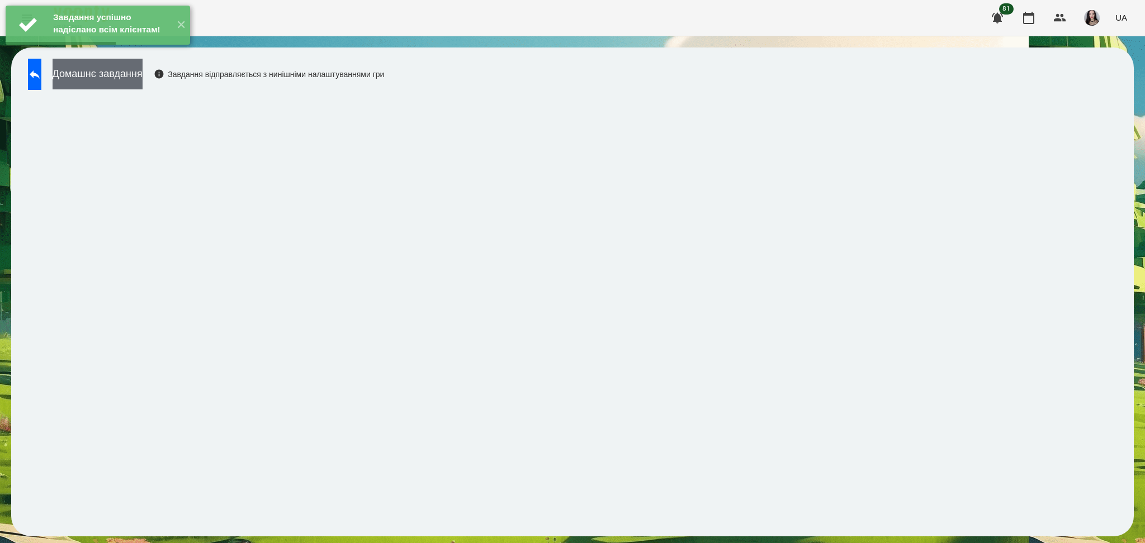
click at [127, 79] on button "Домашнє завдання" at bounding box center [98, 74] width 90 height 31
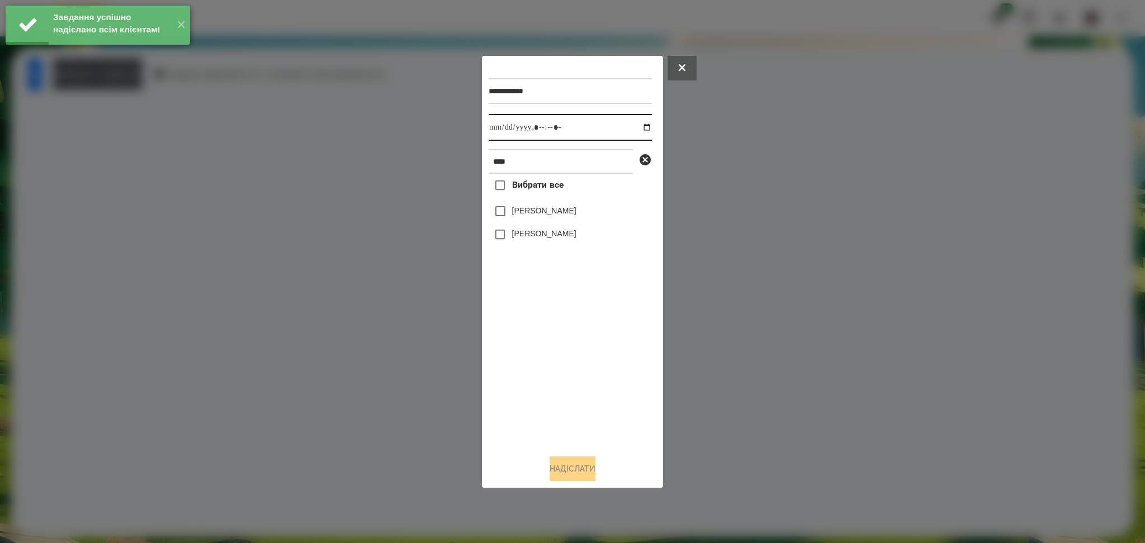
click at [496, 132] on input "datetime-local" at bounding box center [569, 127] width 163 height 27
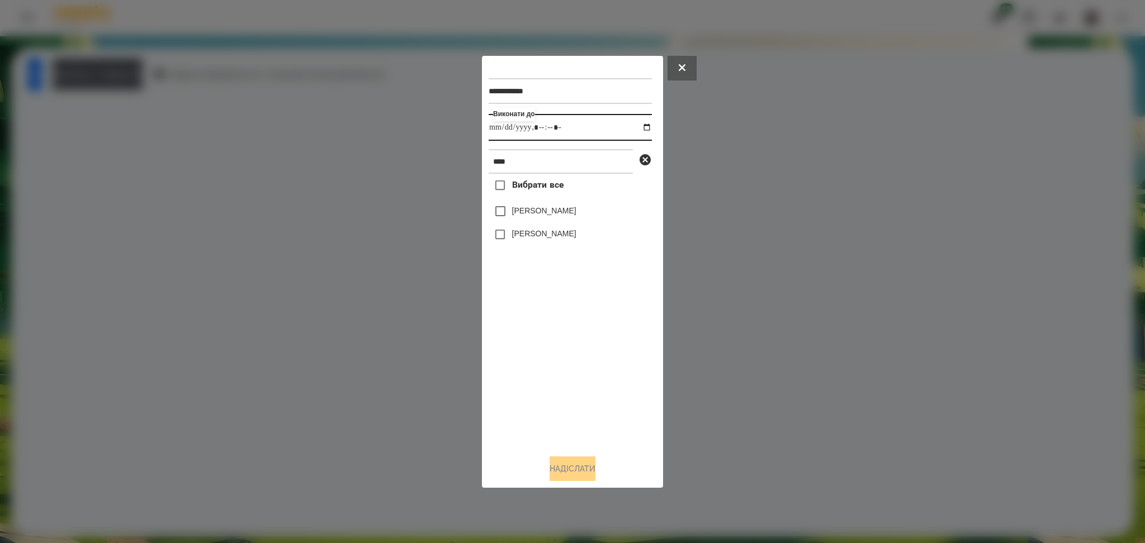
type input "**********"
click at [573, 463] on button "Надіслати" at bounding box center [572, 469] width 46 height 25
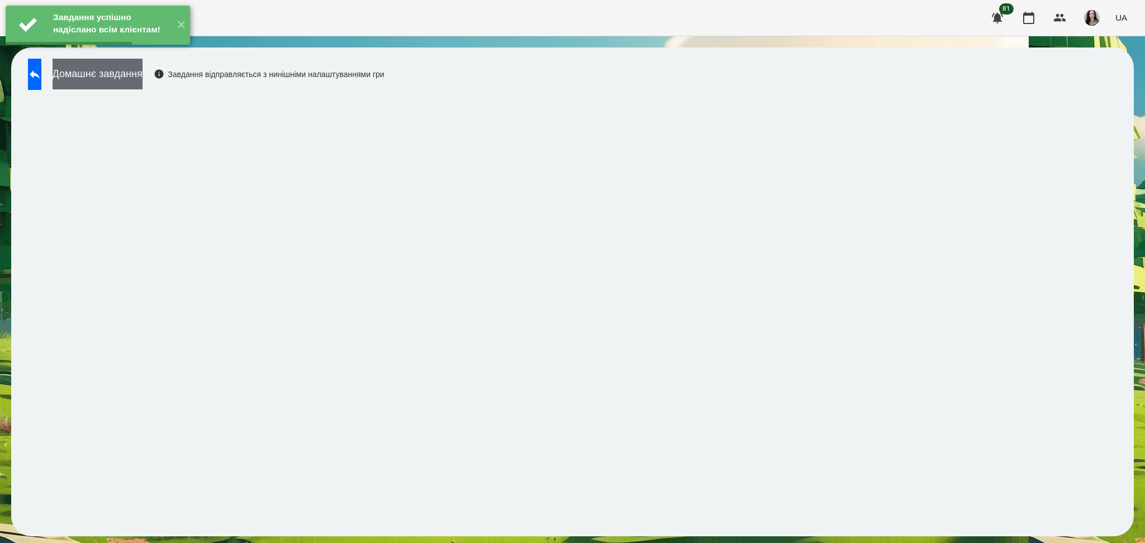
click at [140, 83] on button "Домашнє завдання" at bounding box center [98, 74] width 90 height 31
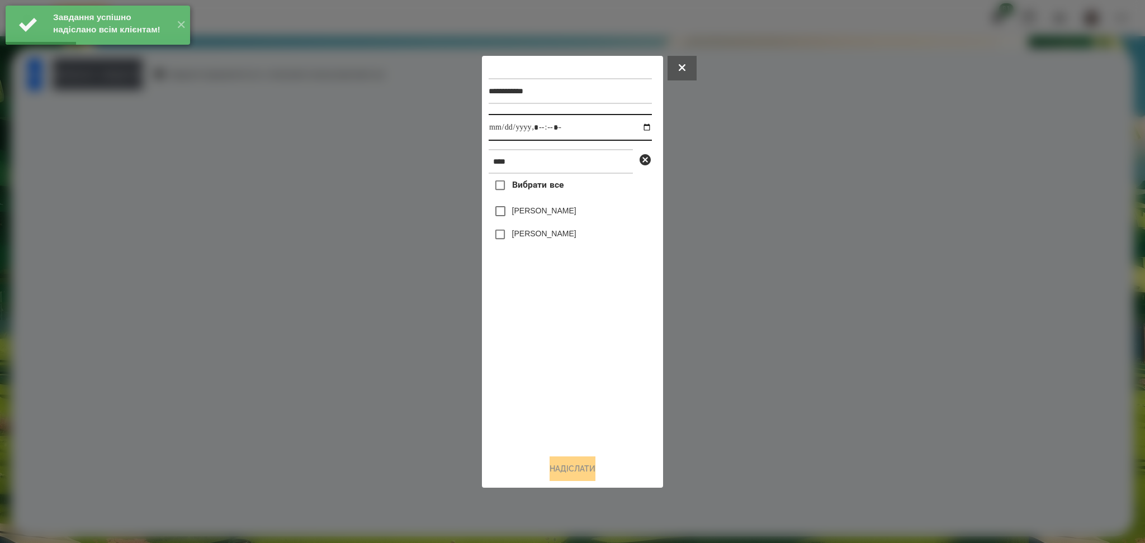
click at [497, 131] on input "datetime-local" at bounding box center [569, 127] width 163 height 27
type input "**********"
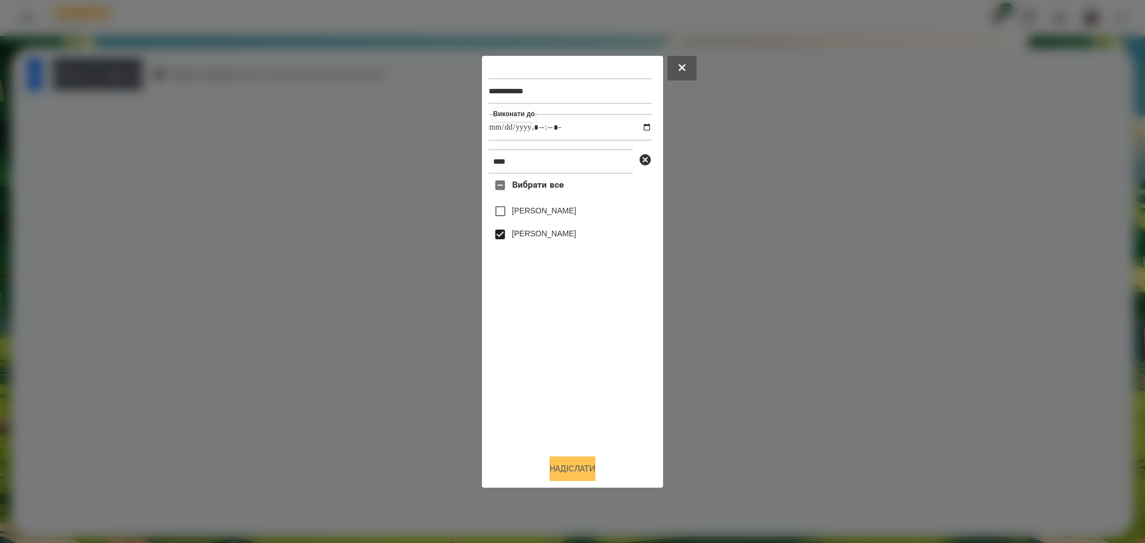
click at [563, 465] on button "Надіслати" at bounding box center [572, 469] width 46 height 25
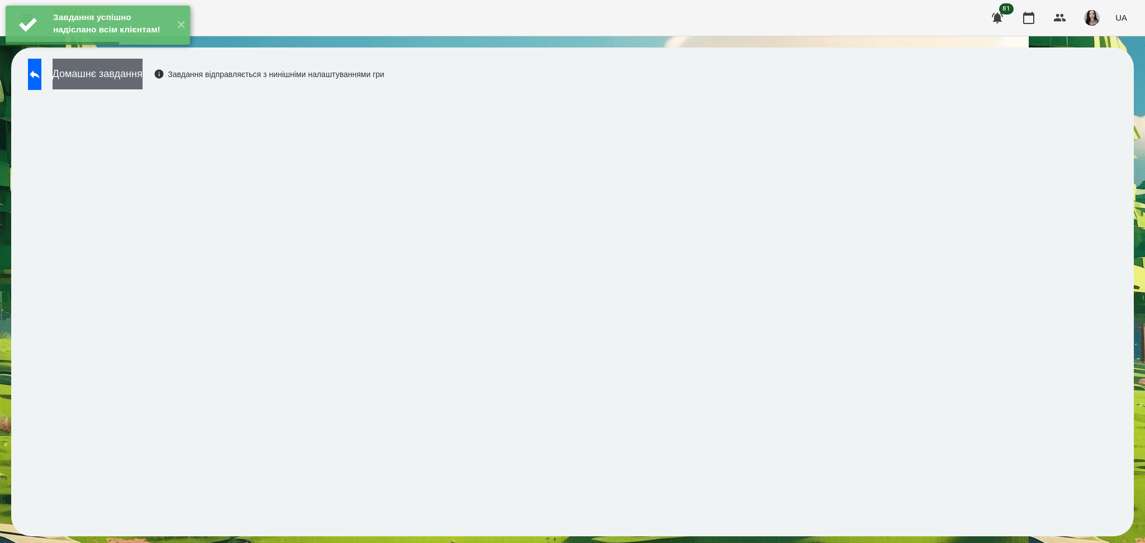
click at [124, 77] on button "Домашнє завдання" at bounding box center [98, 74] width 90 height 31
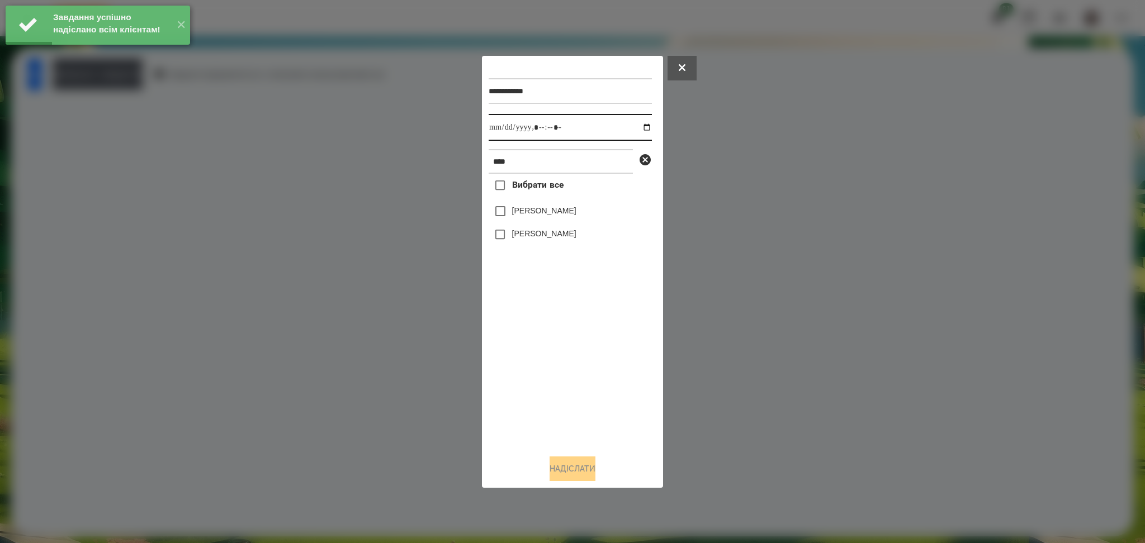
click at [503, 138] on input "datetime-local" at bounding box center [569, 127] width 163 height 27
type input "**********"
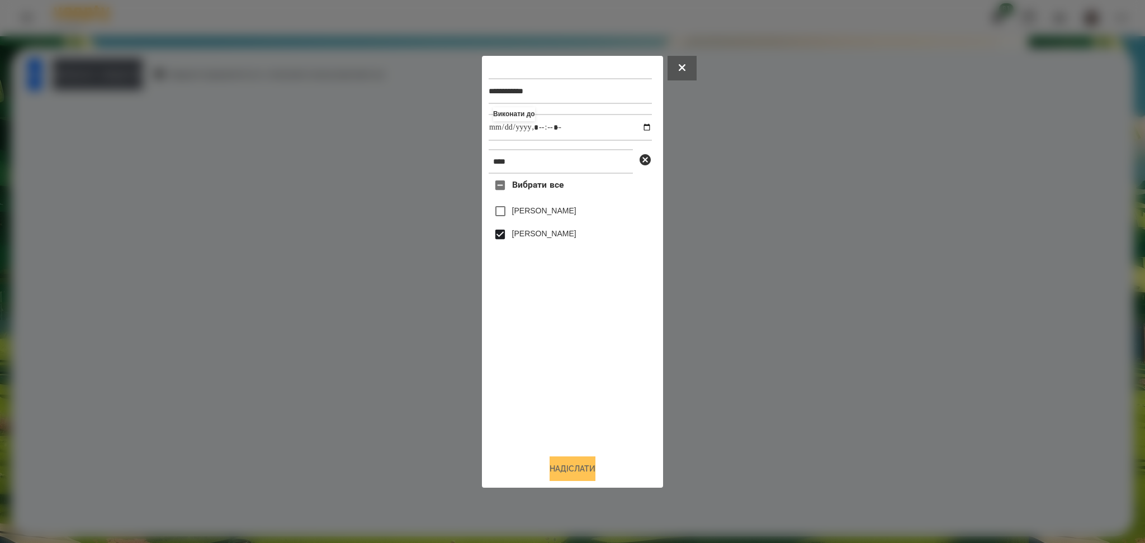
click at [582, 472] on button "Надіслати" at bounding box center [572, 469] width 46 height 25
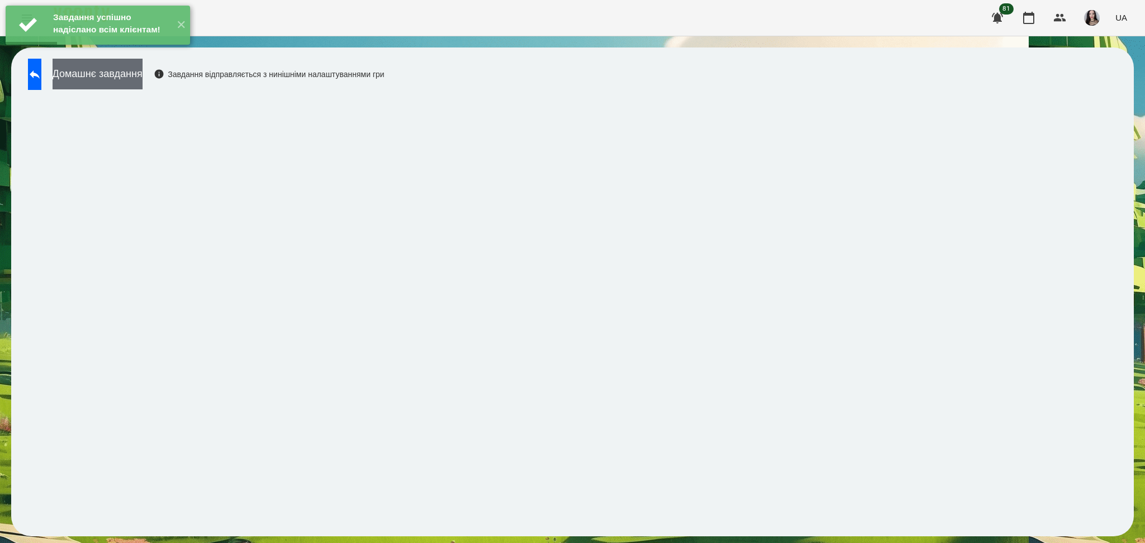
click at [134, 72] on button "Домашнє завдання" at bounding box center [98, 74] width 90 height 31
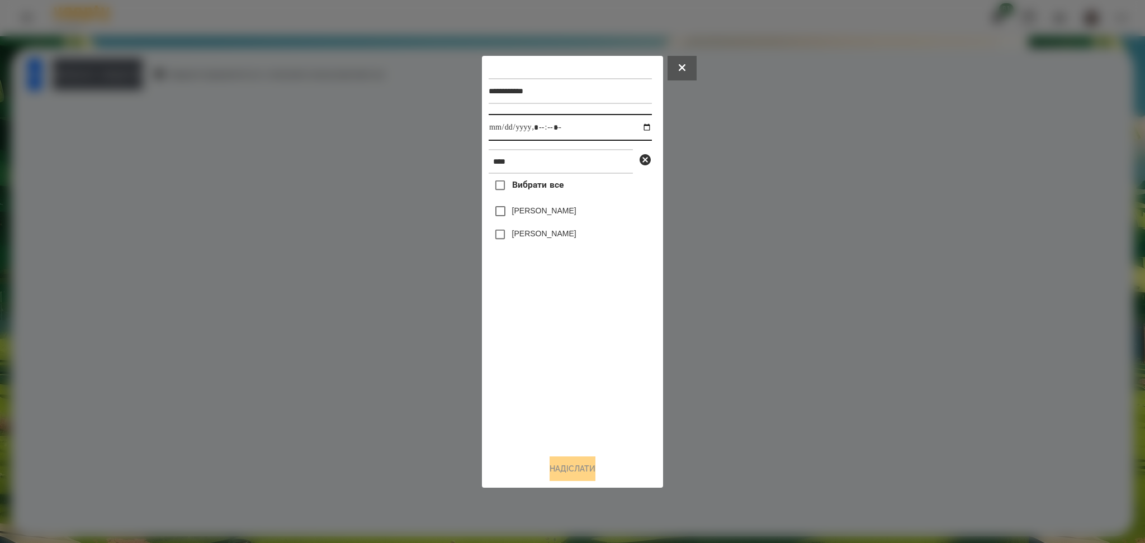
click at [499, 135] on input "datetime-local" at bounding box center [569, 127] width 163 height 27
type input "**********"
click at [585, 473] on button "Надіслати" at bounding box center [572, 469] width 46 height 25
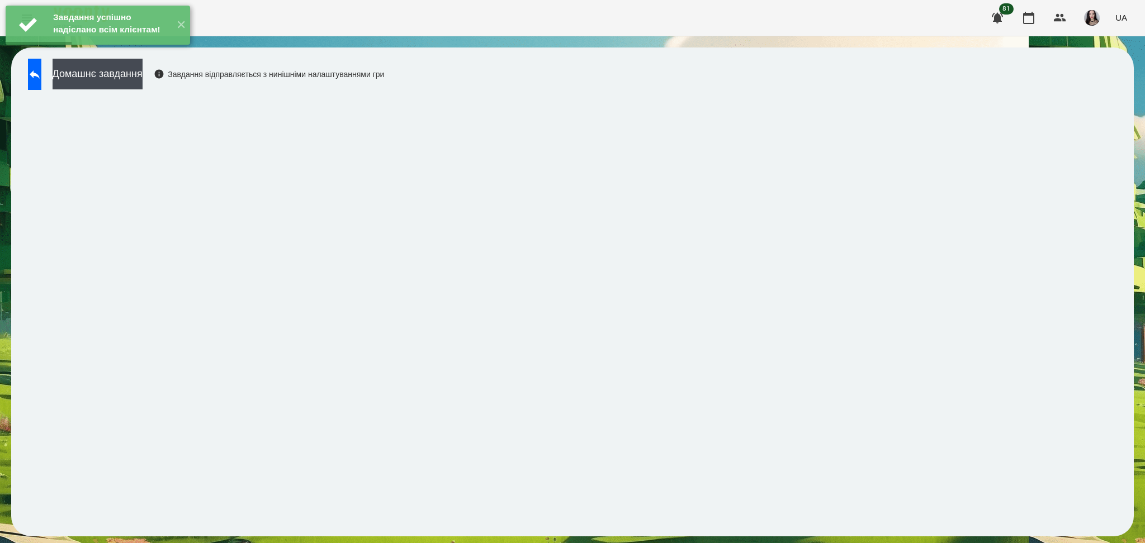
click at [125, 91] on div "Домашнє завдання Завдання відправляється з нинішніми налаштуваннями гри" at bounding box center [203, 77] width 362 height 37
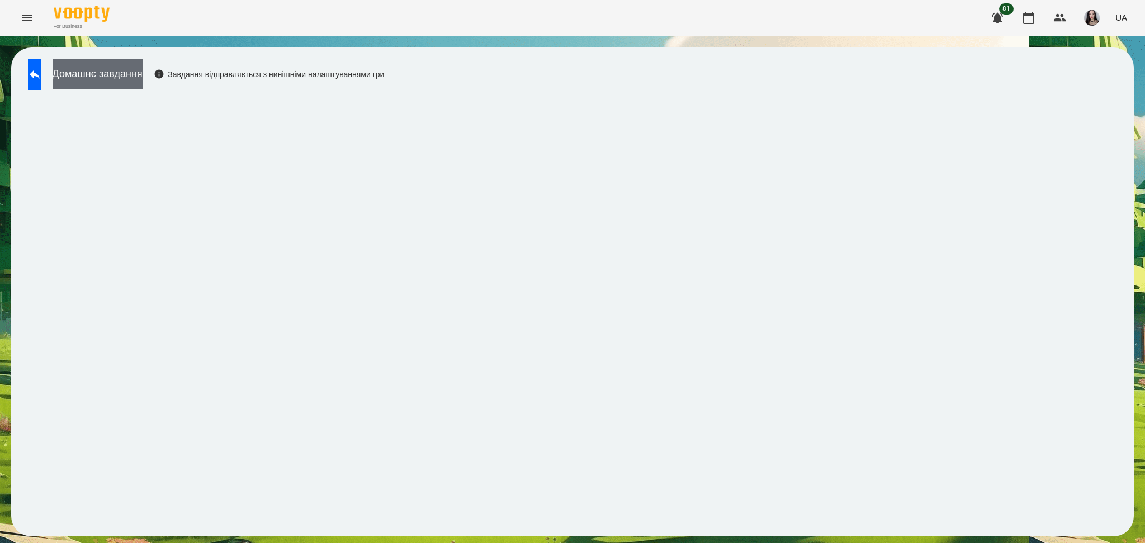
click at [123, 82] on button "Домашнє завдання" at bounding box center [98, 74] width 90 height 31
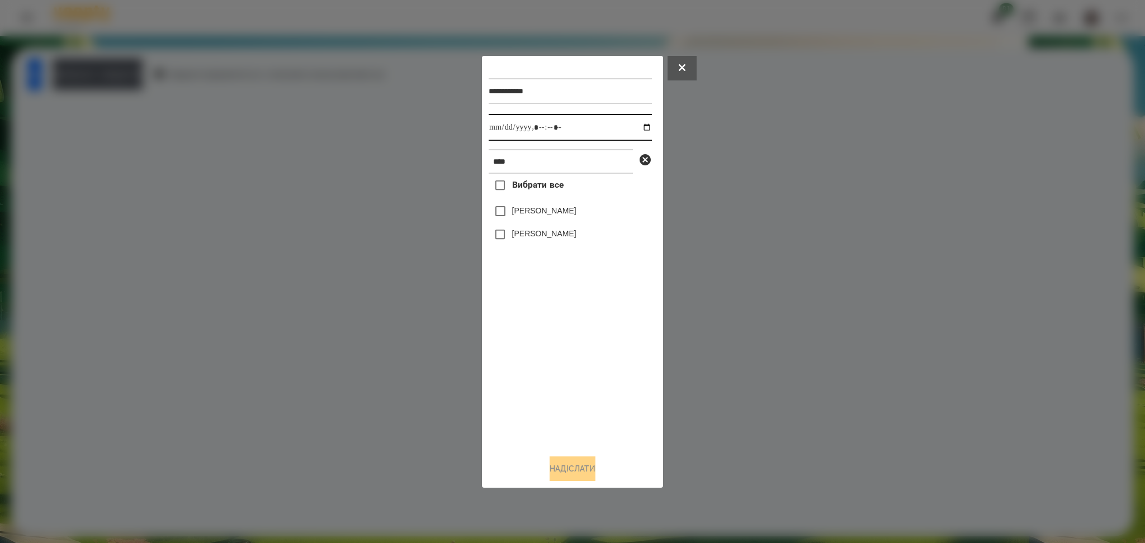
click at [498, 132] on input "datetime-local" at bounding box center [569, 127] width 163 height 27
type input "**********"
click at [579, 466] on button "Надіслати" at bounding box center [572, 469] width 46 height 25
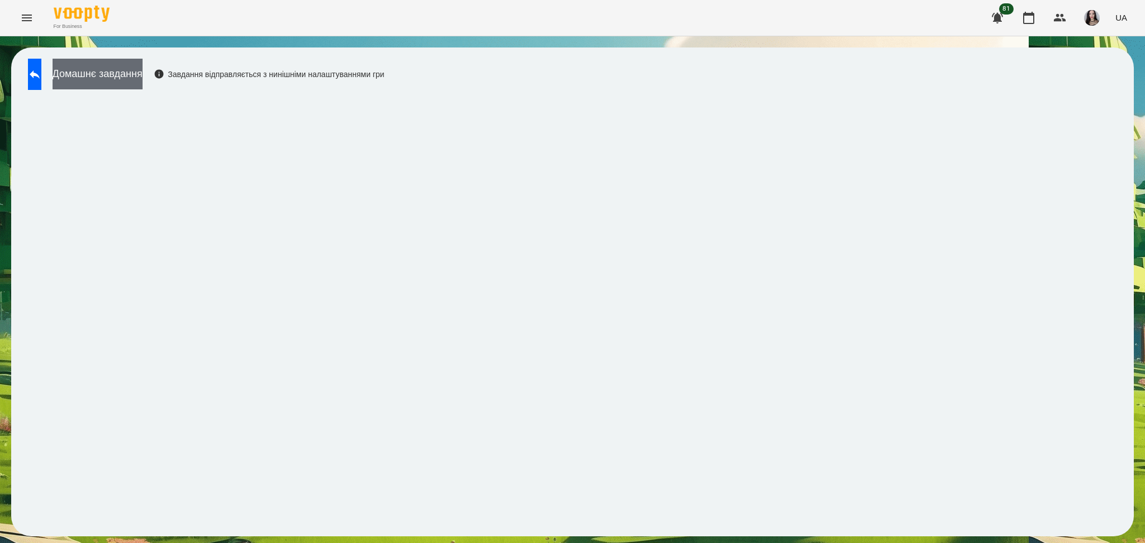
click at [143, 77] on button "Домашнє завдання" at bounding box center [98, 74] width 90 height 31
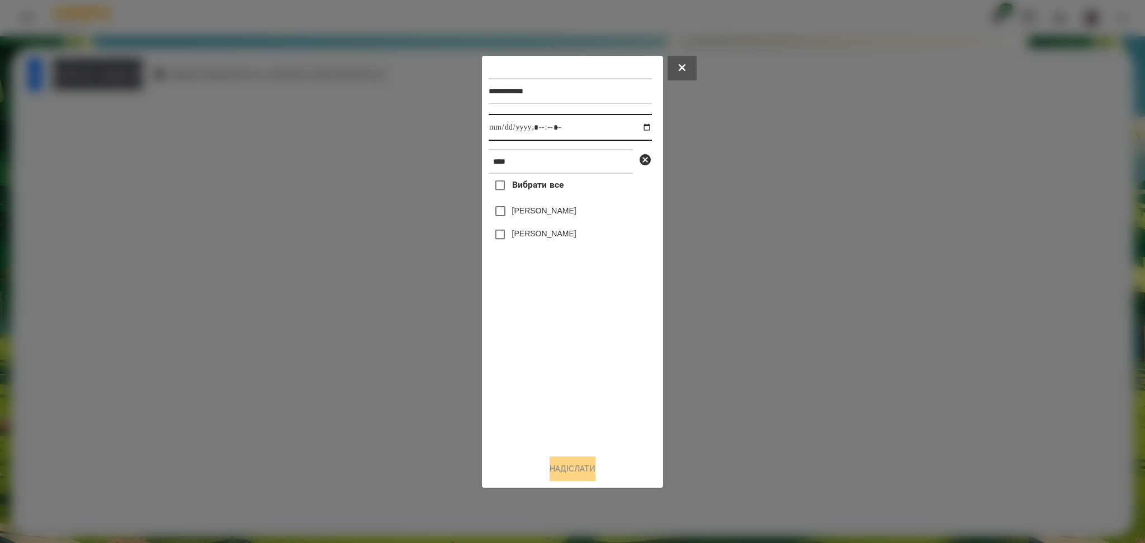
click at [493, 122] on input "datetime-local" at bounding box center [569, 127] width 163 height 27
type input "**********"
click at [589, 481] on button "Надіслати" at bounding box center [572, 469] width 46 height 25
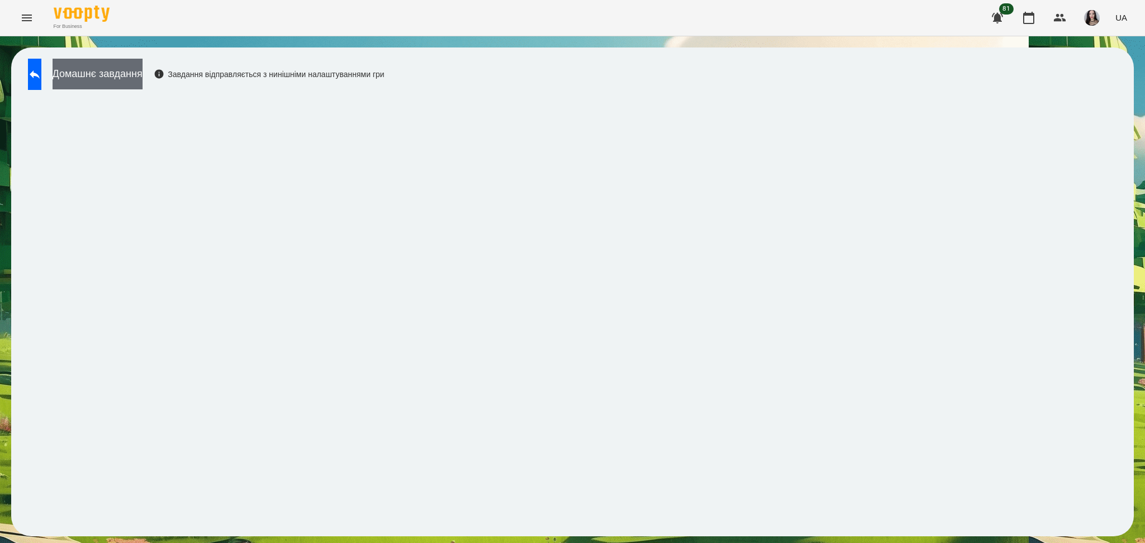
click at [143, 76] on button "Домашнє завдання" at bounding box center [98, 74] width 90 height 31
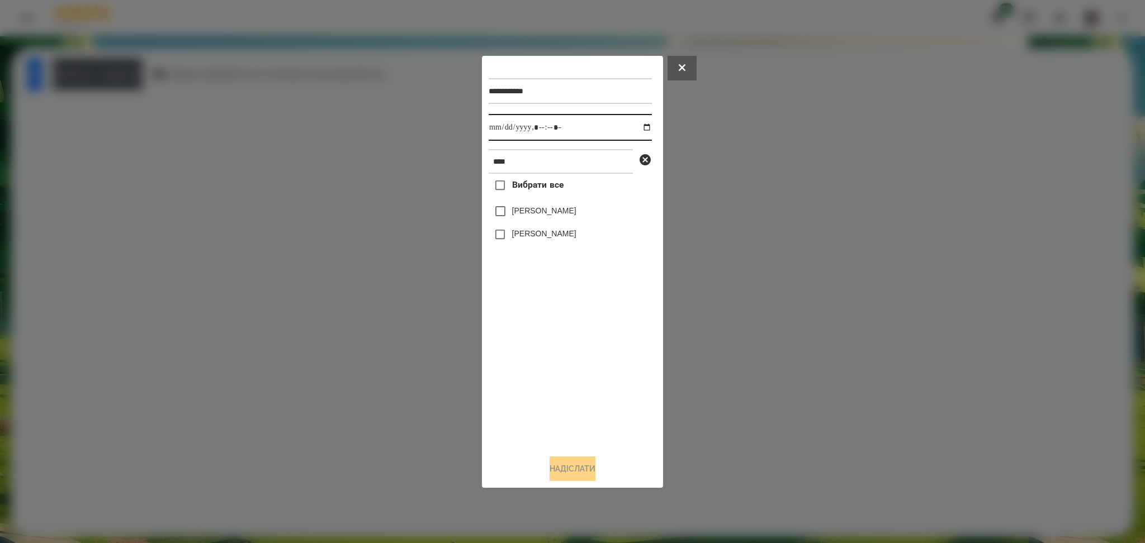
click at [502, 132] on input "datetime-local" at bounding box center [569, 127] width 163 height 27
type input "**********"
click at [576, 472] on button "Надіслати" at bounding box center [572, 469] width 46 height 25
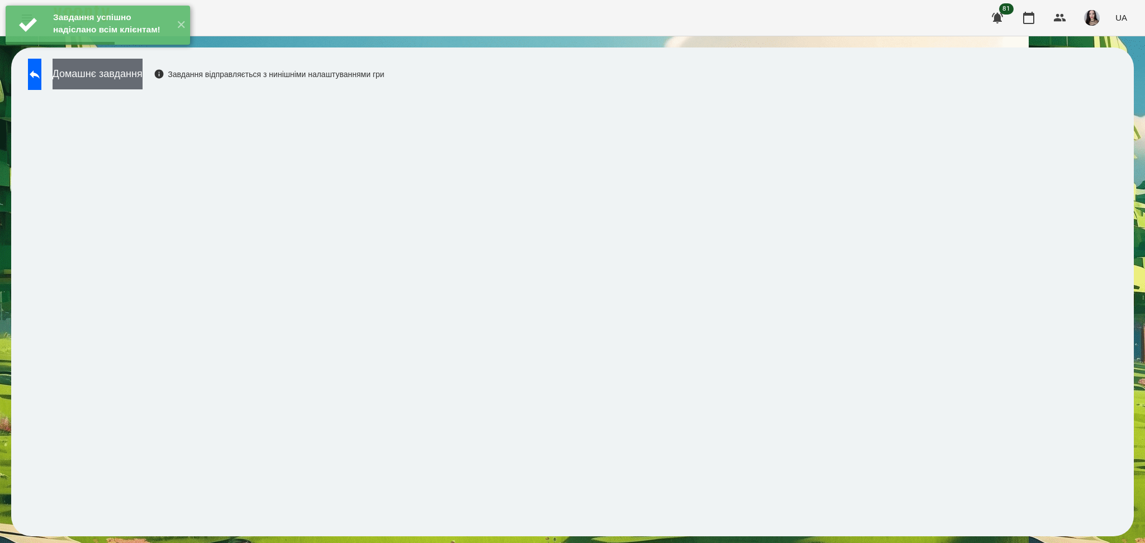
click at [116, 80] on button "Домашнє завдання" at bounding box center [98, 74] width 90 height 31
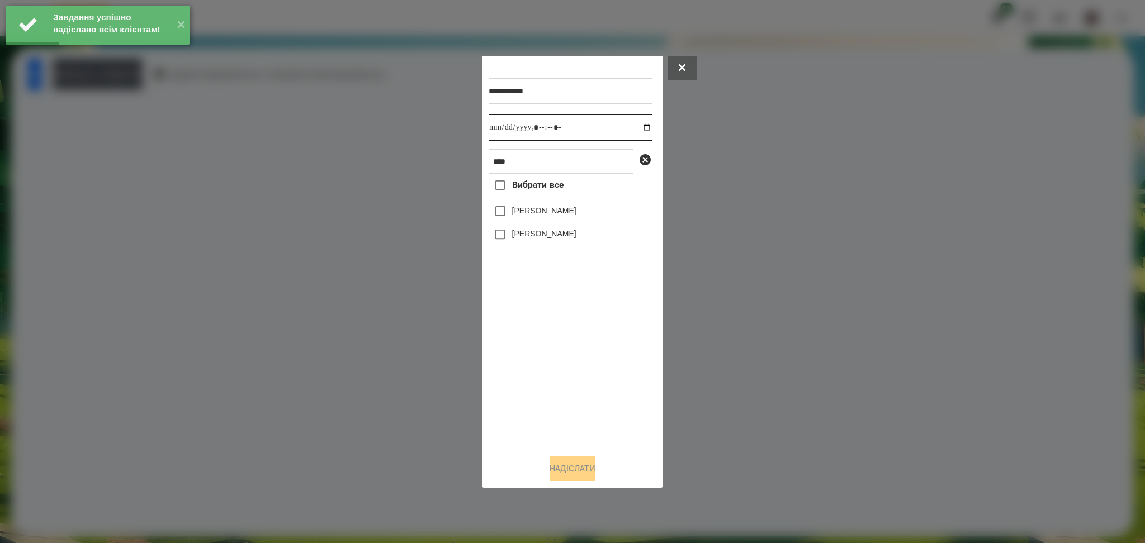
click at [639, 130] on input "datetime-local" at bounding box center [569, 127] width 163 height 27
click at [504, 129] on input "datetime-local" at bounding box center [569, 127] width 163 height 27
type input "**********"
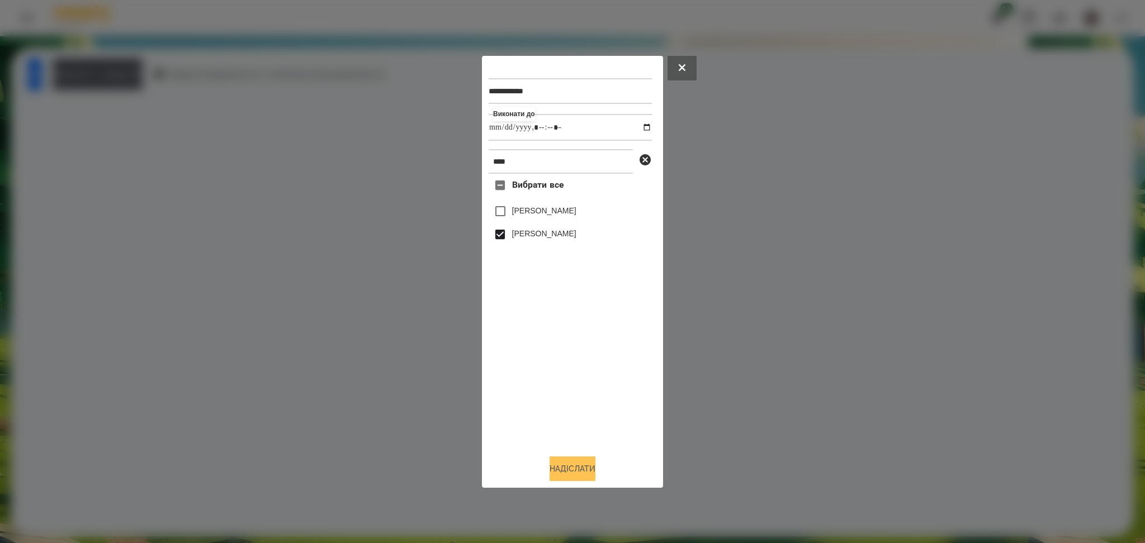
click at [569, 471] on button "Надіслати" at bounding box center [572, 469] width 46 height 25
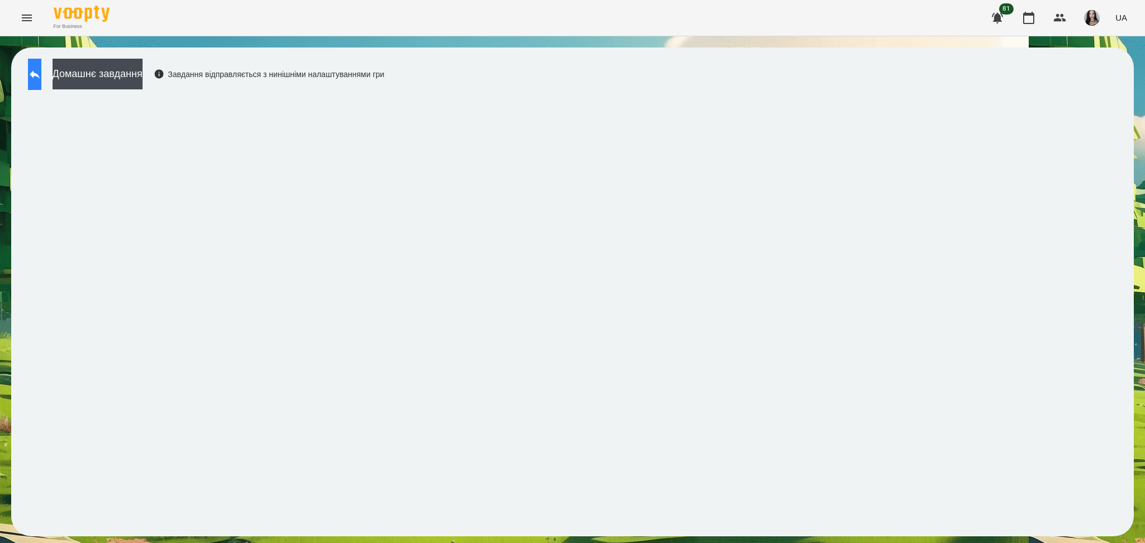
click at [32, 63] on button at bounding box center [34, 74] width 13 height 31
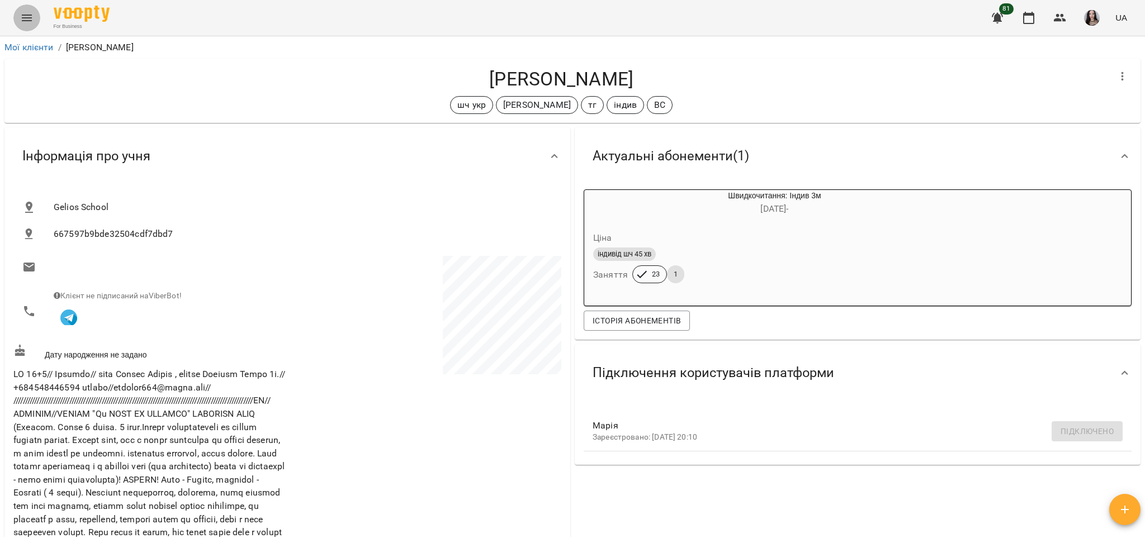
click at [29, 22] on icon "Menu" at bounding box center [26, 17] width 13 height 13
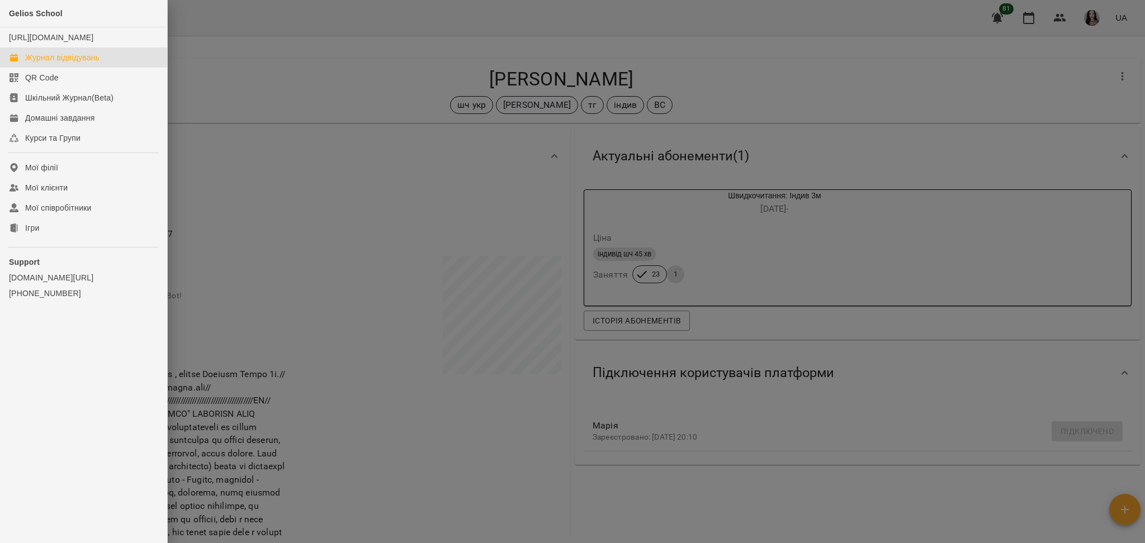
click at [64, 63] on div "Журнал відвідувань" at bounding box center [62, 57] width 74 height 11
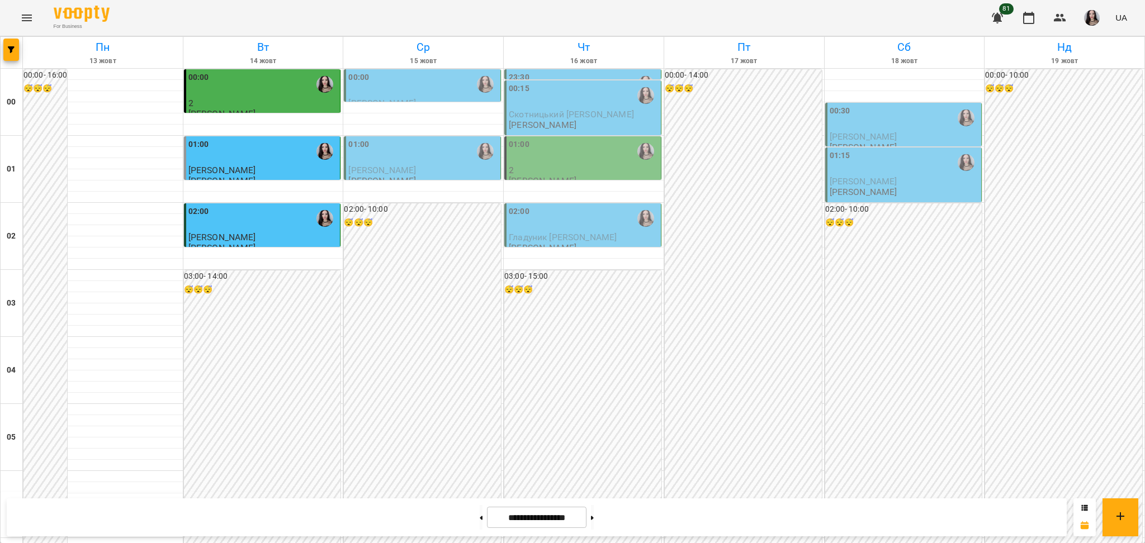
scroll to position [985, 0]
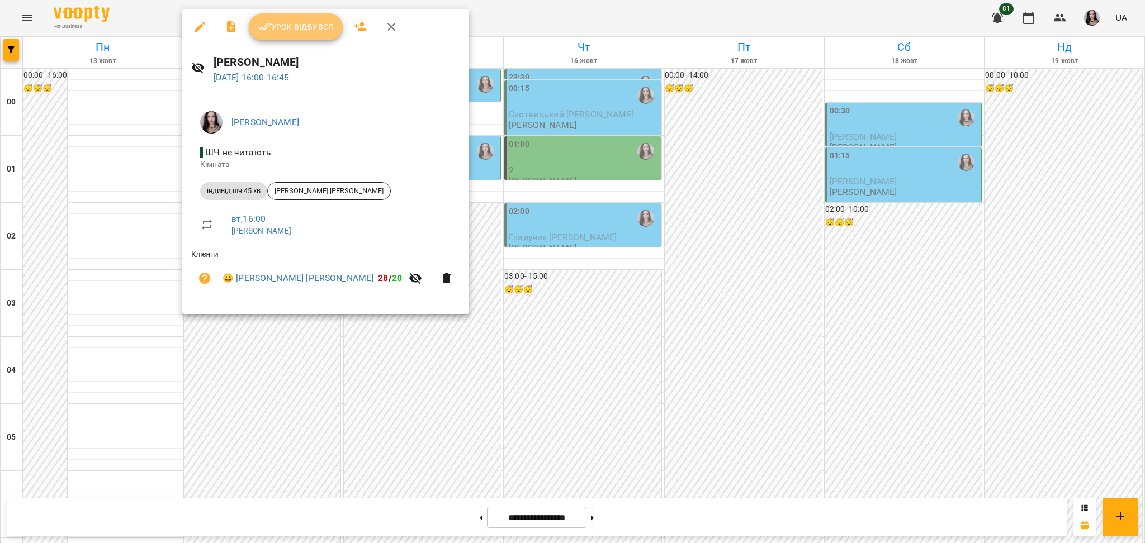
click at [309, 29] on span "Урок відбувся" at bounding box center [296, 26] width 76 height 13
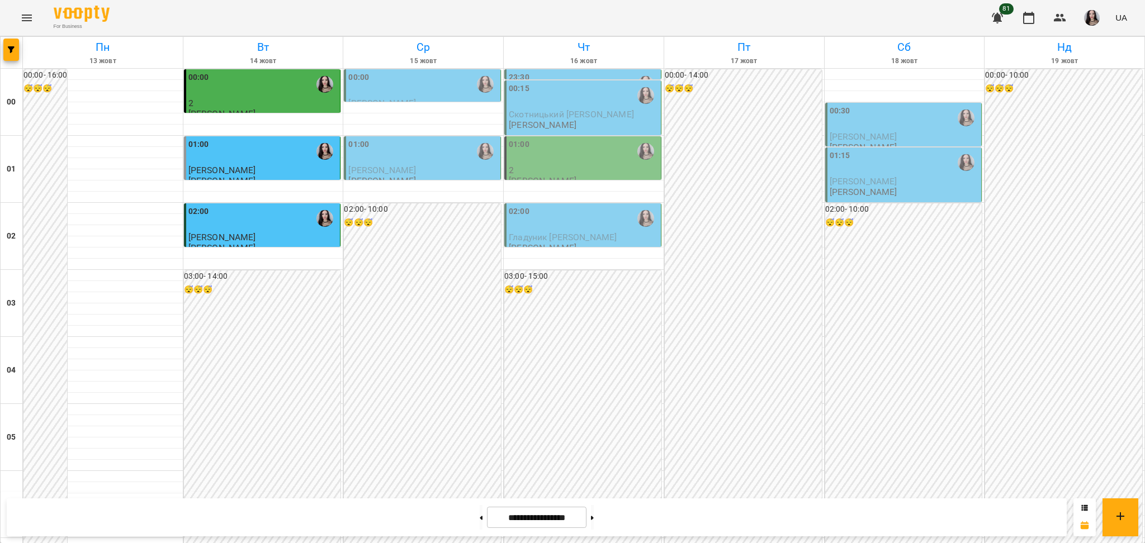
scroll to position [990, 0]
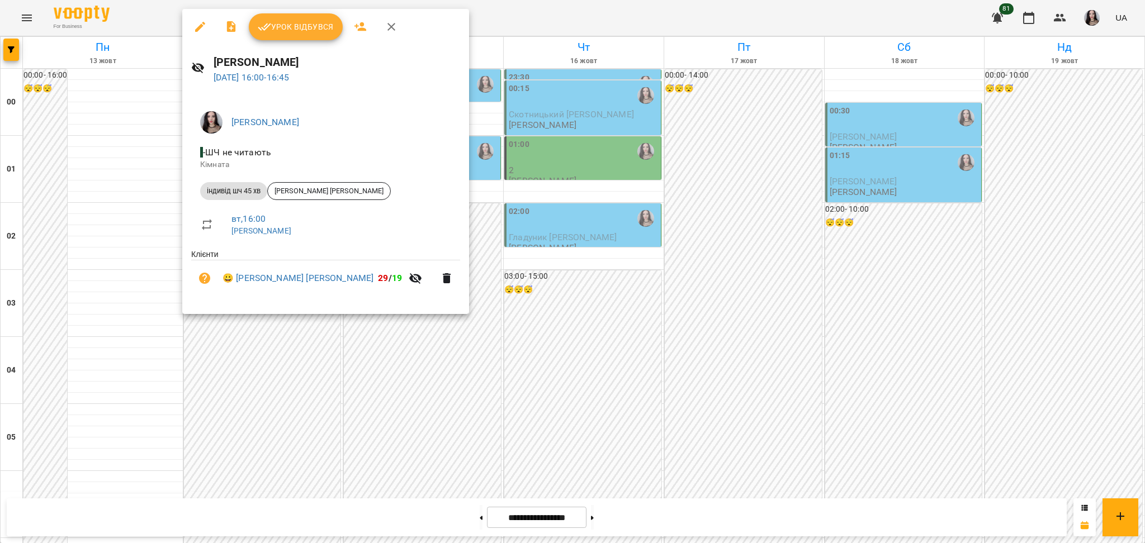
click at [298, 27] on span "Урок відбувся" at bounding box center [296, 26] width 76 height 13
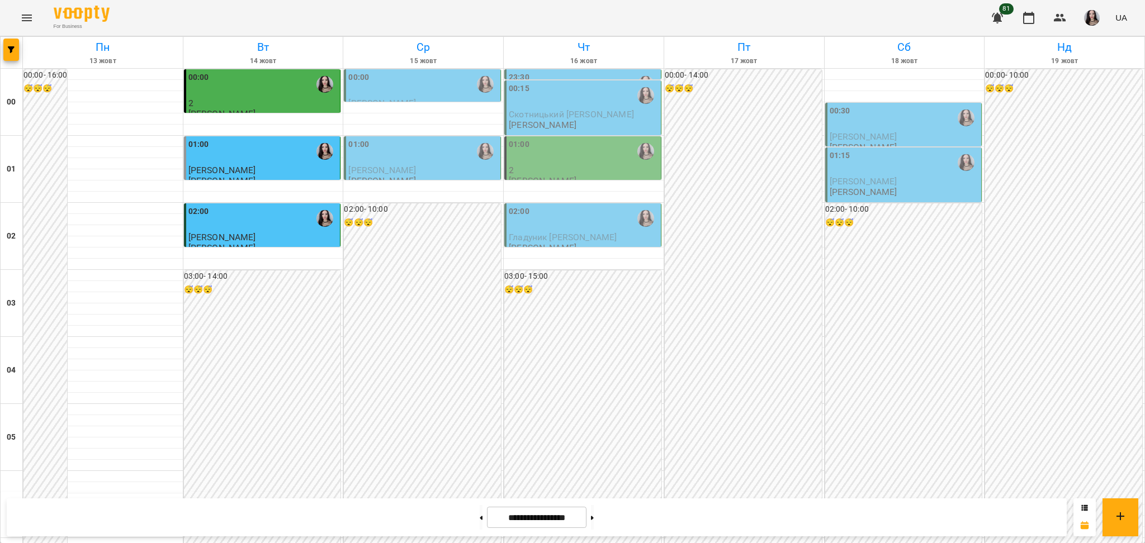
scroll to position [1077, 0]
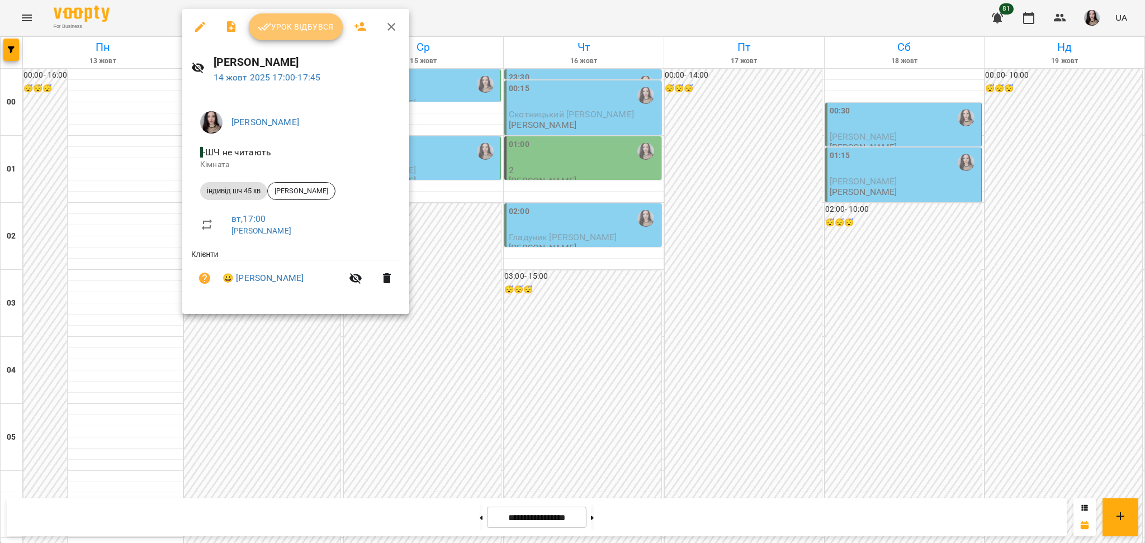
click at [287, 25] on span "Урок відбувся" at bounding box center [296, 26] width 76 height 13
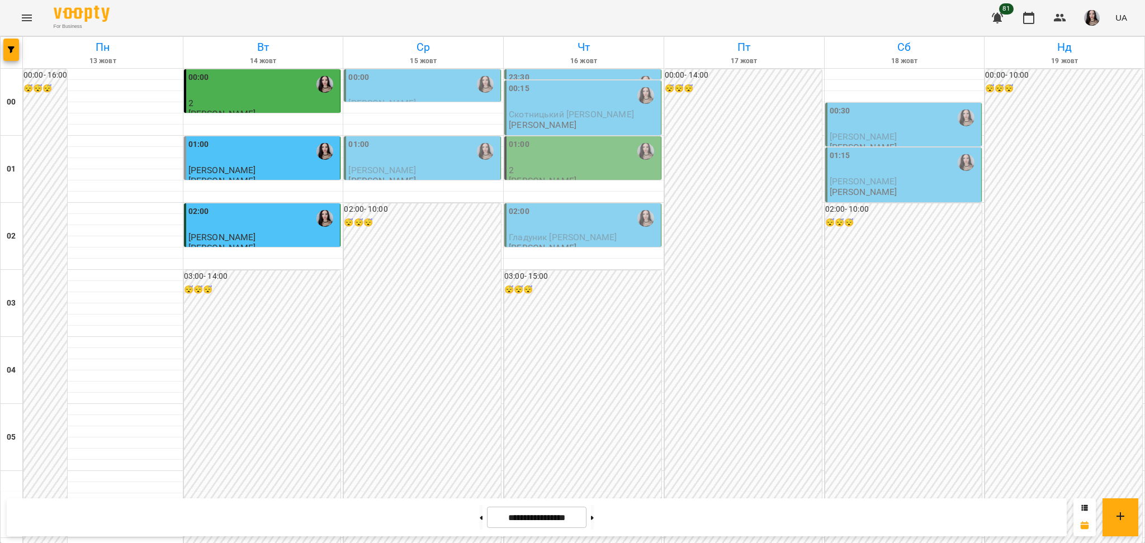
scroll to position [1016, 0]
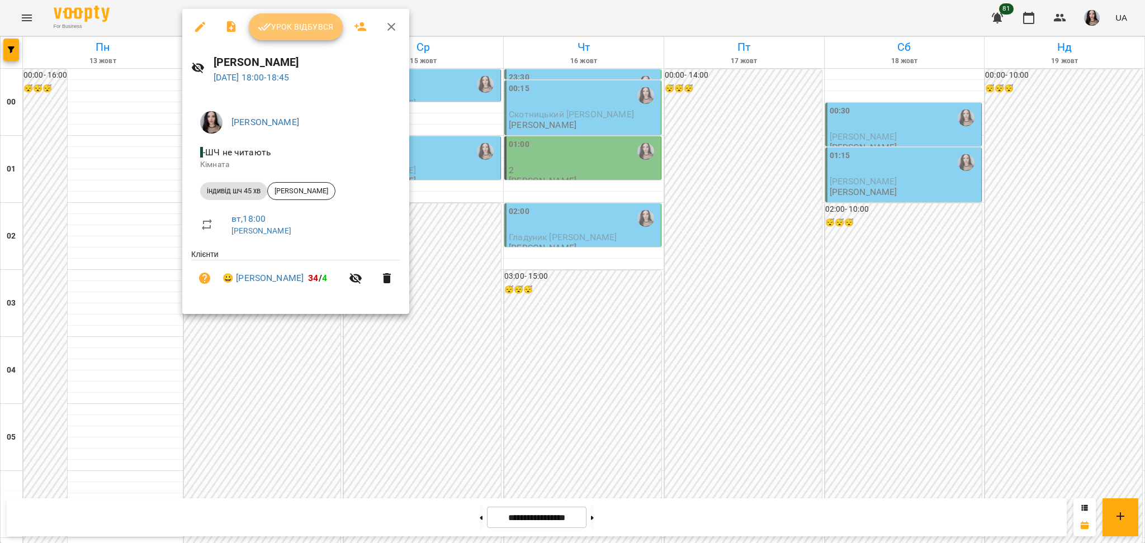
click at [289, 30] on span "Урок відбувся" at bounding box center [296, 26] width 76 height 13
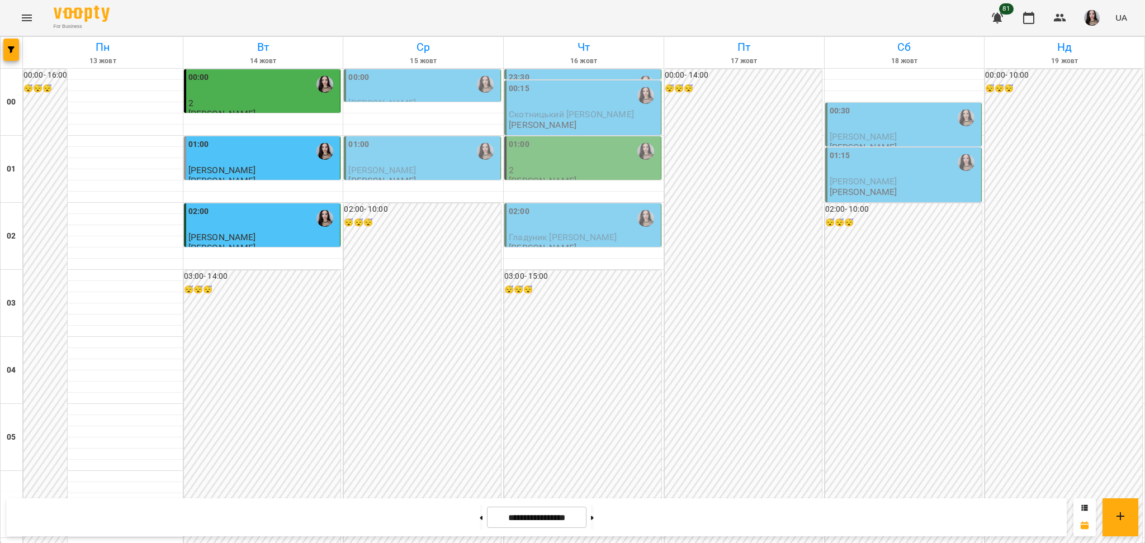
scroll to position [1185, 0]
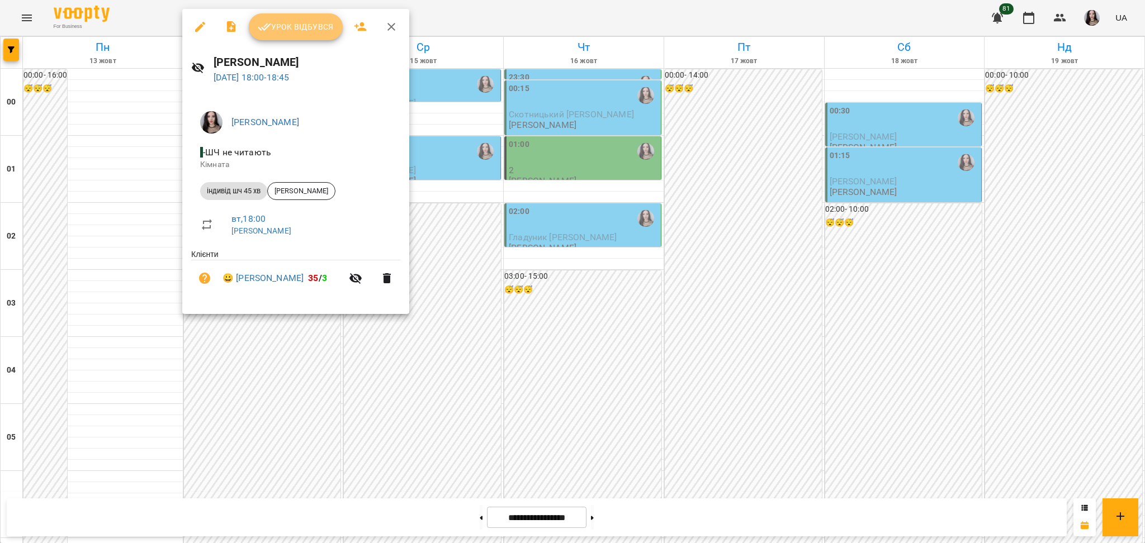
click at [279, 25] on span "Урок відбувся" at bounding box center [296, 26] width 76 height 13
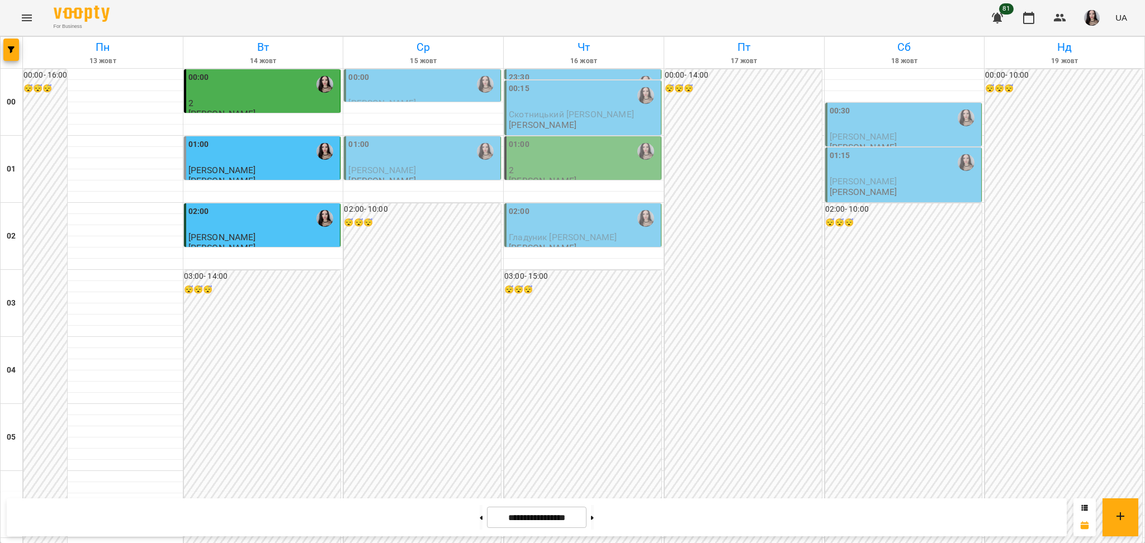
scroll to position [1016, 0]
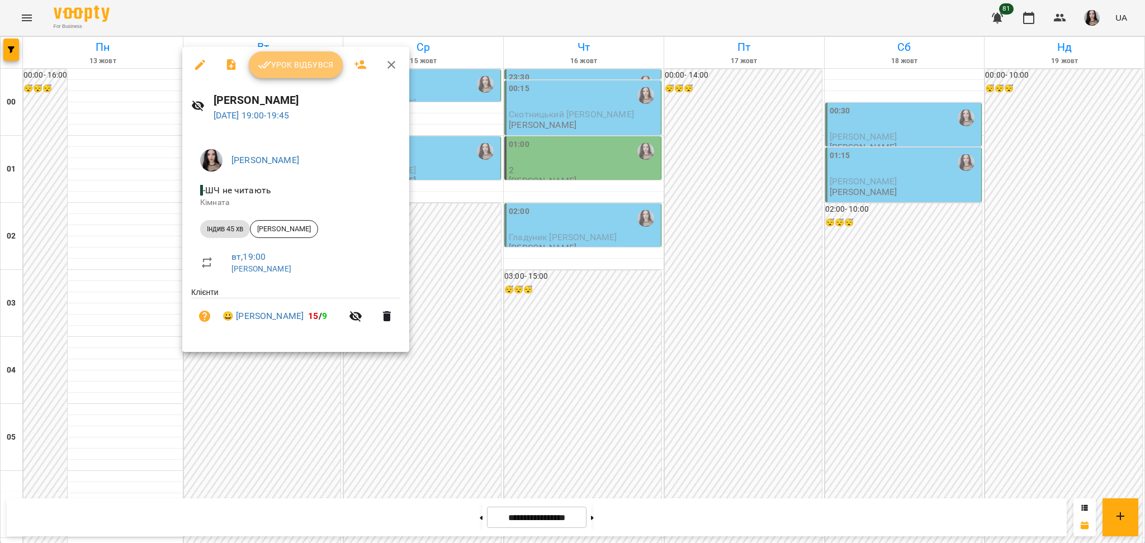
click at [289, 60] on span "Урок відбувся" at bounding box center [296, 64] width 76 height 13
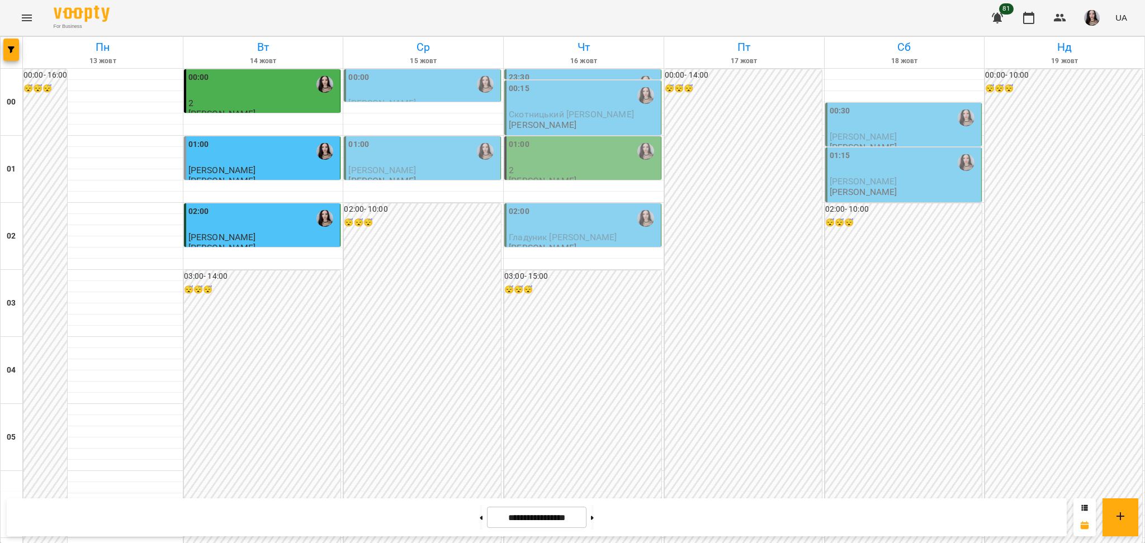
scroll to position [1185, 0]
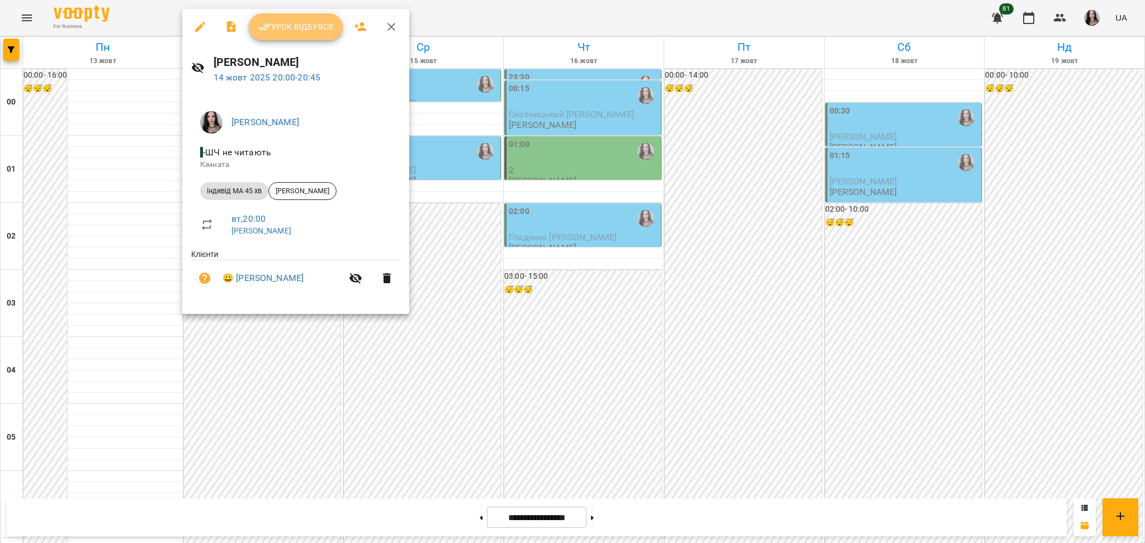
click at [275, 32] on span "Урок відбувся" at bounding box center [296, 26] width 76 height 13
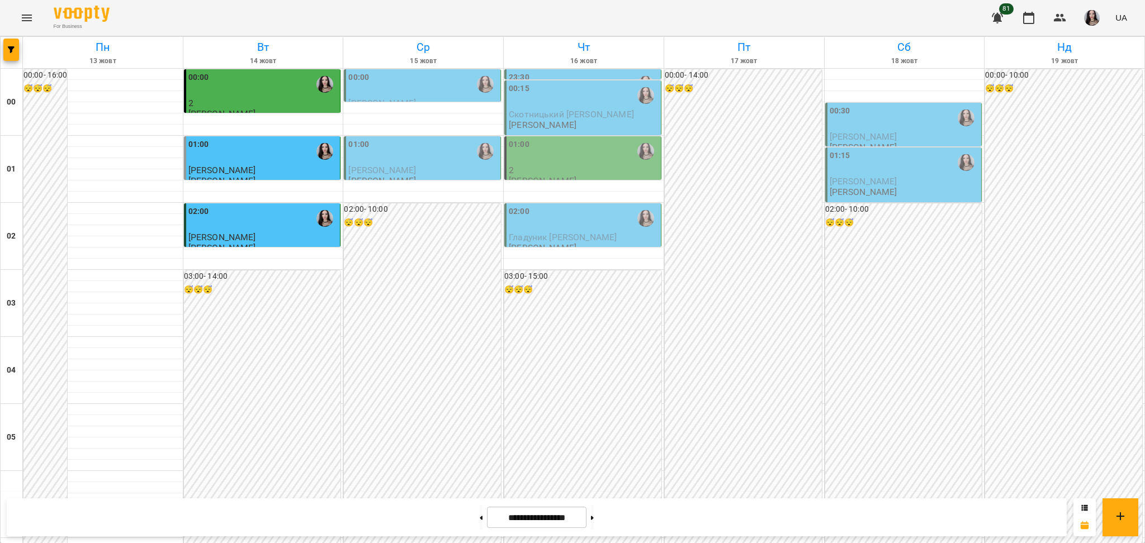
scroll to position [1185, 0]
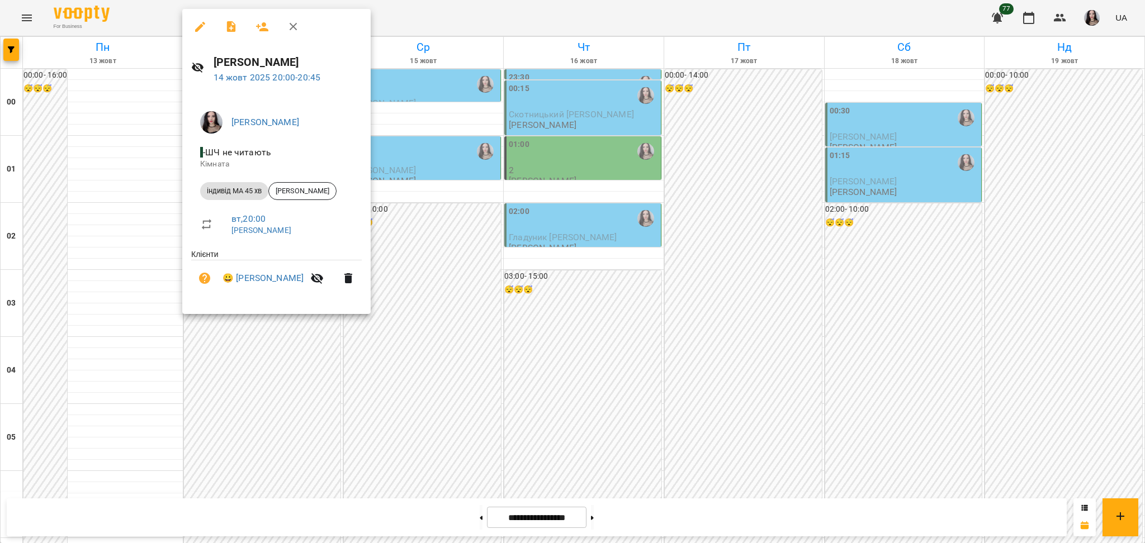
click at [276, 411] on div at bounding box center [572, 271] width 1145 height 543
